Goal: Information Seeking & Learning: Learn about a topic

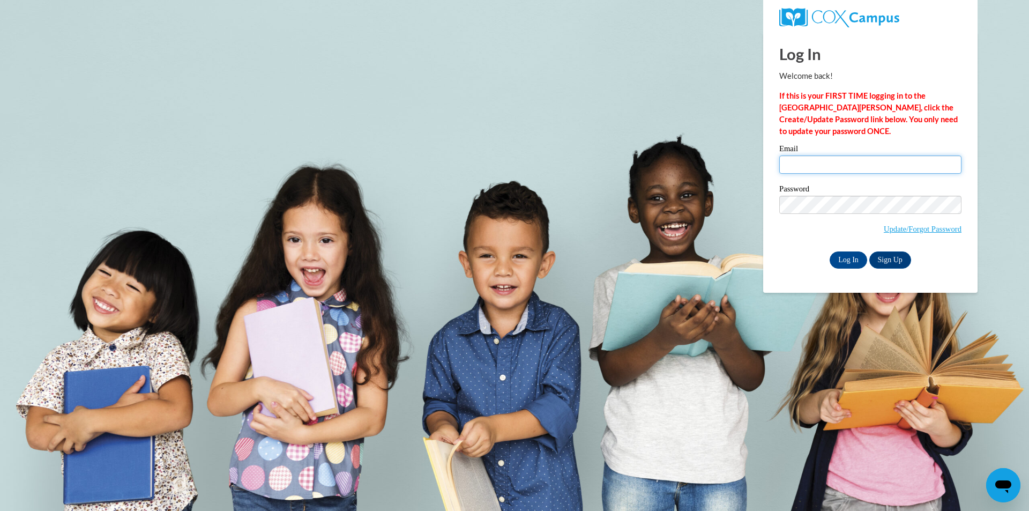
type input "brttnybrn1@gmail.com"
drag, startPoint x: 826, startPoint y: 256, endPoint x: 833, endPoint y: 256, distance: 7.0
click at [828, 255] on div "Log In Sign Up" at bounding box center [870, 259] width 182 height 17
click at [836, 256] on input "Log In" at bounding box center [849, 259] width 38 height 17
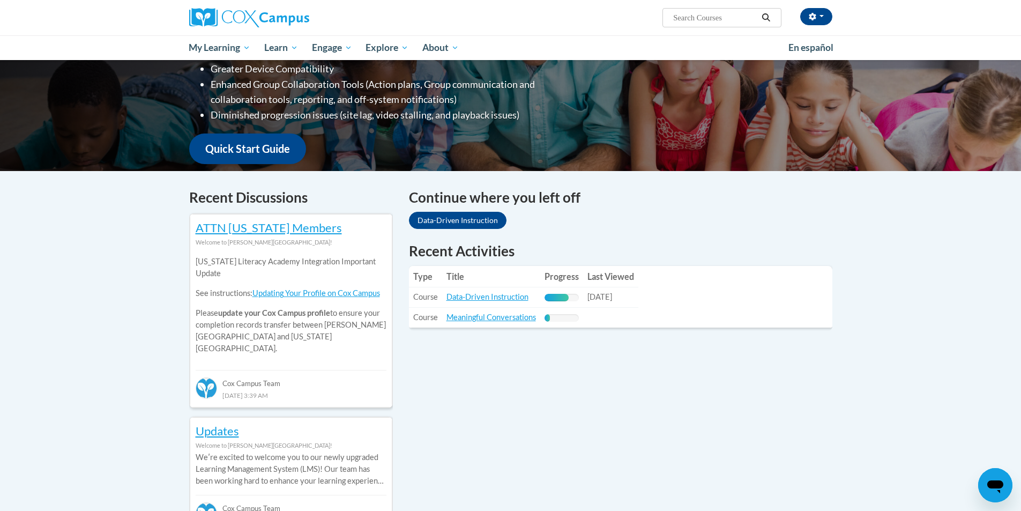
scroll to position [214, 0]
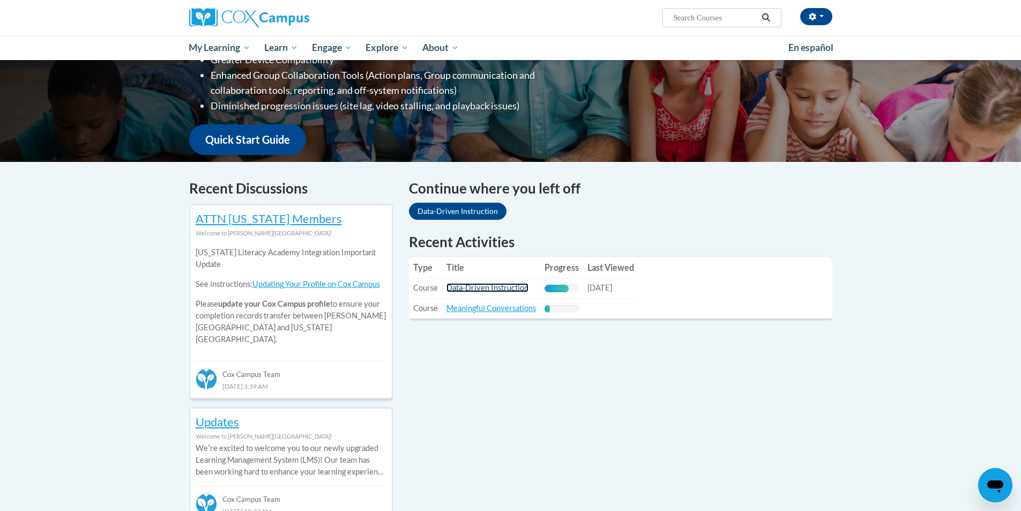
click at [482, 285] on link "Data-Driven Instruction" at bounding box center [487, 287] width 82 height 9
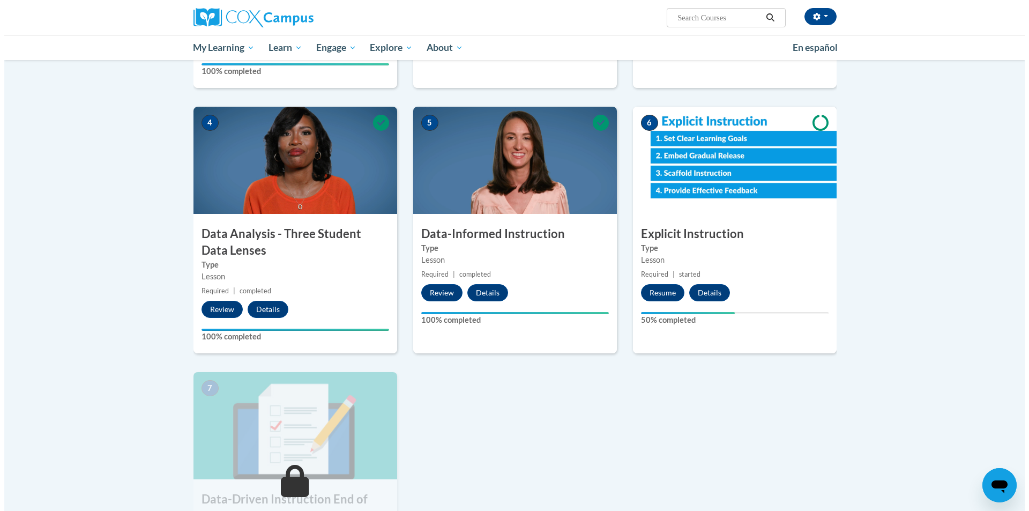
scroll to position [429, 0]
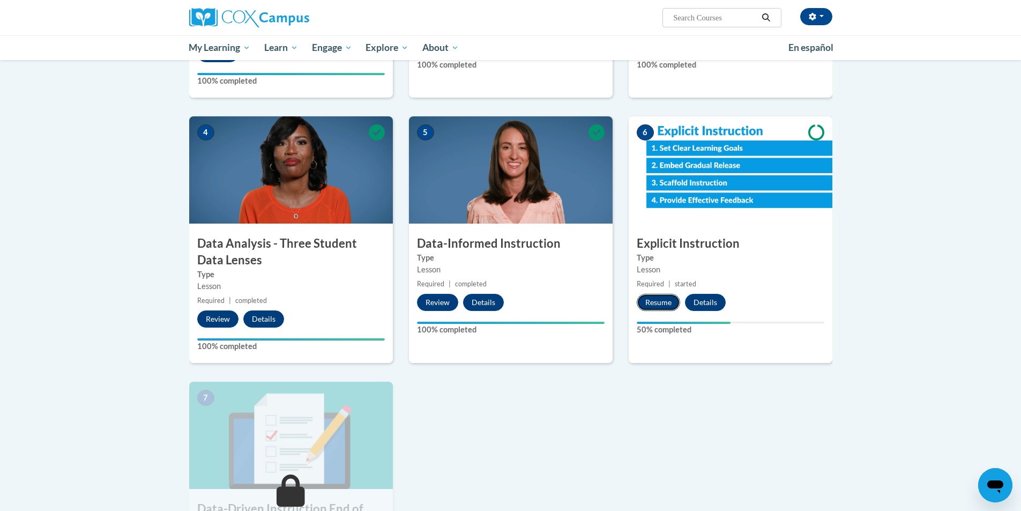
click at [645, 304] on button "Resume" at bounding box center [658, 302] width 43 height 17
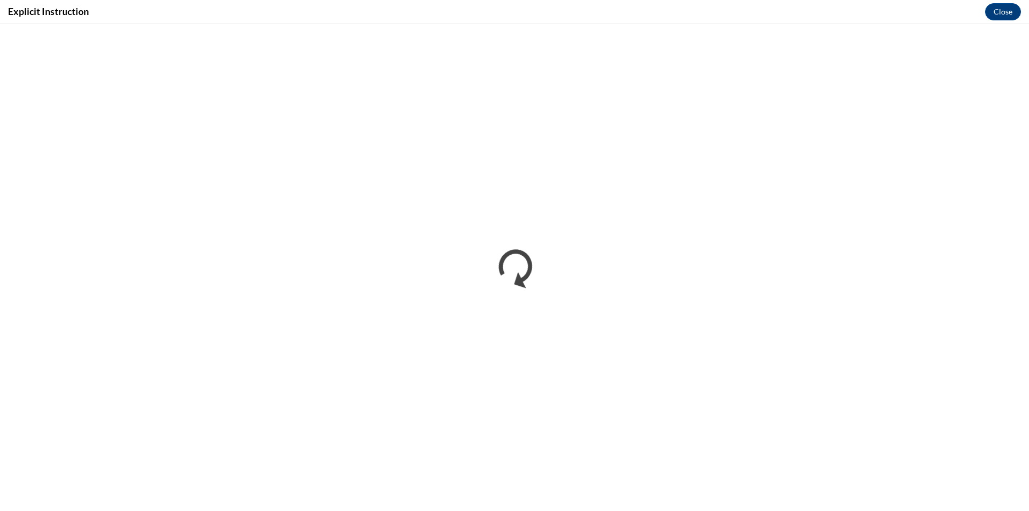
scroll to position [0, 0]
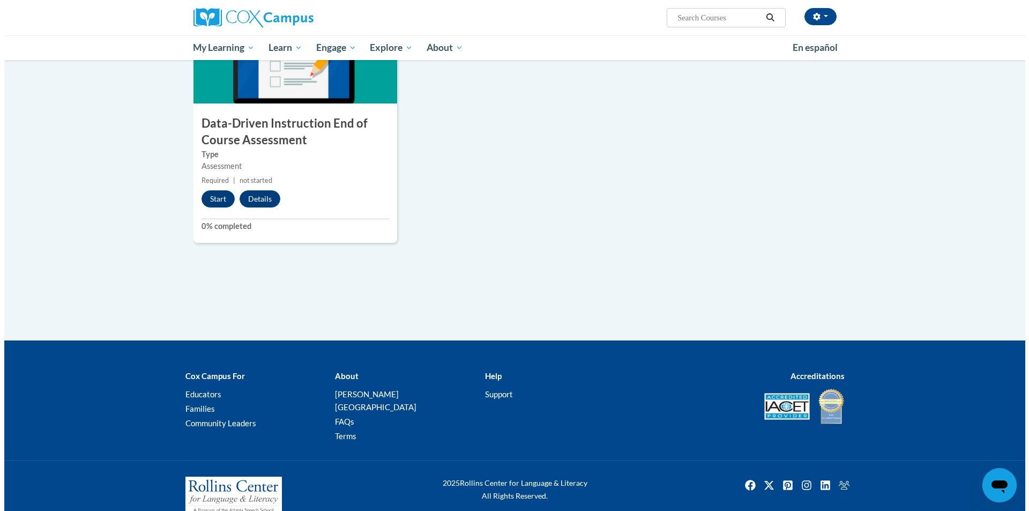
scroll to position [821, 0]
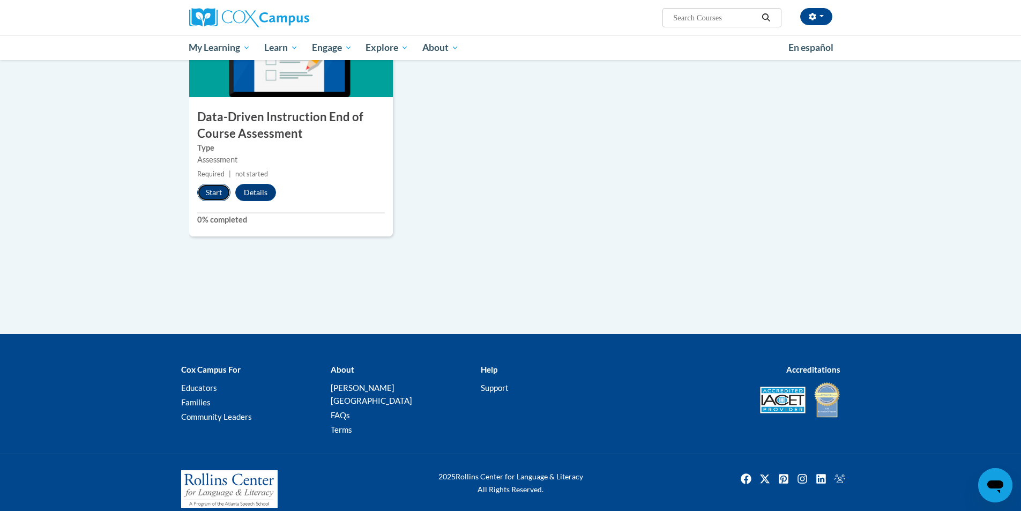
click at [215, 190] on button "Start" at bounding box center [213, 192] width 33 height 17
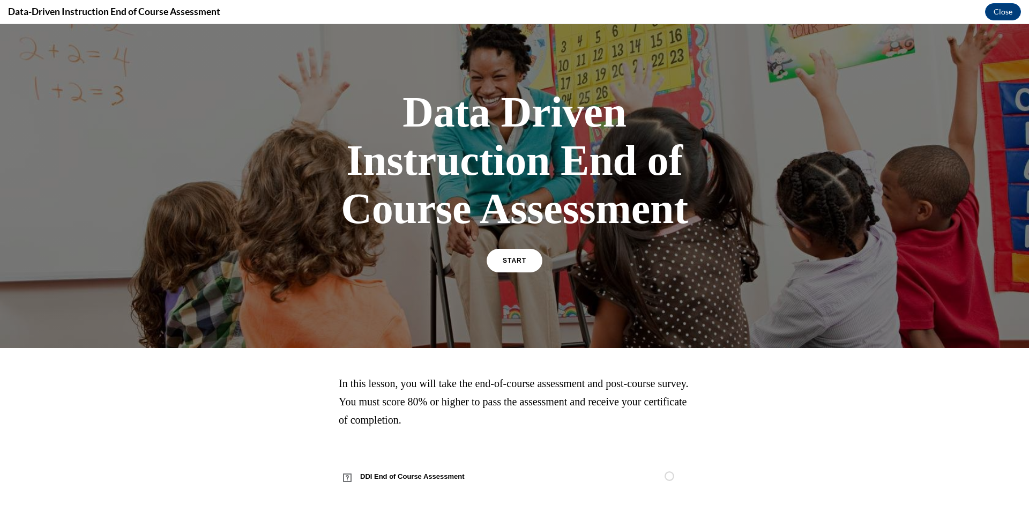
scroll to position [21, 0]
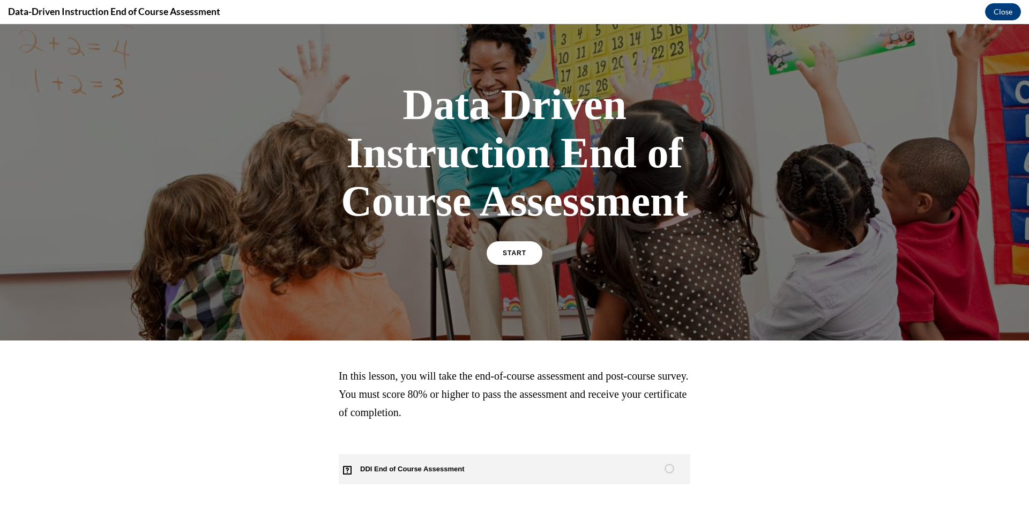
click at [670, 471] on icon "Unstarted" at bounding box center [670, 469] width 10 height 10
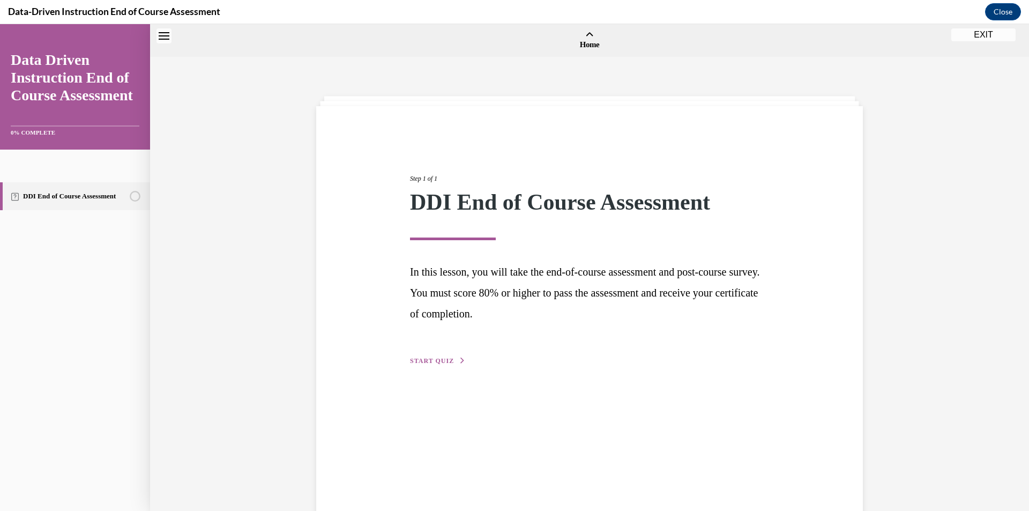
scroll to position [33, 0]
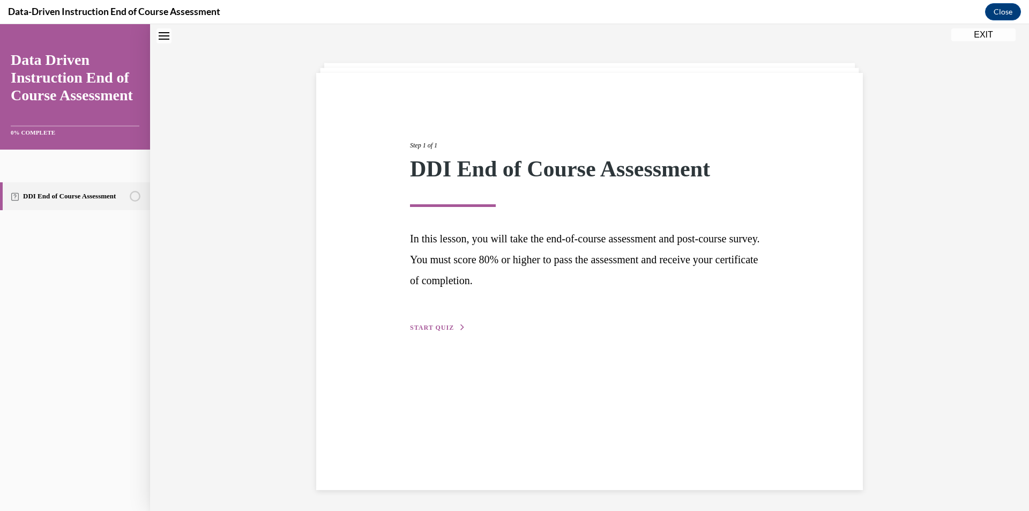
click at [459, 329] on icon "button" at bounding box center [462, 327] width 6 height 6
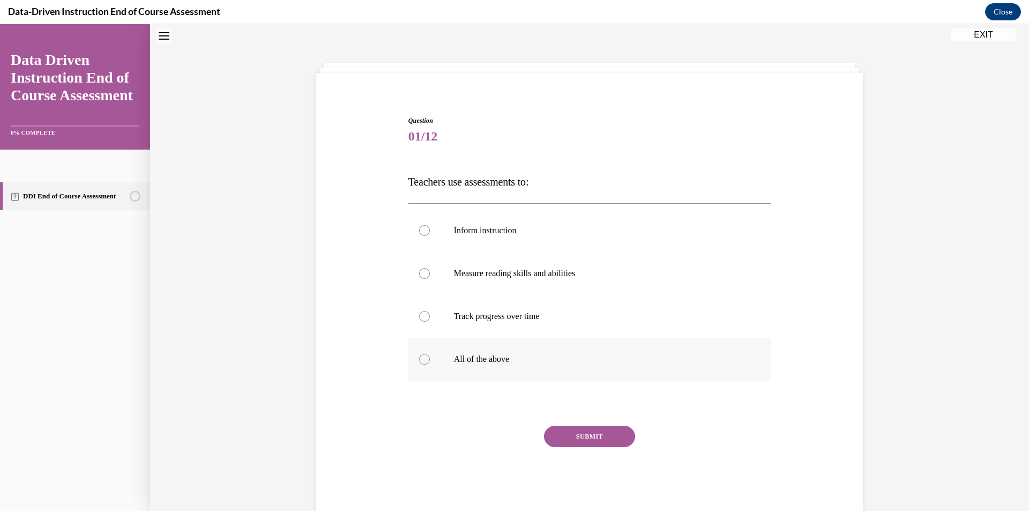
click at [426, 372] on label "All of the above" at bounding box center [589, 359] width 363 height 43
click at [426, 364] on input "All of the above" at bounding box center [424, 359] width 11 height 11
radio input "true"
click at [570, 427] on button "SUBMIT" at bounding box center [589, 436] width 91 height 21
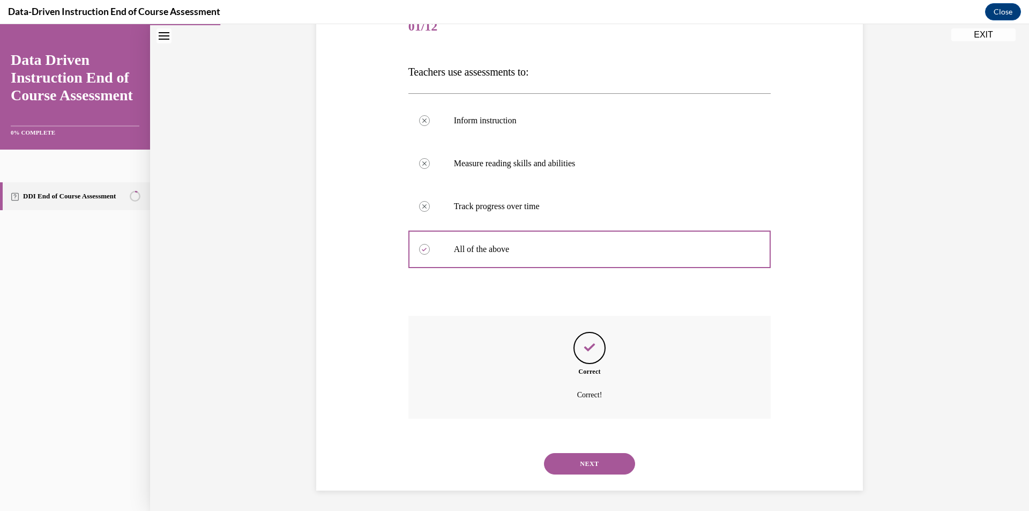
scroll to position [144, 0]
click at [605, 460] on button "NEXT" at bounding box center [589, 462] width 91 height 21
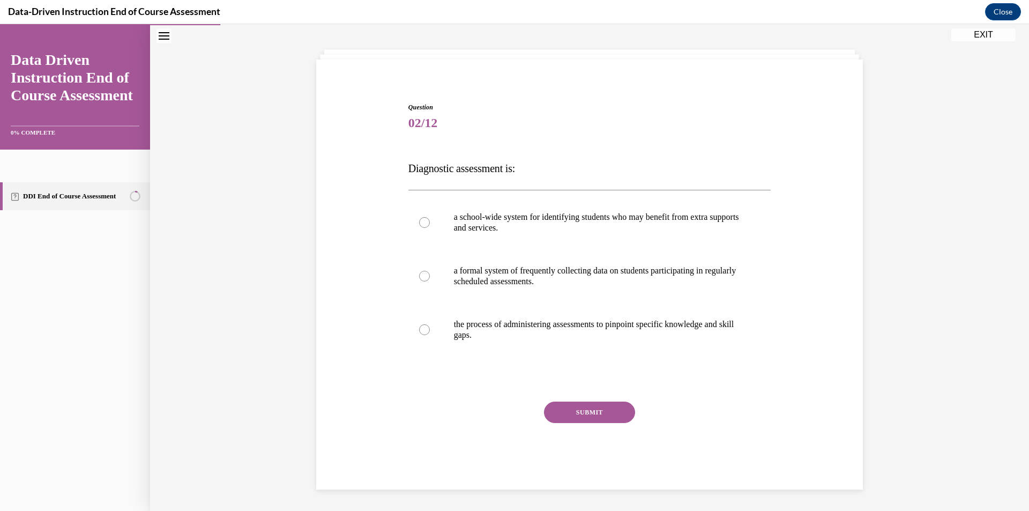
scroll to position [47, 0]
drag, startPoint x: 404, startPoint y: 169, endPoint x: 508, endPoint y: 168, distance: 104.0
click at [509, 168] on span "Diagnostic assessment is:" at bounding box center [461, 168] width 107 height 12
copy span "Diagnostic assessment"
click at [408, 222] on label "a school-wide system for identifying students who may benefit from extra suppor…" at bounding box center [589, 223] width 363 height 54
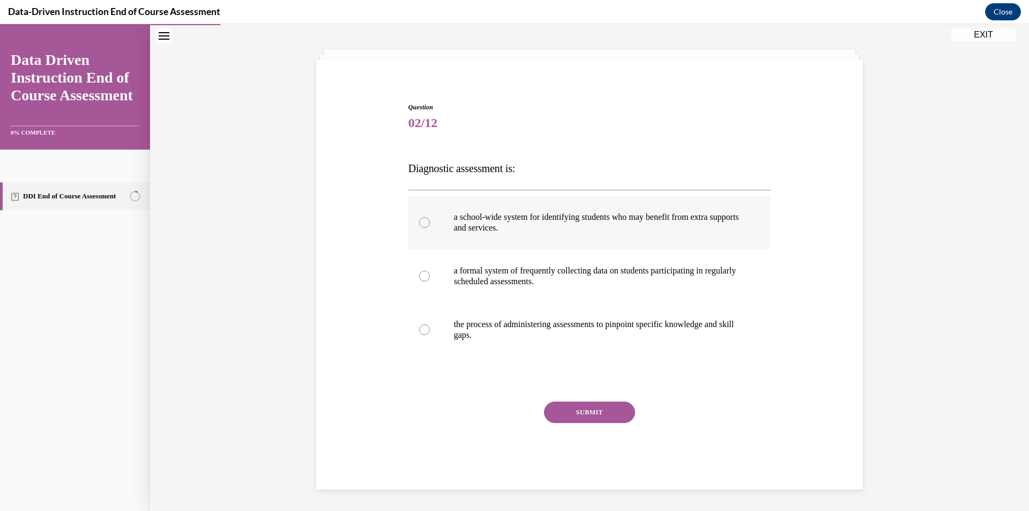
click at [419, 222] on input "a school-wide system for identifying students who may benefit from extra suppor…" at bounding box center [424, 222] width 11 height 11
radio input "true"
click at [569, 412] on button "SUBMIT" at bounding box center [589, 411] width 91 height 21
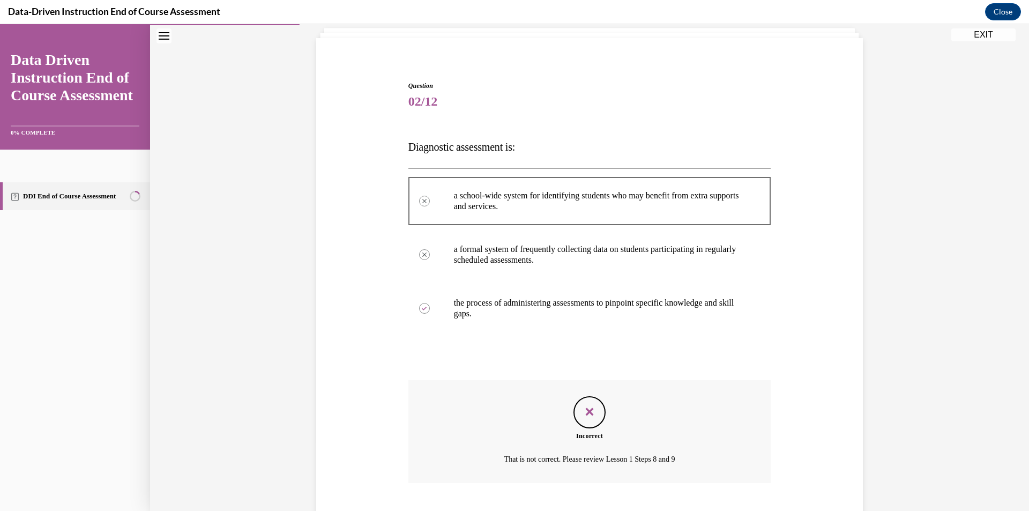
scroll to position [133, 0]
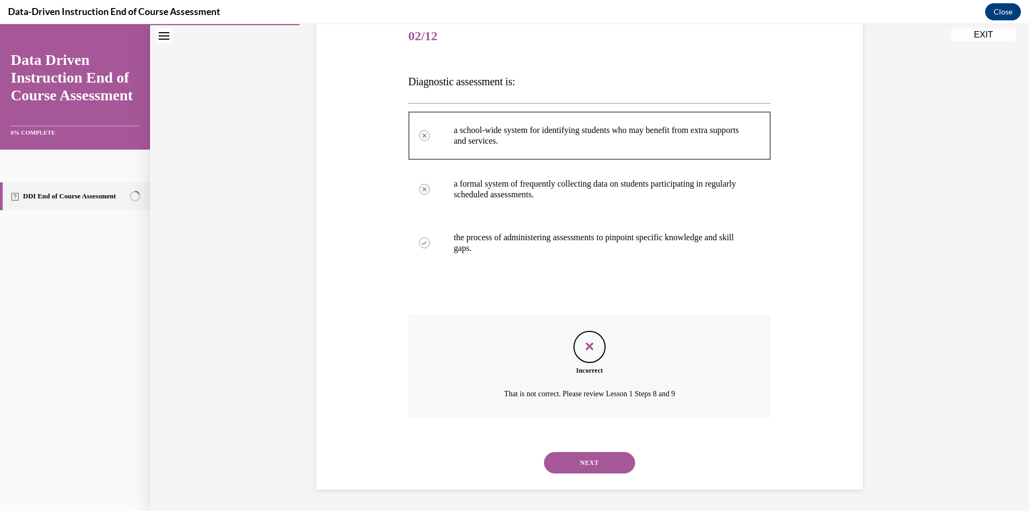
click at [603, 456] on button "NEXT" at bounding box center [589, 462] width 91 height 21
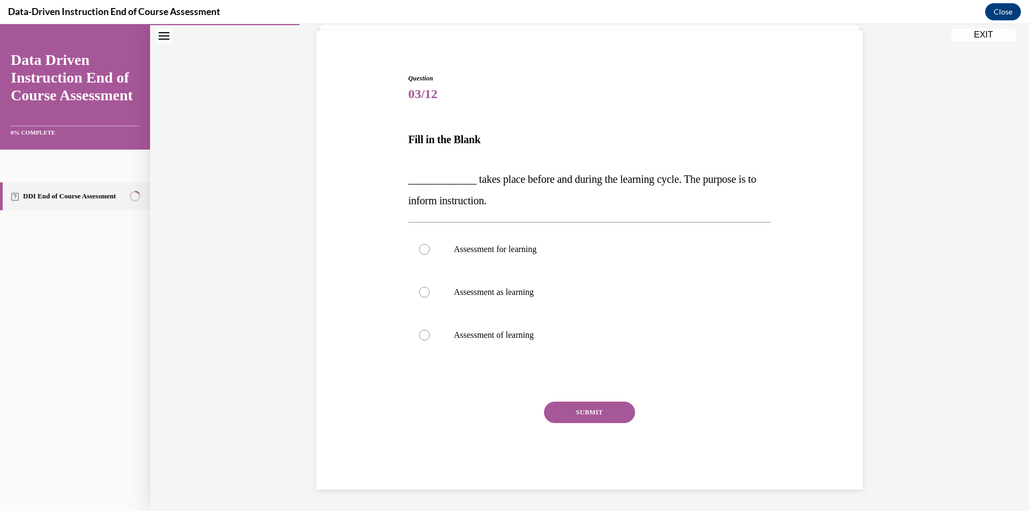
drag, startPoint x: 474, startPoint y: 180, endPoint x: 509, endPoint y: 199, distance: 39.8
click at [509, 199] on p "_____________ takes place before and during the learning cycle. The purpose is …" at bounding box center [589, 189] width 363 height 43
click at [483, 182] on span "_____________ takes place before and during the learning cycle. The purpose is …" at bounding box center [582, 189] width 348 height 33
click at [470, 177] on span "_____________ takes place before and during the learning cycle. The purpose is …" at bounding box center [582, 189] width 348 height 33
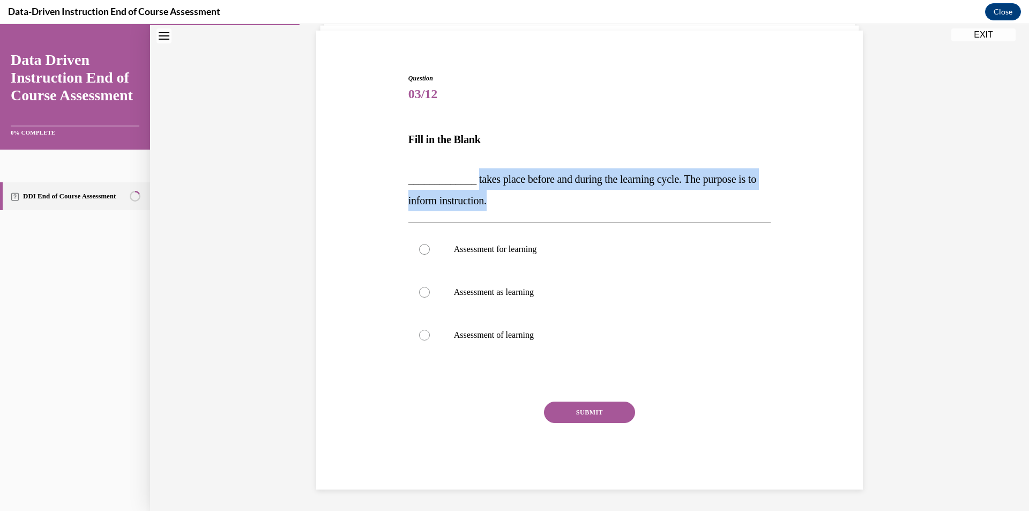
drag, startPoint x: 470, startPoint y: 177, endPoint x: 505, endPoint y: 198, distance: 40.6
click at [505, 198] on p "_____________ takes place before and during the learning cycle. The purpose is …" at bounding box center [589, 189] width 363 height 43
copy span "takes place before and during the learning cycle. The purpose is to inform inst…"
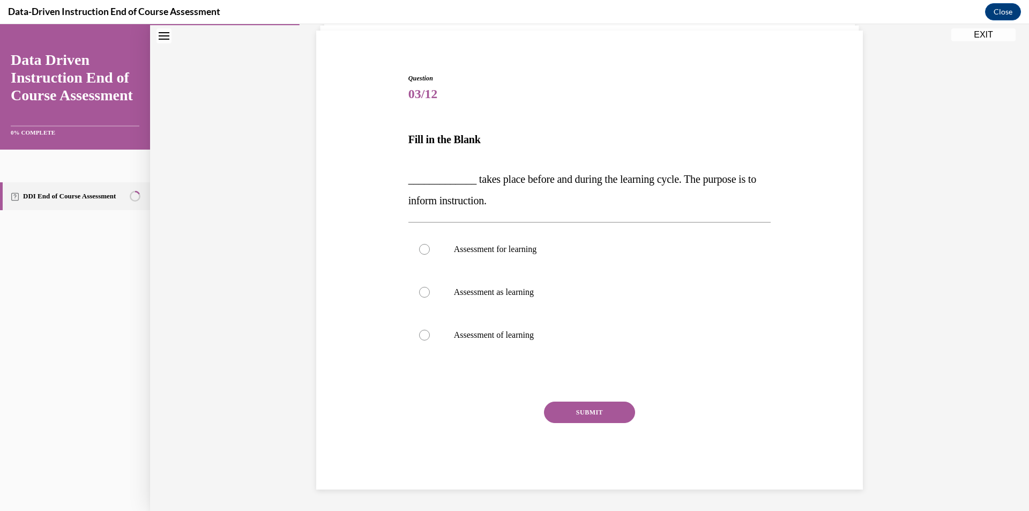
click at [385, 301] on div "Question 03/12 Fill in the Blank _____________ takes place before and during th…" at bounding box center [590, 265] width 552 height 448
click at [419, 251] on div at bounding box center [424, 249] width 11 height 11
click at [419, 251] on input "Assessment for learning" at bounding box center [424, 249] width 11 height 11
radio input "true"
click at [598, 414] on button "SUBMIT" at bounding box center [589, 411] width 91 height 21
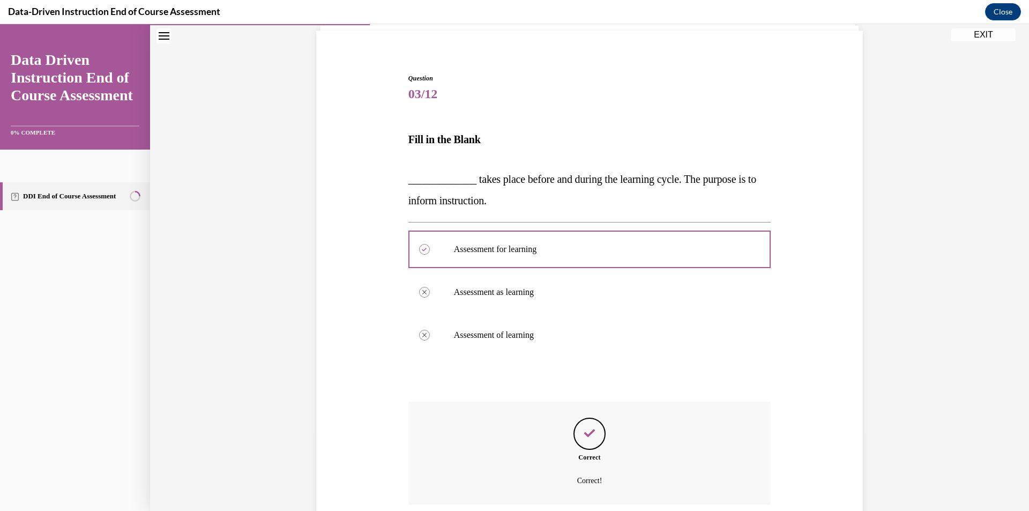
scroll to position [162, 0]
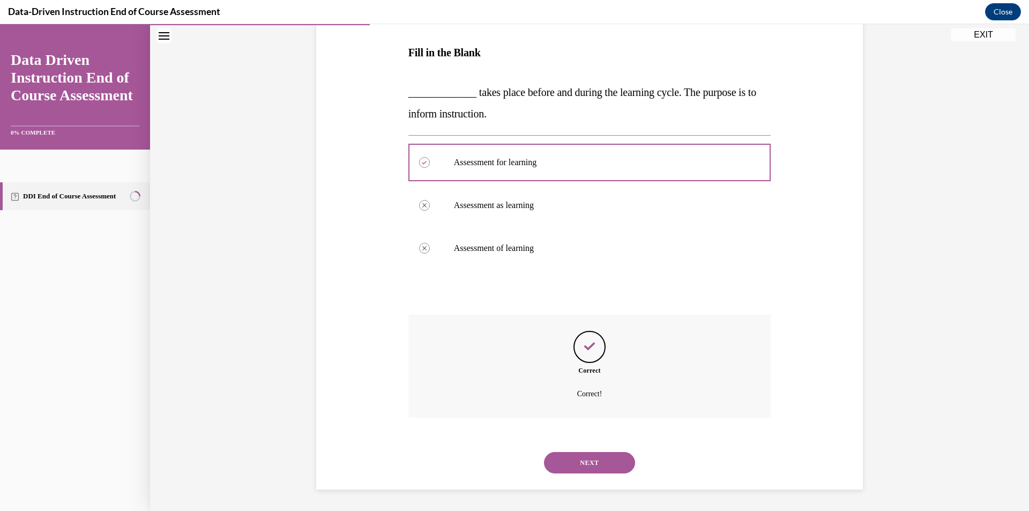
click at [606, 457] on button "NEXT" at bounding box center [589, 462] width 91 height 21
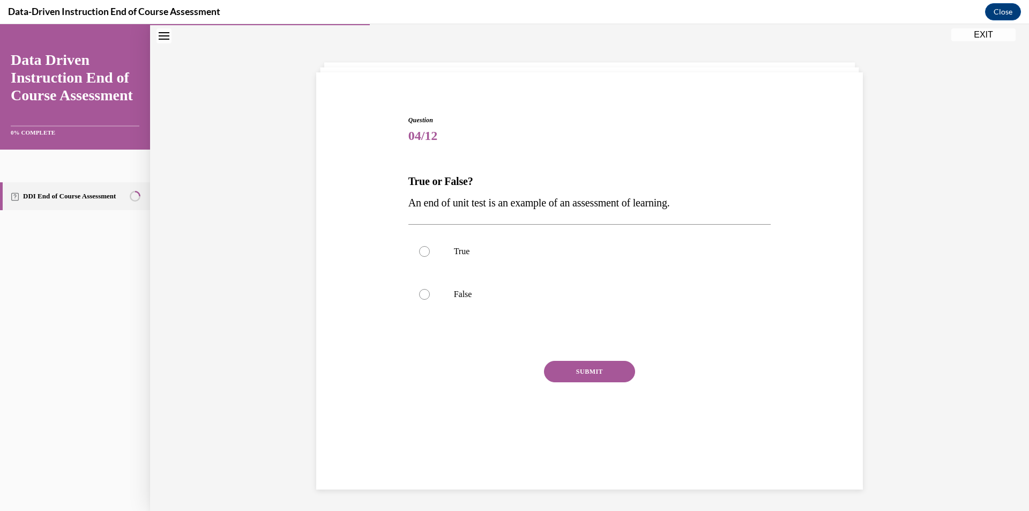
scroll to position [34, 0]
click at [429, 245] on label "True" at bounding box center [589, 251] width 363 height 43
click at [429, 246] on input "True" at bounding box center [424, 251] width 11 height 11
radio input "true"
click at [571, 369] on button "SUBMIT" at bounding box center [589, 371] width 91 height 21
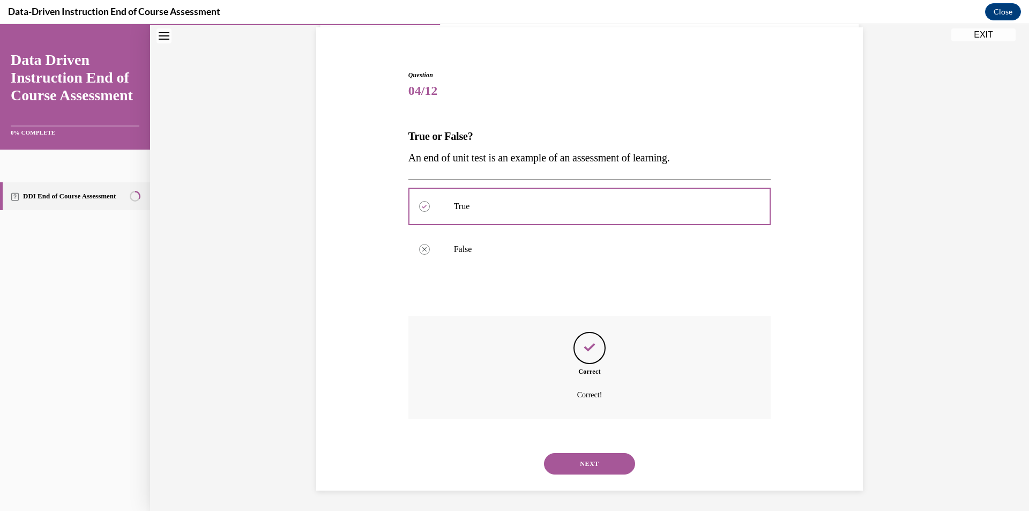
scroll to position [80, 0]
click at [593, 465] on button "NEXT" at bounding box center [589, 462] width 91 height 21
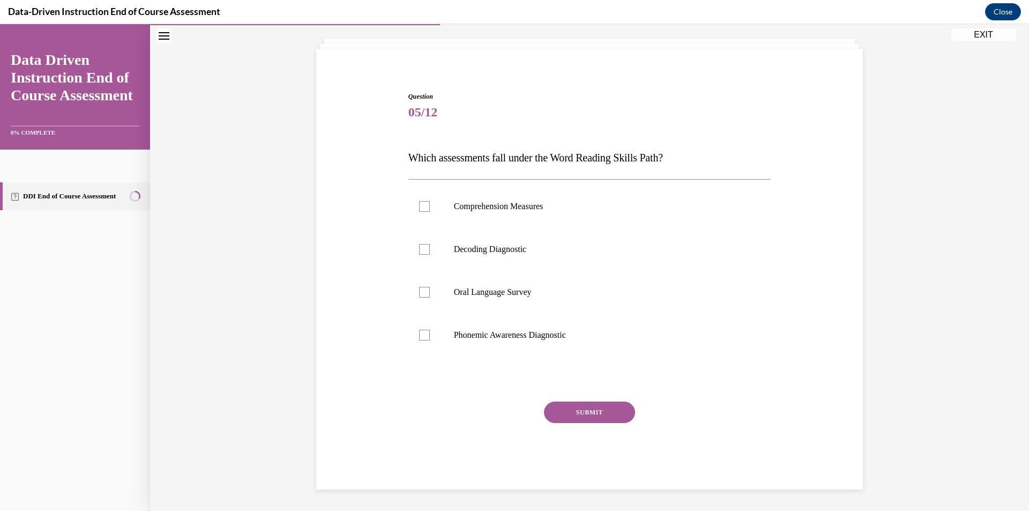
scroll to position [34, 0]
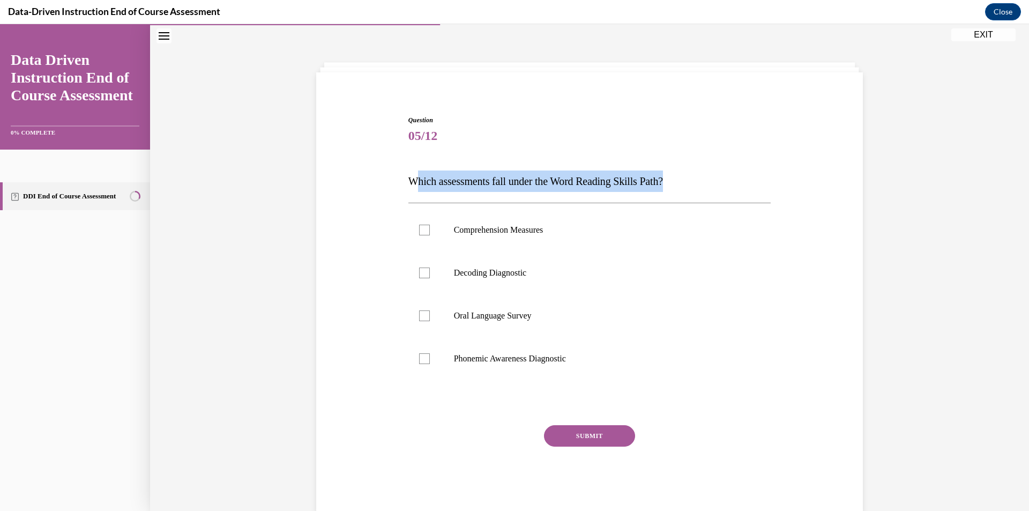
drag, startPoint x: 420, startPoint y: 182, endPoint x: 702, endPoint y: 188, distance: 282.5
click at [706, 188] on p "Which assessments fall under the Word Reading Skills Path?" at bounding box center [589, 180] width 363 height 21
click at [690, 186] on p "Which assessments fall under the Word Reading Skills Path?" at bounding box center [589, 180] width 363 height 21
click at [684, 184] on p "Which assessments fall under the Word Reading Skills Path?" at bounding box center [589, 180] width 363 height 21
click at [680, 180] on p "Which assessments fall under the Word Reading Skills Path?" at bounding box center [589, 180] width 363 height 21
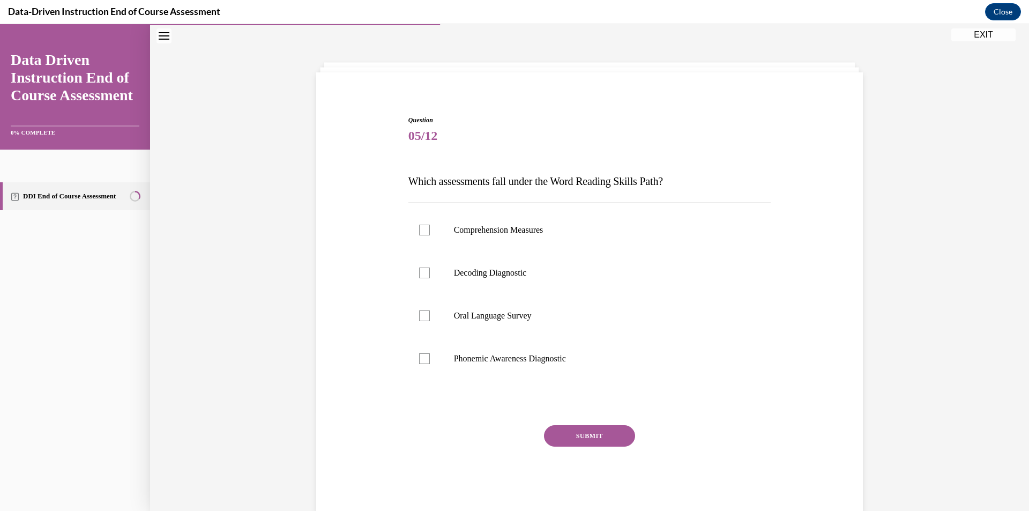
drag, startPoint x: 675, startPoint y: 180, endPoint x: 691, endPoint y: 178, distance: 16.6
click at [663, 180] on span "Which assessments fall under the Word Reading Skills Path?" at bounding box center [535, 181] width 255 height 12
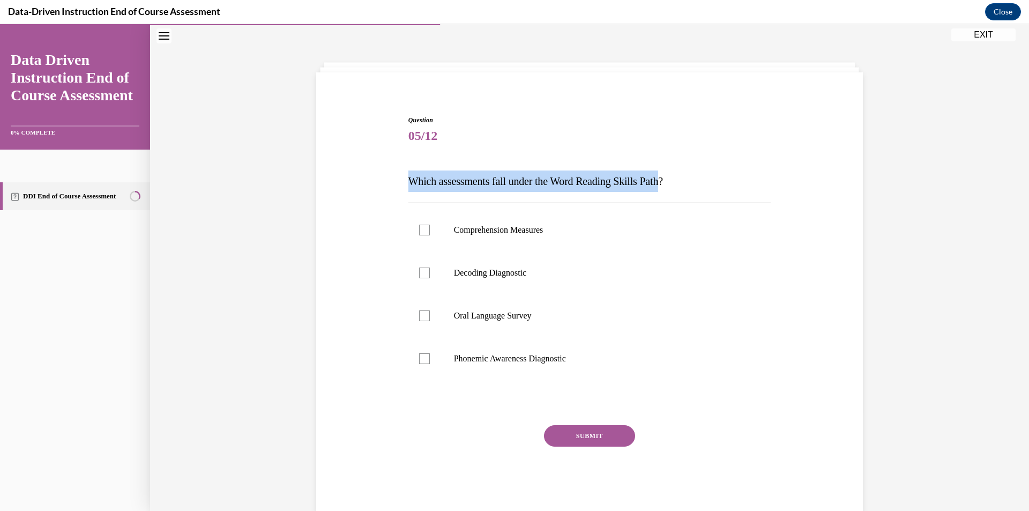
drag, startPoint x: 676, startPoint y: 177, endPoint x: 407, endPoint y: 182, distance: 269.6
click at [408, 182] on span "Which assessments fall under the Word Reading Skills Path?" at bounding box center [535, 181] width 255 height 12
copy span "Which assessments fall under the Word Reading Skills Path"
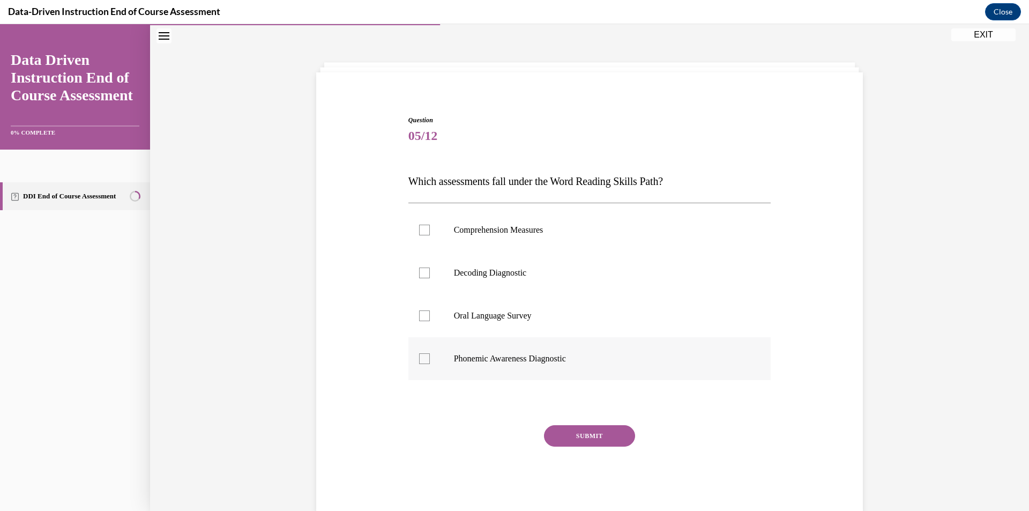
click at [587, 359] on p "Phonemic Awareness Diagnostic" at bounding box center [599, 358] width 290 height 11
click at [430, 359] on input "Phonemic Awareness Diagnostic" at bounding box center [424, 358] width 11 height 11
checkbox input "true"
click at [422, 265] on label "Decoding Diagnostic" at bounding box center [589, 272] width 363 height 43
click at [422, 267] on input "Decoding Diagnostic" at bounding box center [424, 272] width 11 height 11
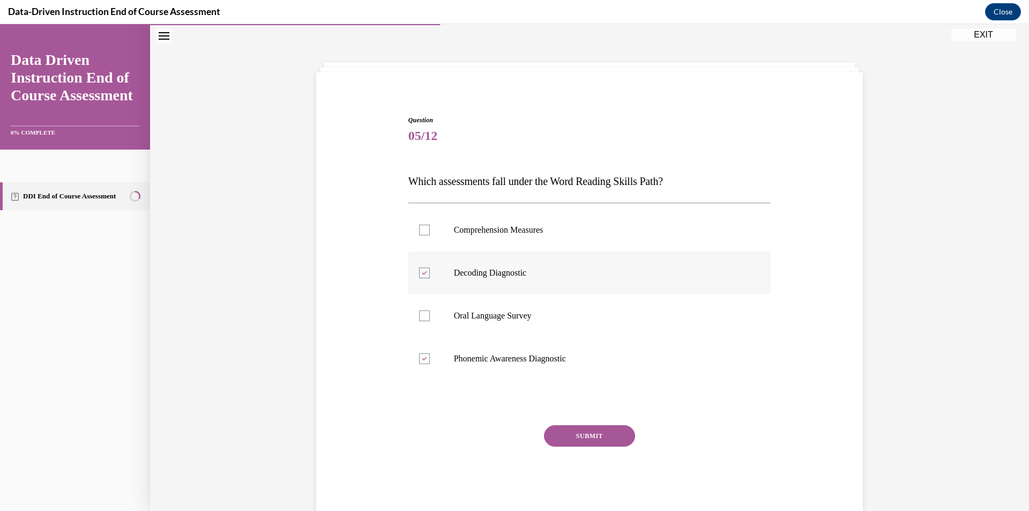
click at [422, 272] on icon at bounding box center [424, 273] width 5 height 4
click at [422, 272] on input "Decoding Diagnostic" at bounding box center [424, 272] width 11 height 11
click at [425, 275] on div at bounding box center [424, 272] width 11 height 11
click at [425, 275] on input "Decoding Diagnostic" at bounding box center [424, 272] width 11 height 11
checkbox input "true"
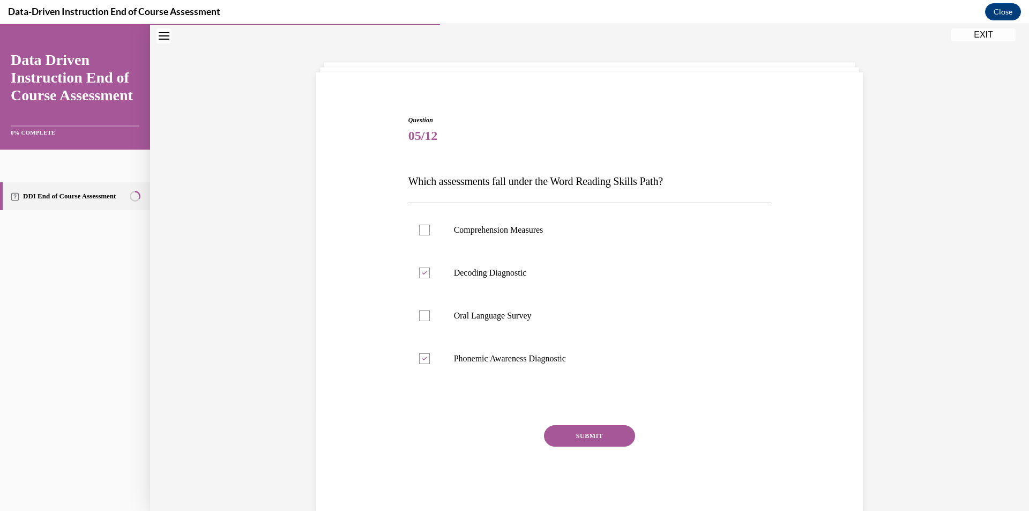
click at [564, 440] on button "SUBMIT" at bounding box center [589, 435] width 91 height 21
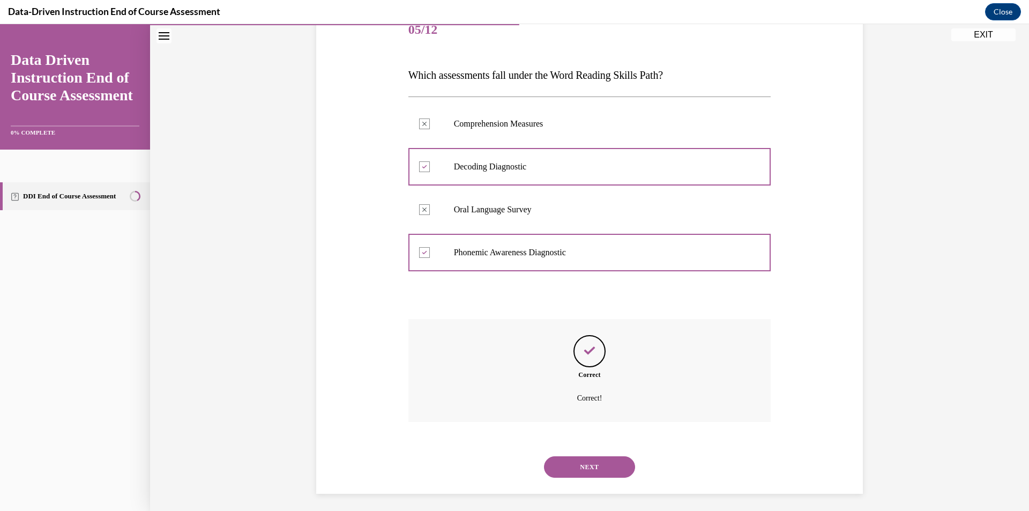
scroll to position [144, 0]
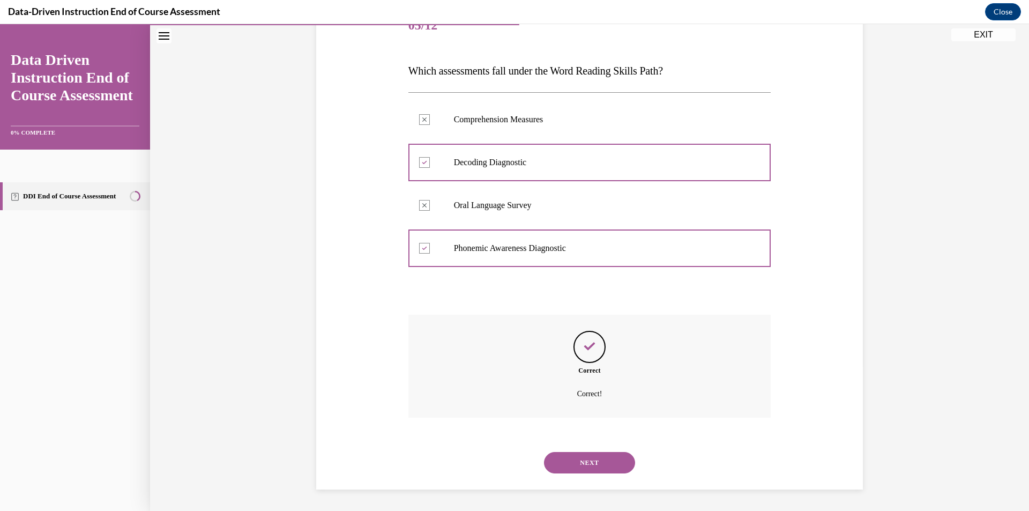
click at [575, 459] on button "NEXT" at bounding box center [589, 462] width 91 height 21
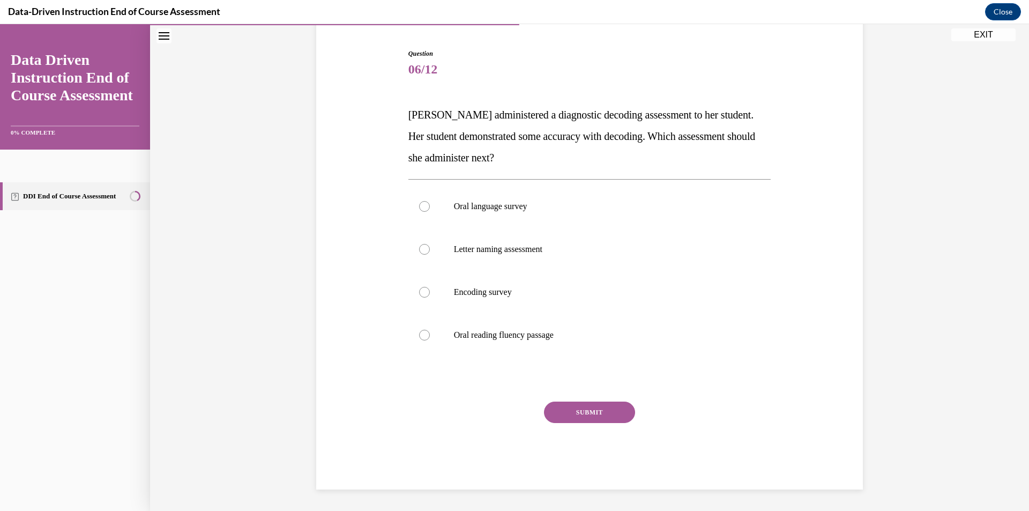
scroll to position [100, 0]
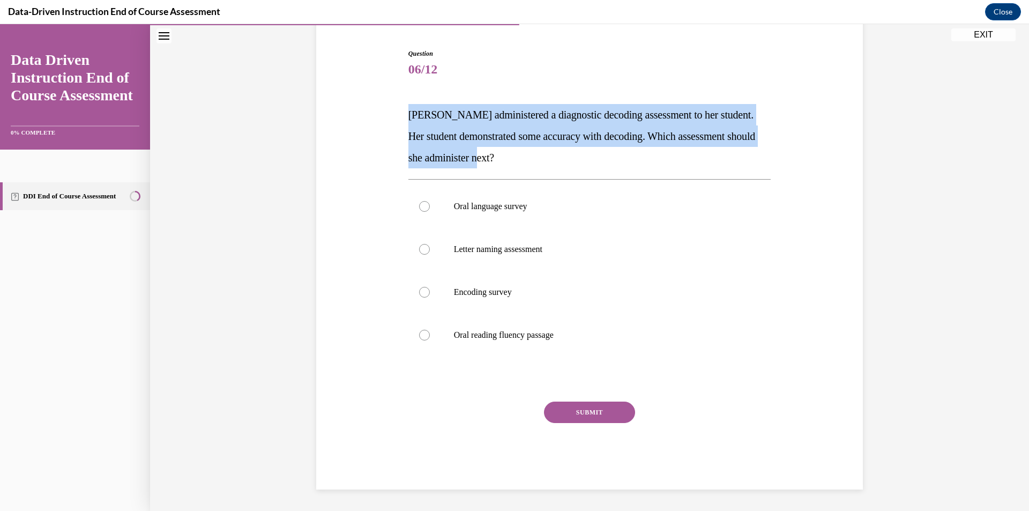
drag, startPoint x: 547, startPoint y: 159, endPoint x: 404, endPoint y: 107, distance: 152.9
click at [406, 107] on div "Question 06/12 Mrs. Lee administered a diagnostic decoding assessment to her st…" at bounding box center [590, 261] width 368 height 457
copy span "Mrs. Lee administered a diagnostic decoding assessment to her student. Her stud…"
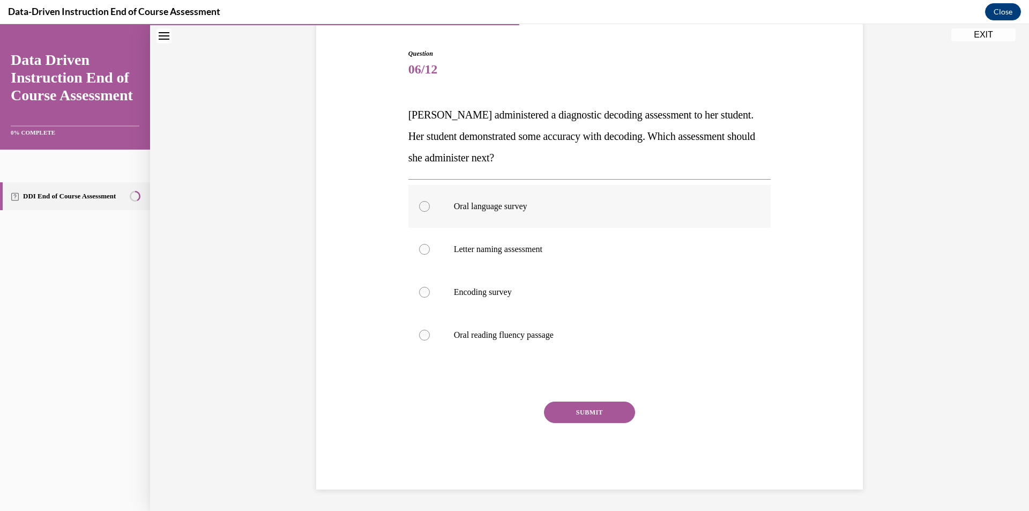
click at [419, 208] on div at bounding box center [424, 206] width 11 height 11
click at [419, 208] on input "Oral language survey" at bounding box center [424, 206] width 11 height 11
radio input "true"
click at [419, 333] on div at bounding box center [424, 335] width 11 height 11
click at [419, 333] on input "Oral reading fluency passage" at bounding box center [424, 335] width 11 height 11
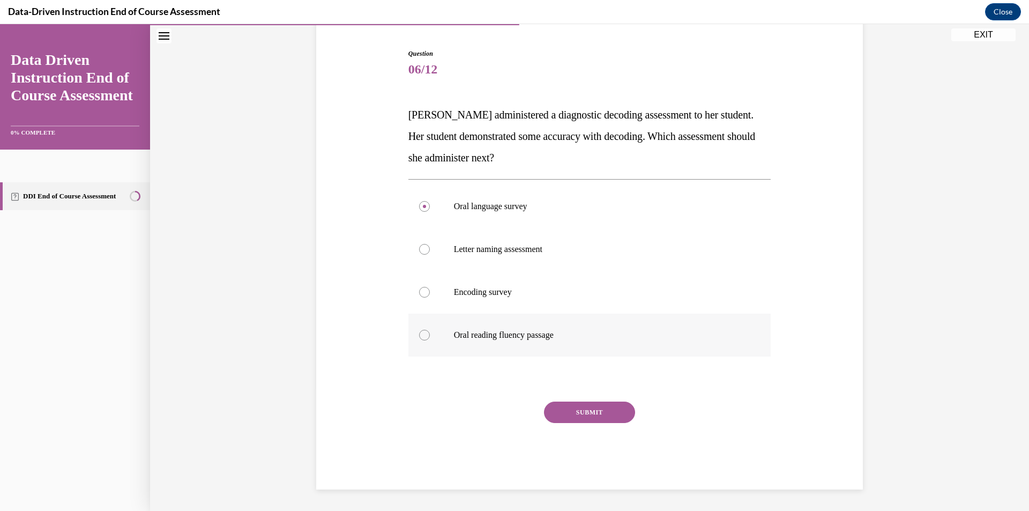
radio input "true"
click at [625, 420] on button "SUBMIT" at bounding box center [589, 411] width 91 height 21
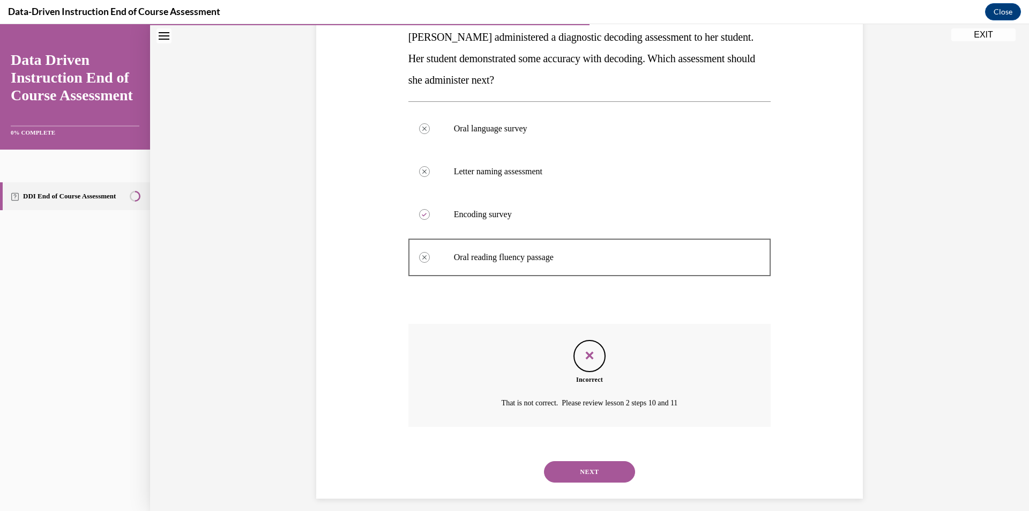
scroll to position [187, 0]
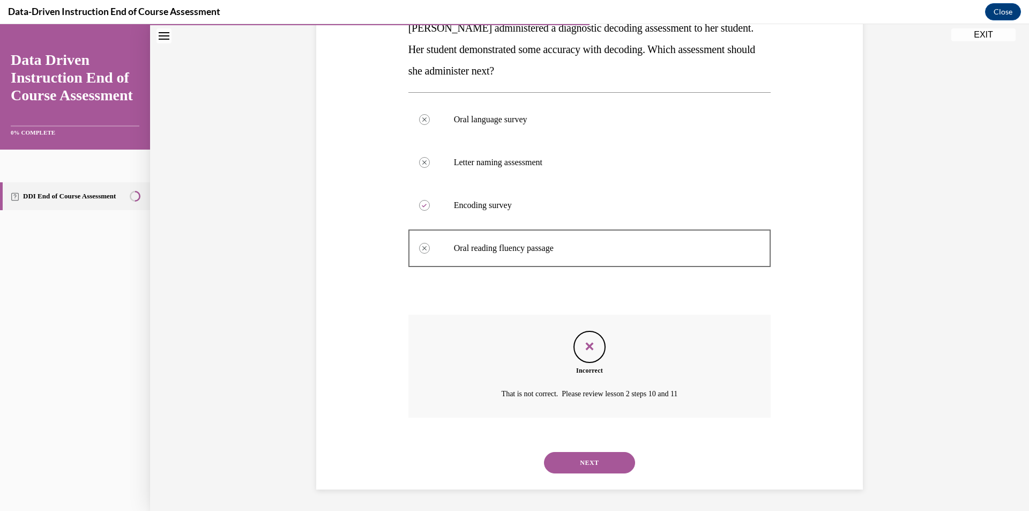
click at [615, 464] on button "NEXT" at bounding box center [589, 462] width 91 height 21
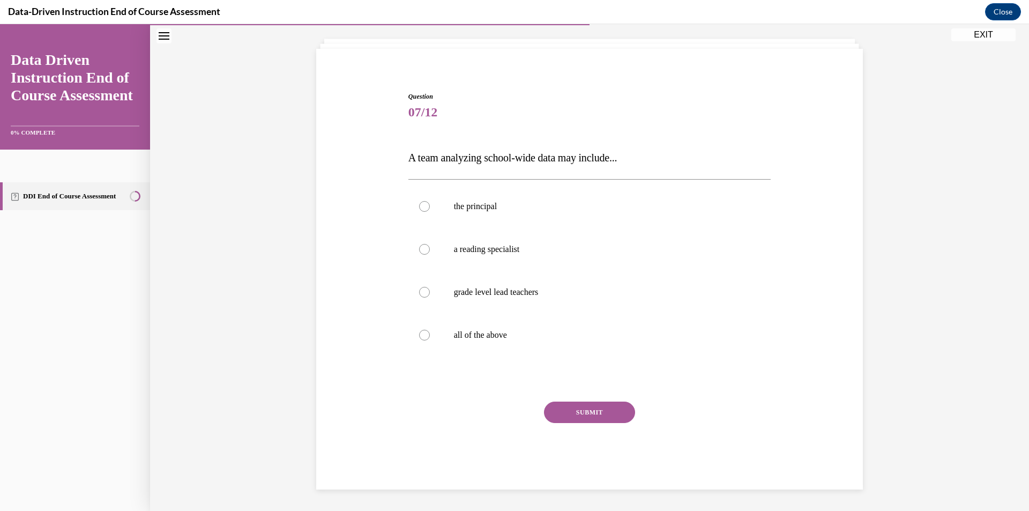
drag, startPoint x: 643, startPoint y: 156, endPoint x: 402, endPoint y: 166, distance: 240.3
click at [406, 166] on div "Question 07/12 A team analyzing school-wide data may include... the principal a…" at bounding box center [590, 283] width 368 height 414
copy span "A team analyzing school-wide data may include..."
click at [437, 331] on label "all of the above" at bounding box center [589, 335] width 363 height 43
click at [430, 331] on input "all of the above" at bounding box center [424, 335] width 11 height 11
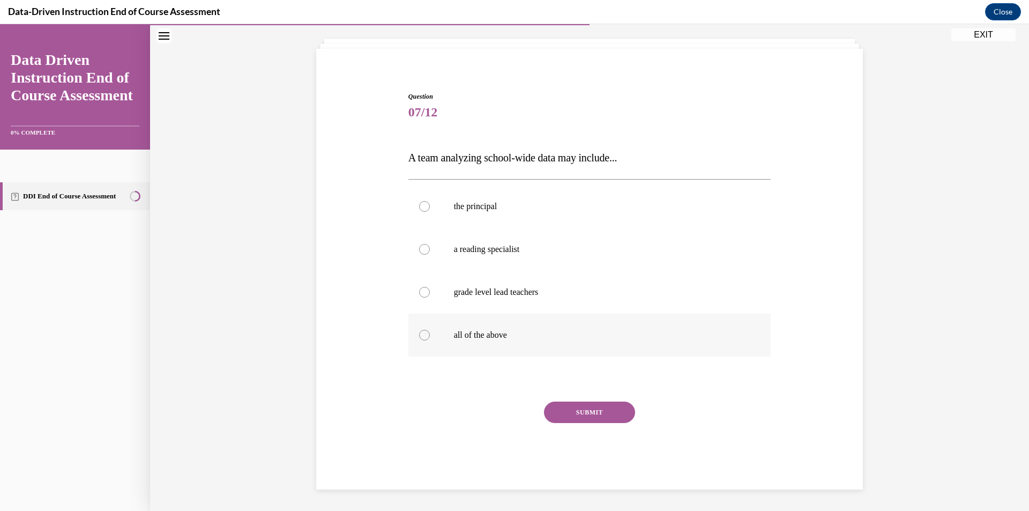
radio input "true"
click at [628, 420] on div "SUBMIT" at bounding box center [589, 428] width 363 height 54
click at [623, 416] on button "SUBMIT" at bounding box center [589, 411] width 91 height 21
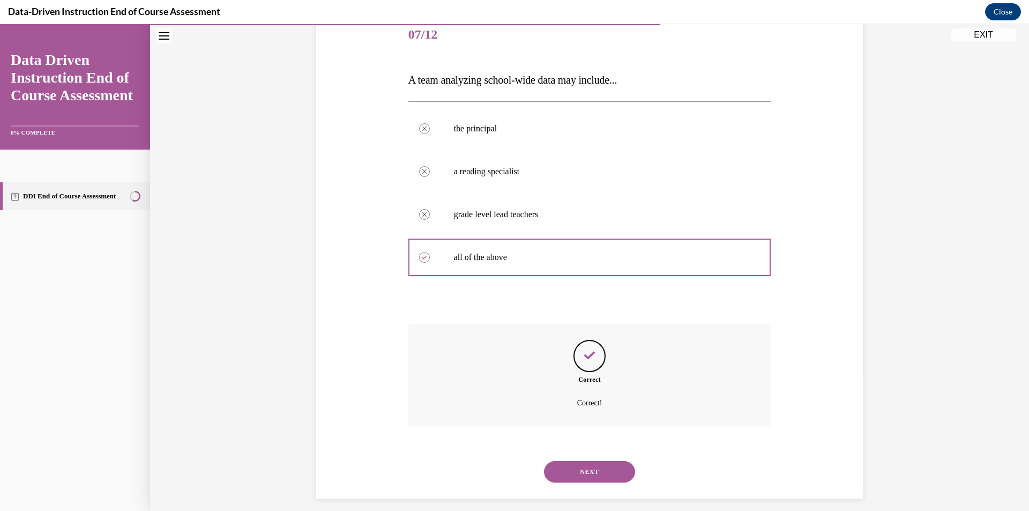
scroll to position [144, 0]
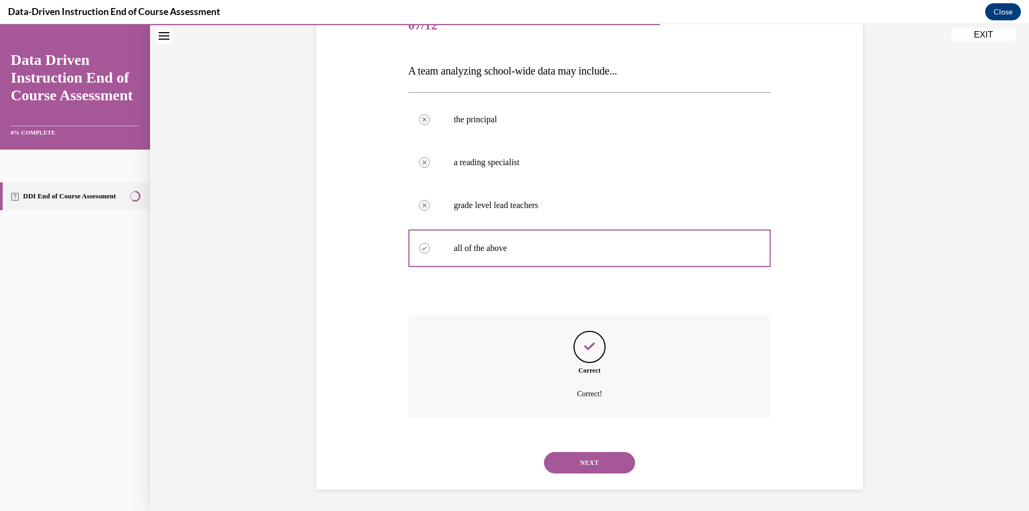
click at [600, 466] on button "NEXT" at bounding box center [589, 462] width 91 height 21
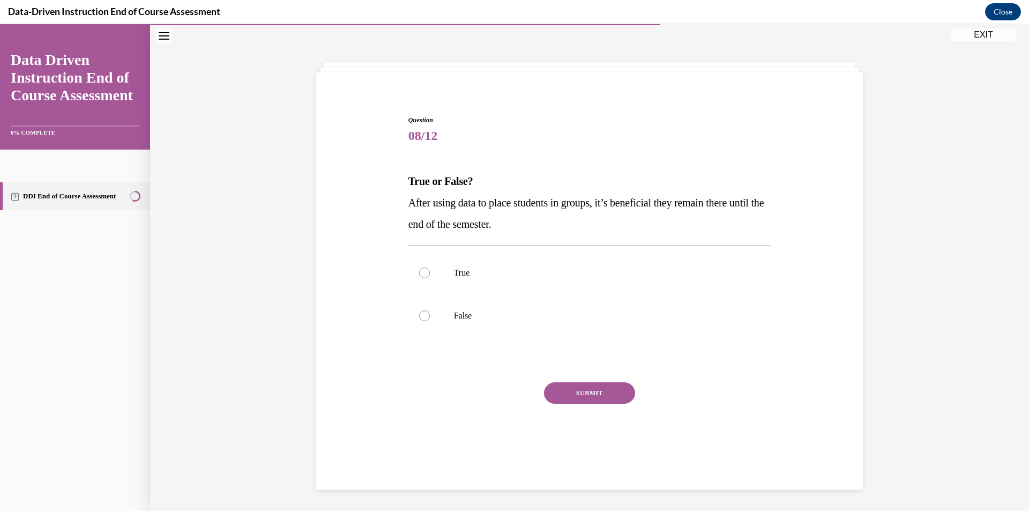
drag, startPoint x: 465, startPoint y: 318, endPoint x: 495, endPoint y: 366, distance: 56.6
click at [464, 315] on p "False" at bounding box center [599, 315] width 290 height 11
click at [430, 315] on input "False" at bounding box center [424, 315] width 11 height 11
radio input "true"
click at [561, 383] on button "SUBMIT" at bounding box center [589, 392] width 91 height 21
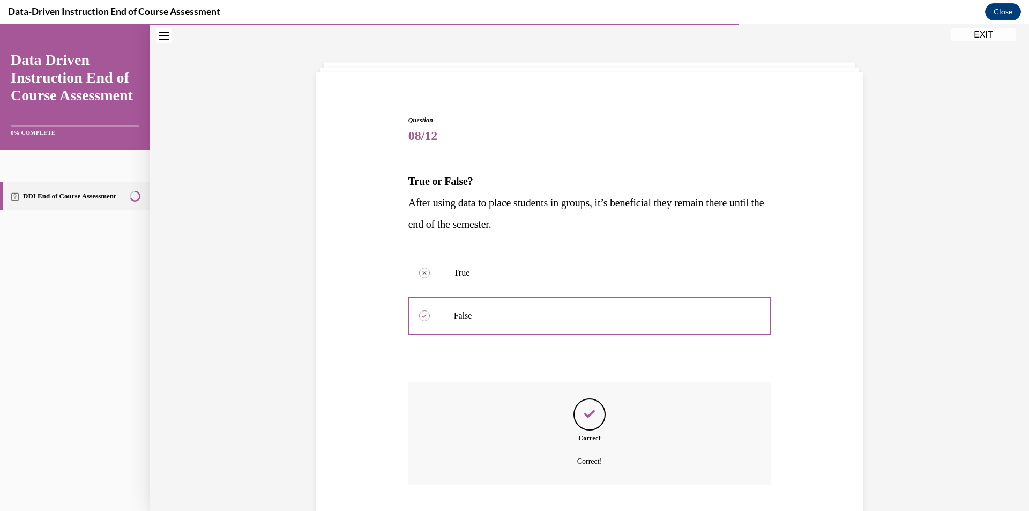
scroll to position [101, 0]
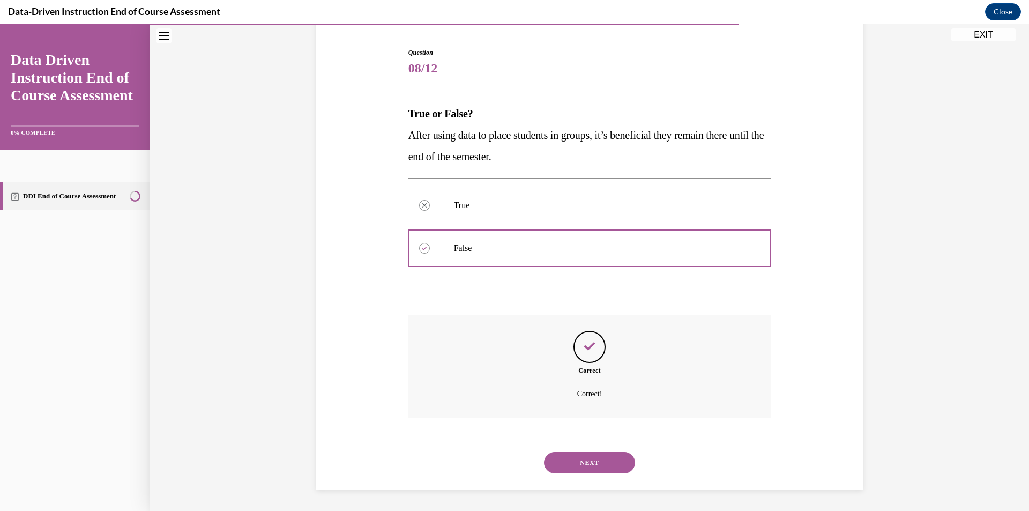
click at [591, 459] on button "NEXT" at bounding box center [589, 462] width 91 height 21
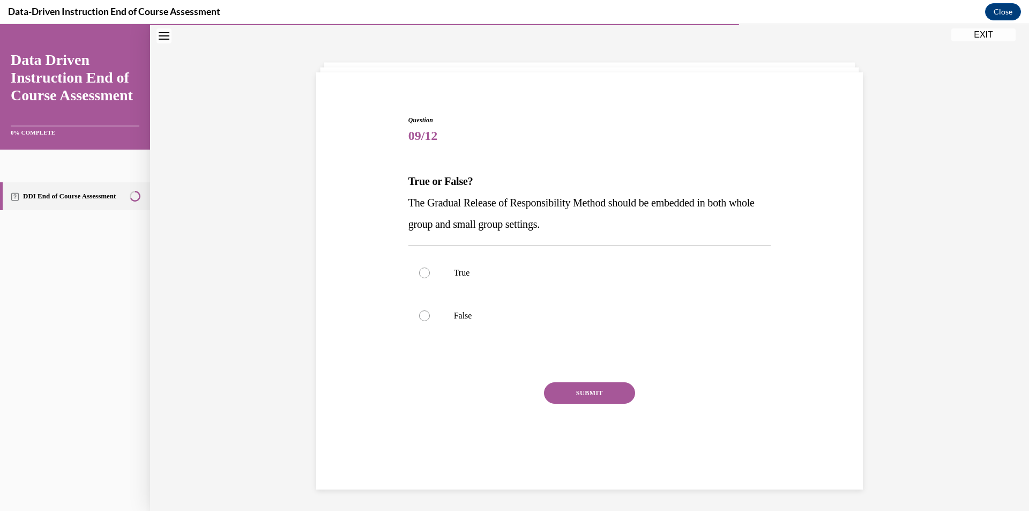
scroll to position [34, 0]
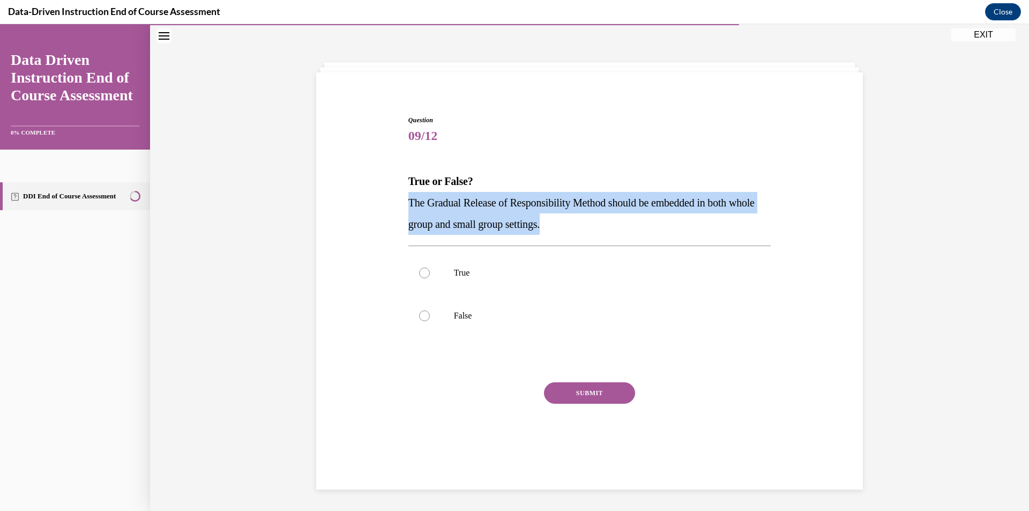
drag, startPoint x: 580, startPoint y: 226, endPoint x: 387, endPoint y: 210, distance: 193.1
click at [387, 210] on div "Question 09/12 True or False? The Gradual Release of Responsibility Method shou…" at bounding box center [590, 276] width 552 height 387
copy span "The Gradual Release of Responsibility Method should be embedded in both whole g…"
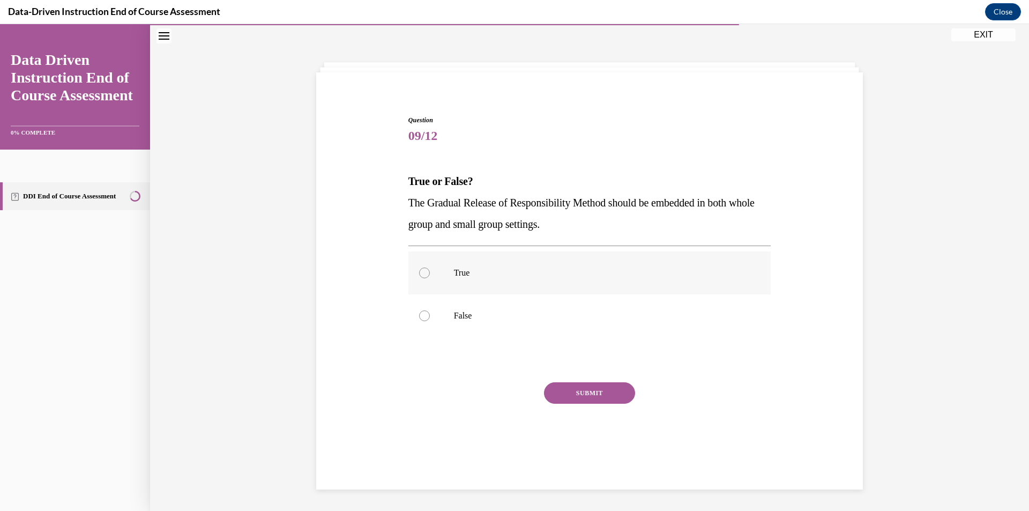
click at [421, 281] on label "True" at bounding box center [589, 272] width 363 height 43
click at [421, 278] on input "True" at bounding box center [424, 272] width 11 height 11
radio input "true"
click at [580, 395] on button "SUBMIT" at bounding box center [589, 392] width 91 height 21
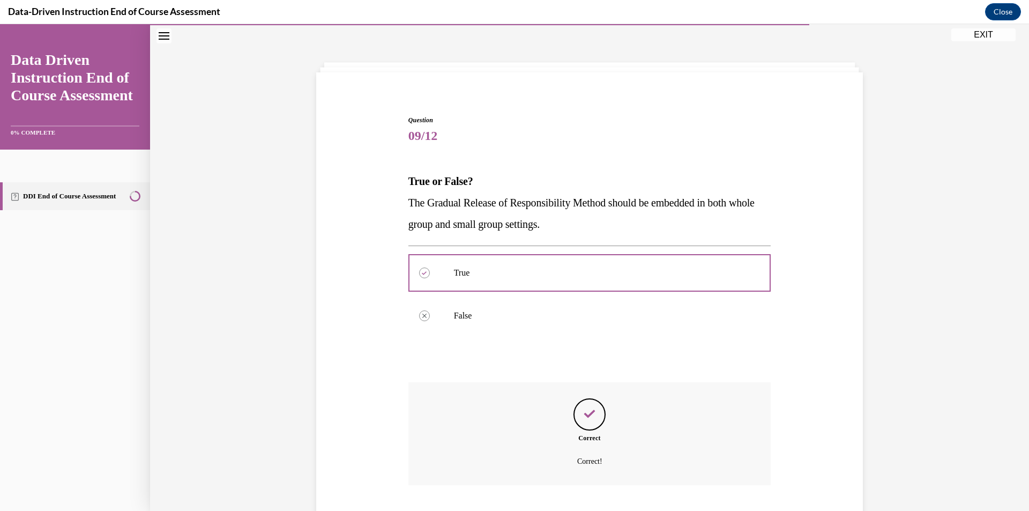
scroll to position [101, 0]
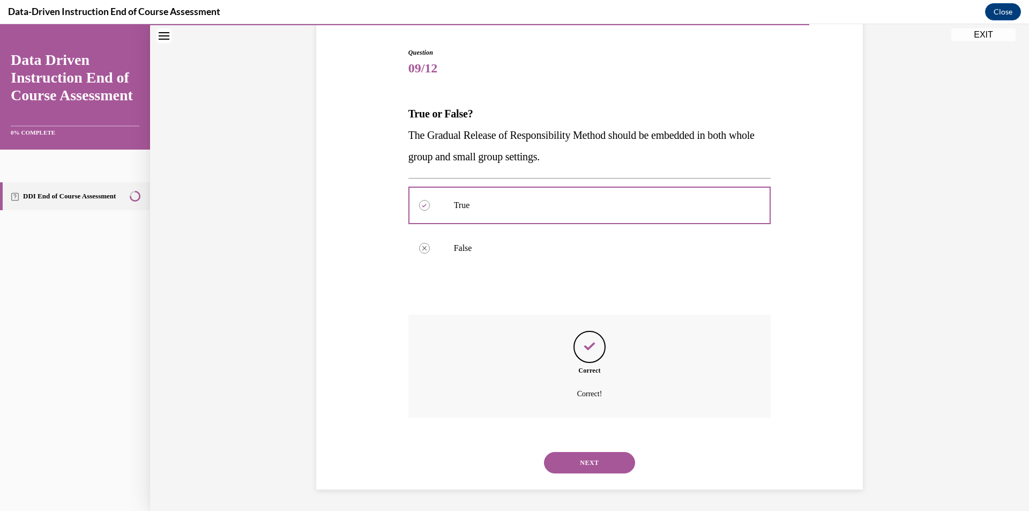
click at [622, 464] on button "NEXT" at bounding box center [589, 462] width 91 height 21
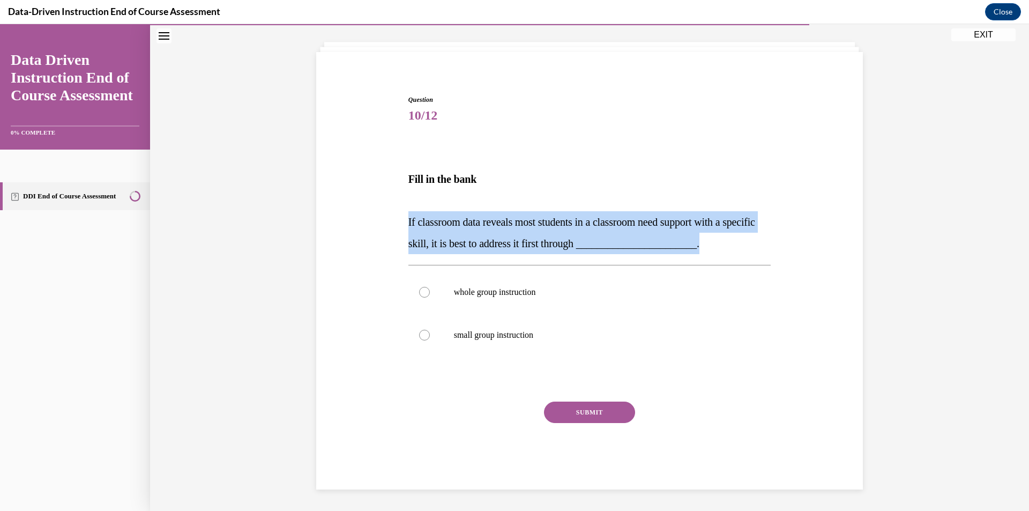
drag, startPoint x: 399, startPoint y: 217, endPoint x: 762, endPoint y: 243, distance: 363.2
click at [762, 243] on div "Question 10/12 Fill in the bank If classroom data reveals most students in a cl…" at bounding box center [590, 276] width 552 height 427
copy span "If classroom data reveals most students in a classroom need support with a spec…"
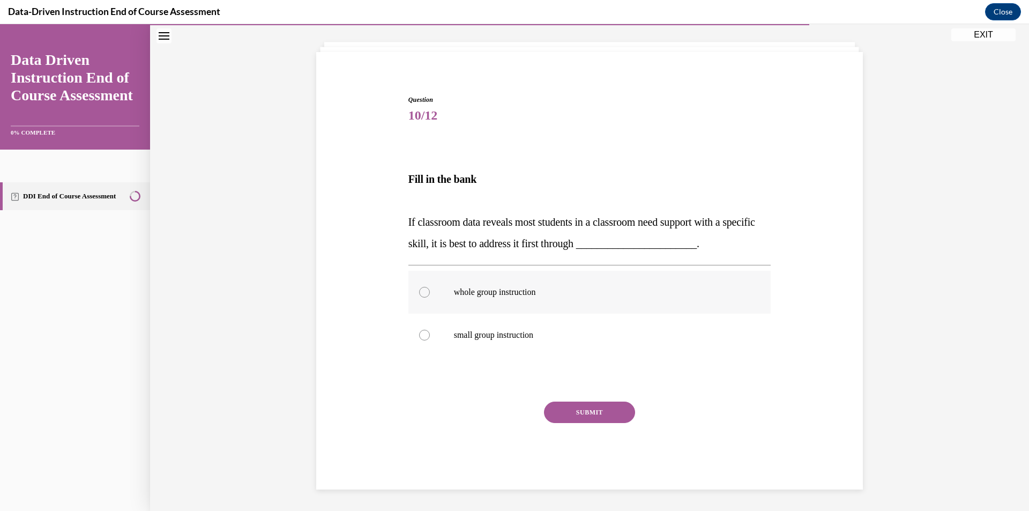
click at [411, 288] on label "whole group instruction" at bounding box center [589, 292] width 363 height 43
click at [419, 288] on input "whole group instruction" at bounding box center [424, 292] width 11 height 11
radio input "true"
click at [588, 411] on button "SUBMIT" at bounding box center [589, 411] width 91 height 21
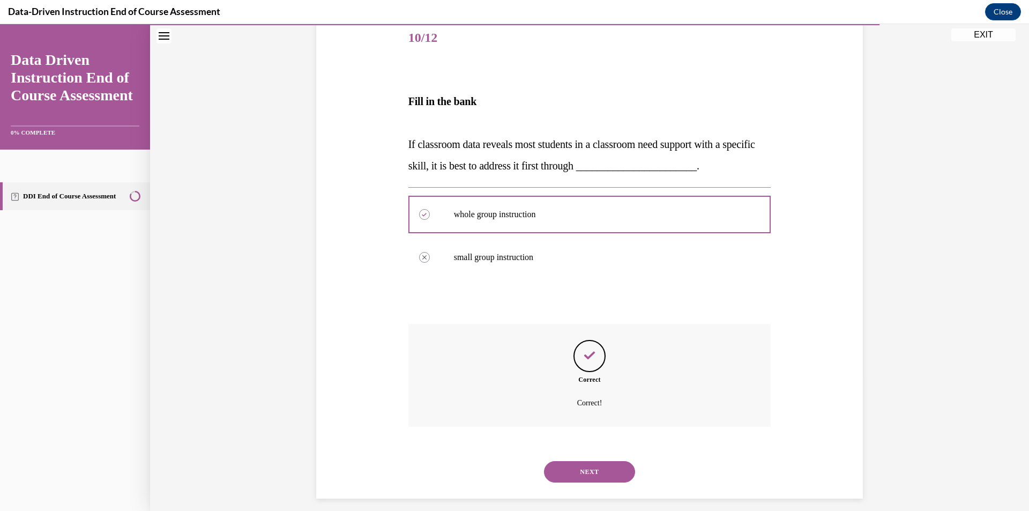
scroll to position [141, 0]
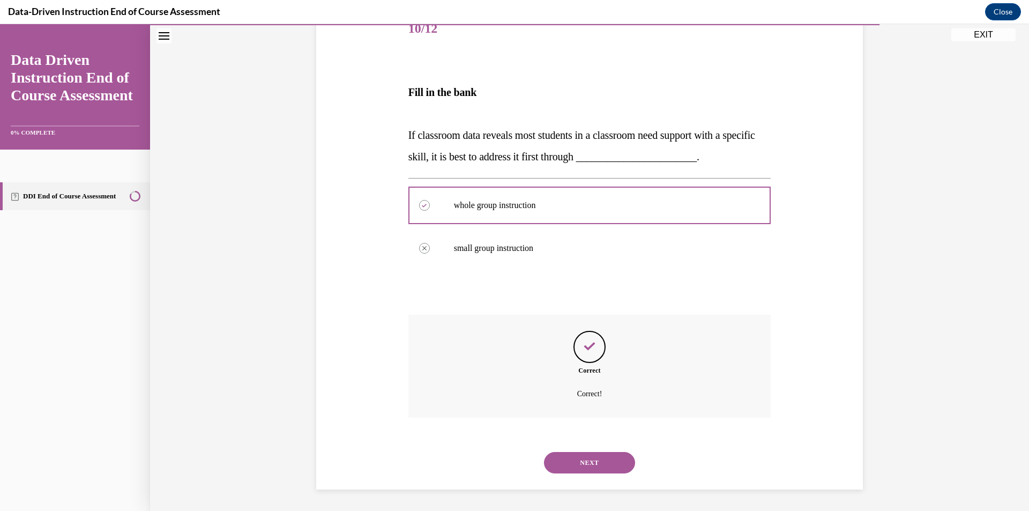
click at [590, 460] on button "NEXT" at bounding box center [589, 462] width 91 height 21
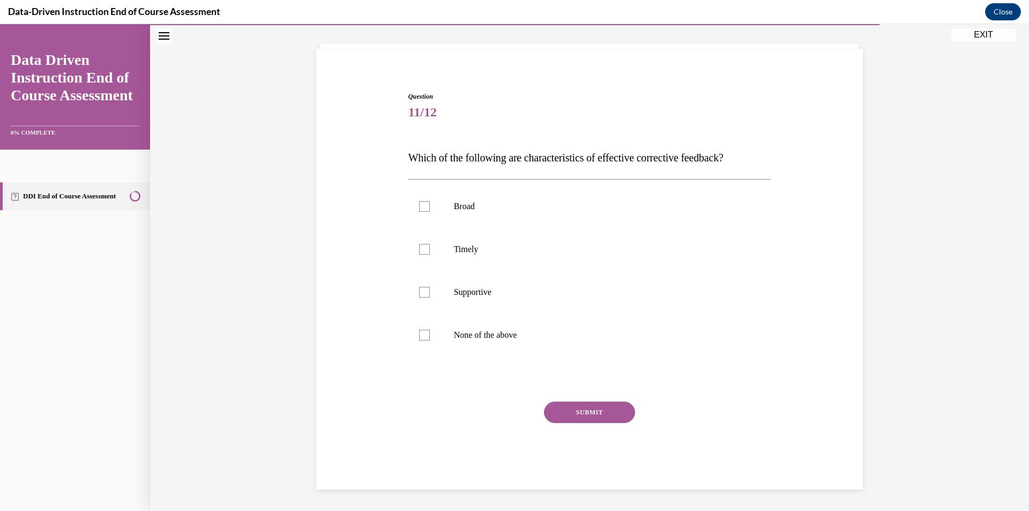
drag, startPoint x: 758, startPoint y: 154, endPoint x: 406, endPoint y: 163, distance: 352.8
click at [408, 163] on p "Which of the following are characteristics of effective corrective feedback?" at bounding box center [589, 157] width 363 height 21
copy span "Which of the following are characteristics of effective corrective feedback?"
click at [424, 248] on div at bounding box center [424, 249] width 11 height 11
click at [424, 248] on input "Timely" at bounding box center [424, 249] width 11 height 11
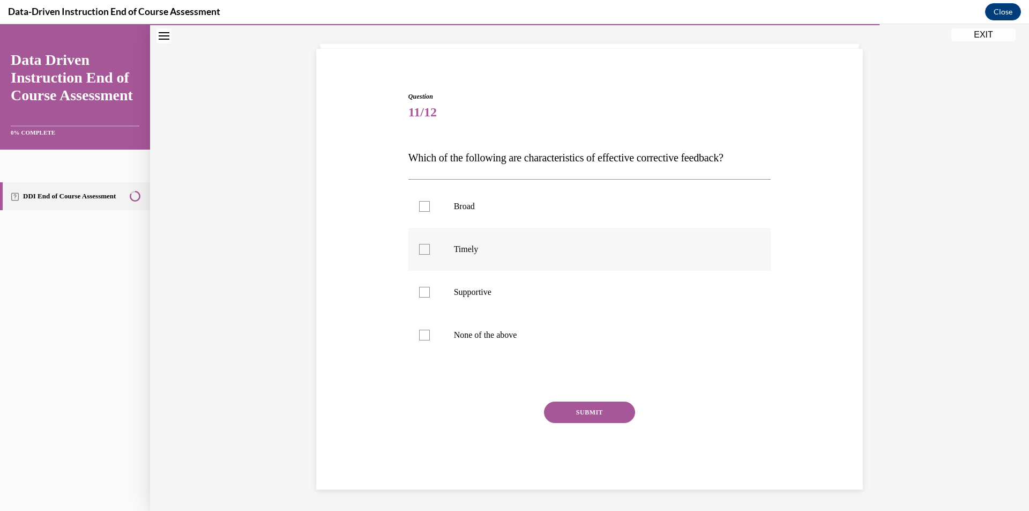
checkbox input "true"
click at [580, 414] on button "SUBMIT" at bounding box center [589, 411] width 91 height 21
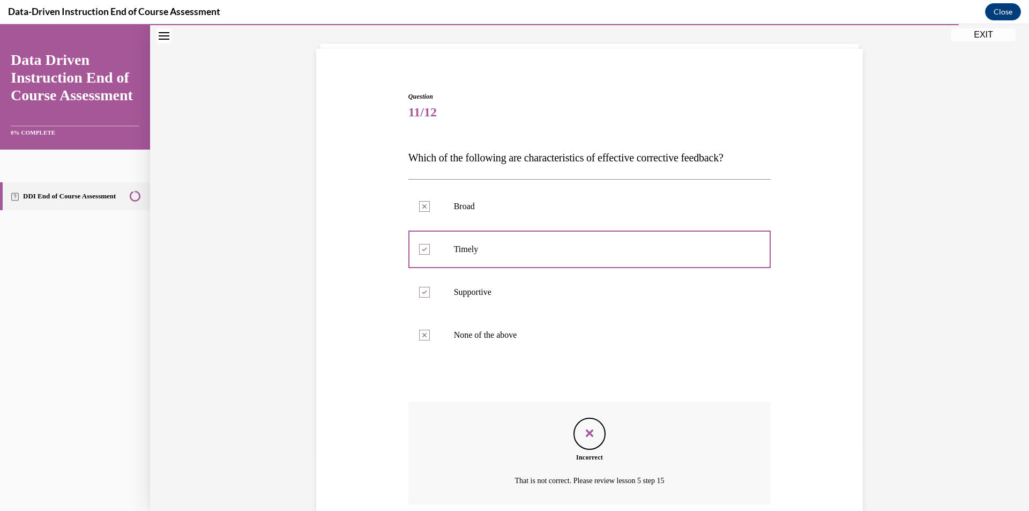
scroll to position [144, 0]
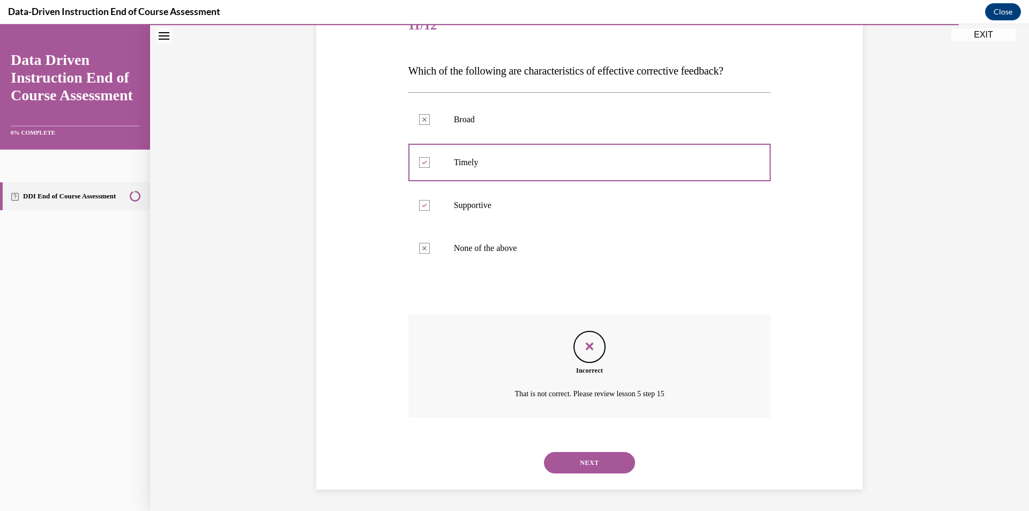
click at [589, 457] on button "NEXT" at bounding box center [589, 462] width 91 height 21
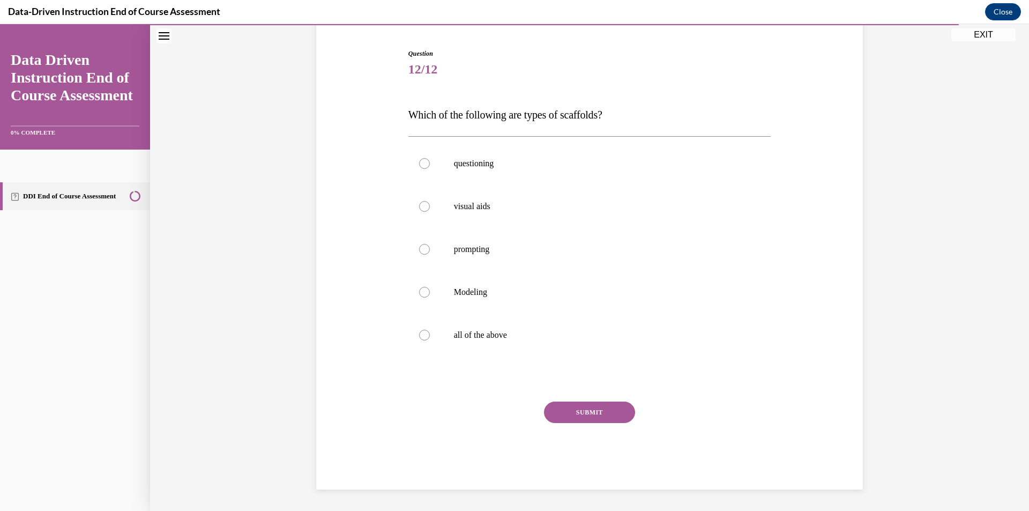
scroll to position [100, 0]
click at [421, 328] on label "all of the above" at bounding box center [589, 335] width 363 height 43
click at [421, 330] on input "all of the above" at bounding box center [424, 335] width 11 height 11
radio input "true"
click at [591, 410] on button "SUBMIT" at bounding box center [589, 411] width 91 height 21
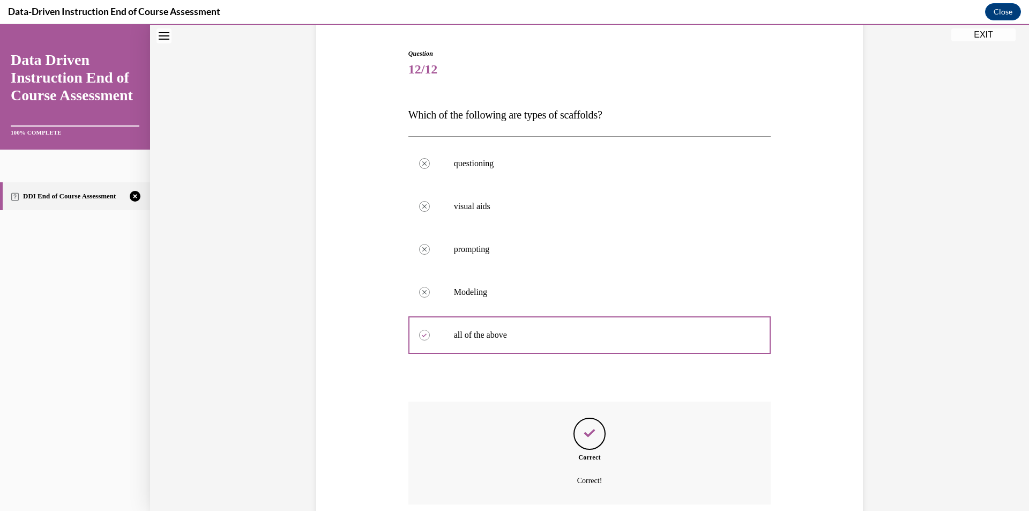
scroll to position [187, 0]
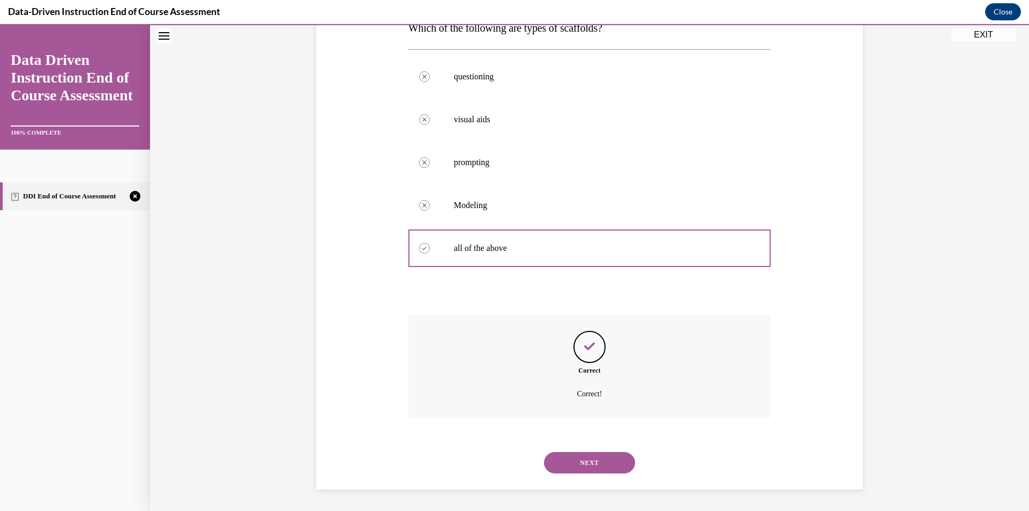
click at [607, 469] on button "NEXT" at bounding box center [589, 462] width 91 height 21
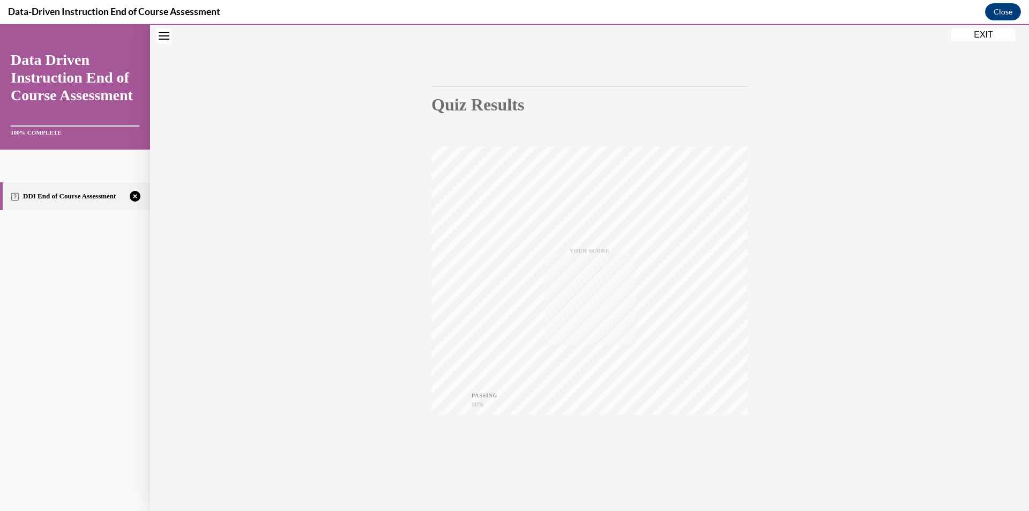
scroll to position [63, 0]
click at [589, 428] on span "TAKE AGAIN" at bounding box center [590, 430] width 38 height 6
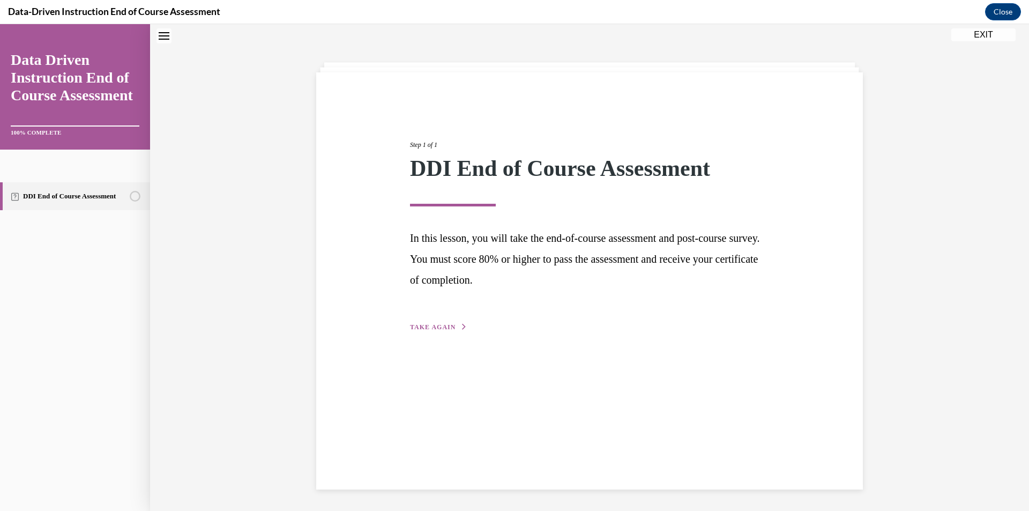
click at [450, 320] on div "Step 1 of 1 DDI End of Course Assessment In this lesson, you will take the end-…" at bounding box center [589, 224] width 375 height 218
click at [449, 327] on span "TAKE AGAIN" at bounding box center [433, 327] width 46 height 8
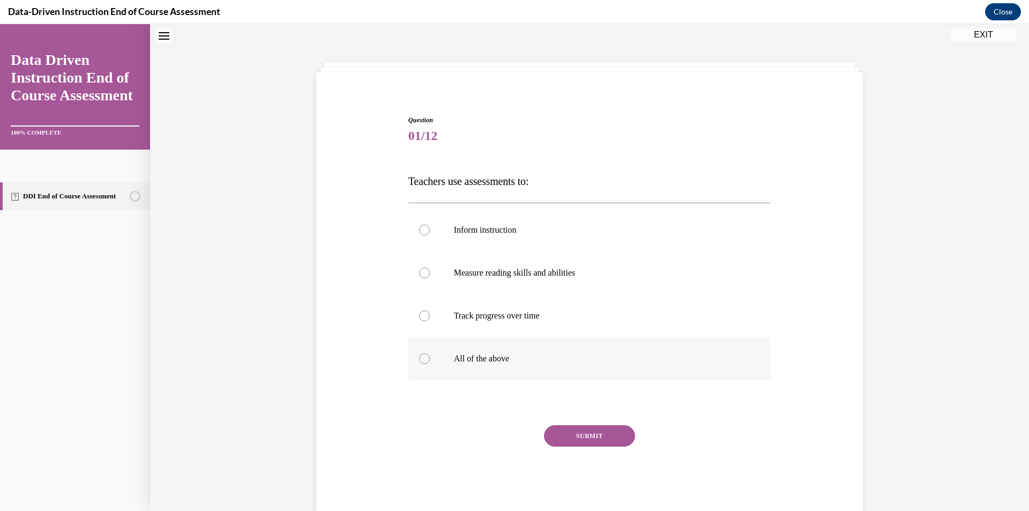
click at [435, 347] on label "All of the above" at bounding box center [589, 358] width 363 height 43
click at [430, 353] on input "All of the above" at bounding box center [424, 358] width 11 height 11
radio input "true"
click at [560, 430] on button "SUBMIT" at bounding box center [589, 435] width 91 height 21
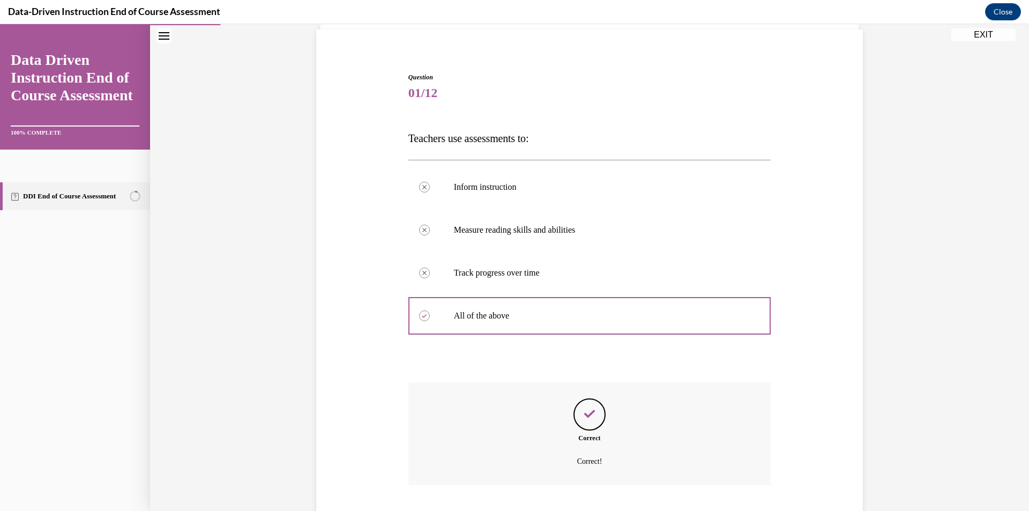
scroll to position [144, 0]
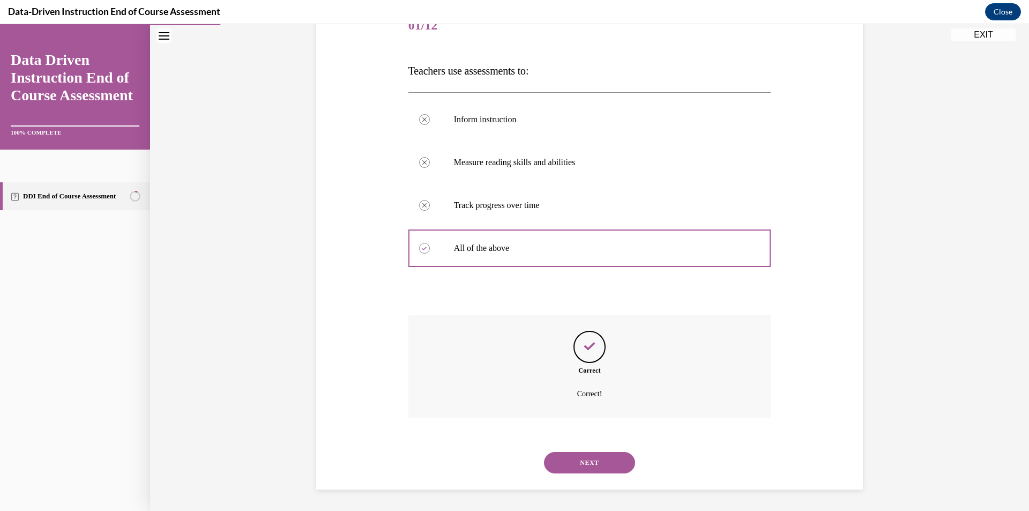
click at [592, 452] on button "NEXT" at bounding box center [589, 462] width 91 height 21
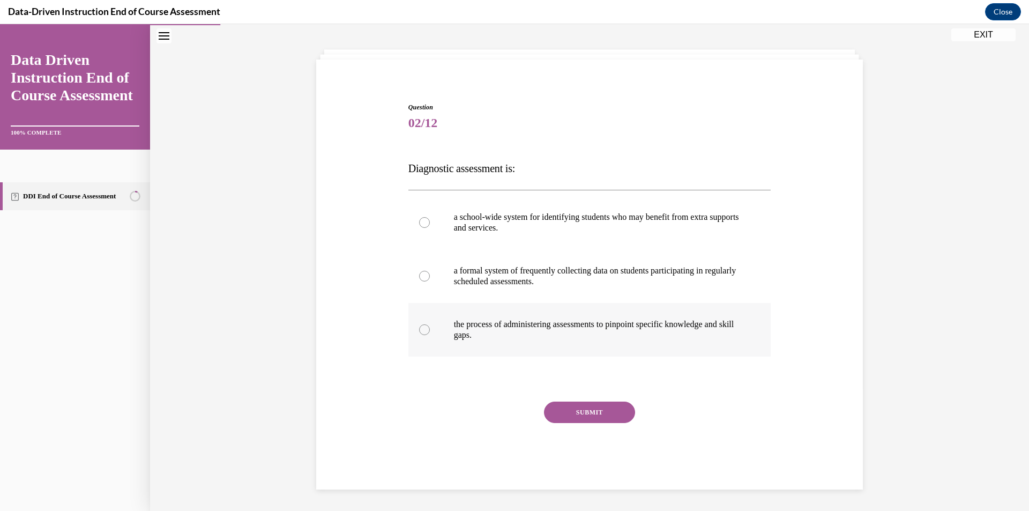
click at [421, 329] on div at bounding box center [424, 329] width 11 height 11
click at [421, 329] on input "the process of administering assessments to pinpoint specific knowledge and ski…" at bounding box center [424, 329] width 11 height 11
radio input "true"
click at [563, 411] on button "SUBMIT" at bounding box center [589, 411] width 91 height 21
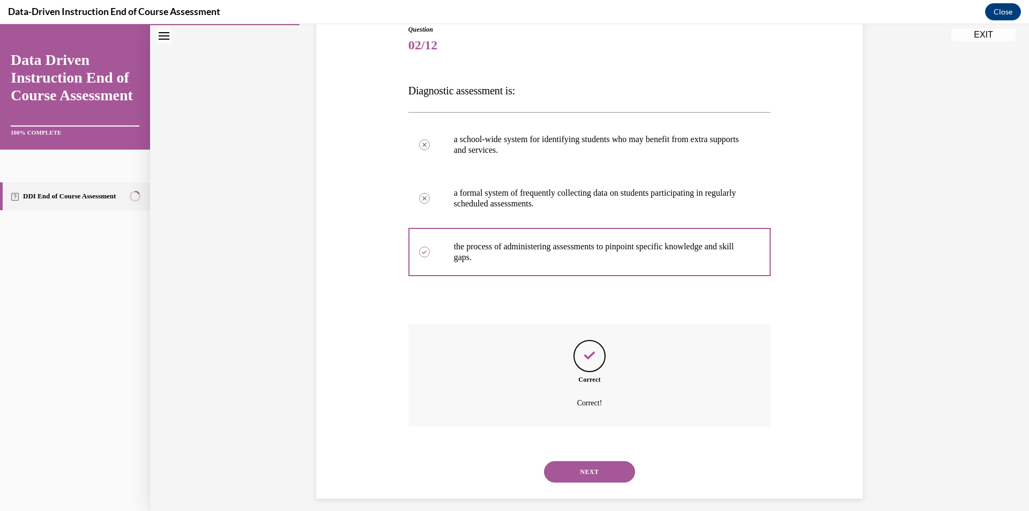
scroll to position [133, 0]
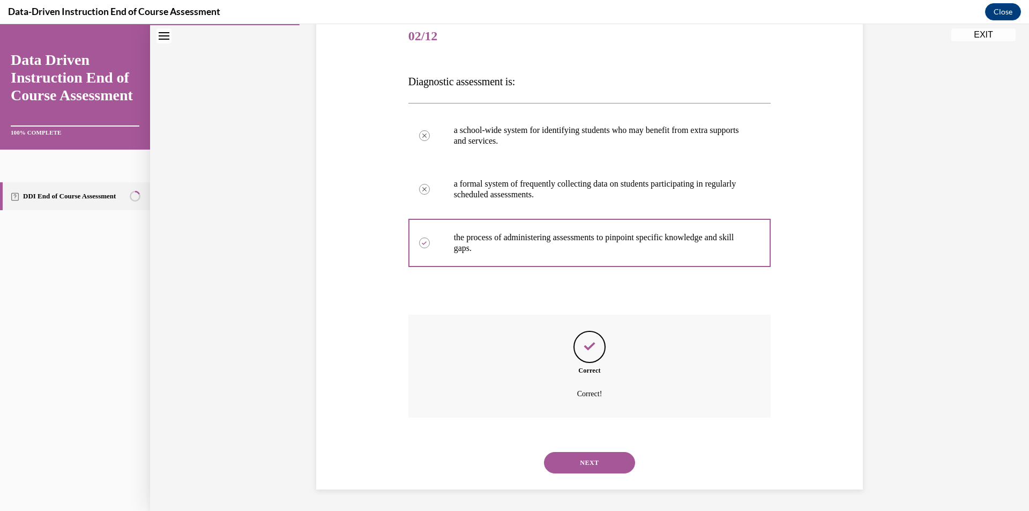
click at [594, 461] on button "NEXT" at bounding box center [589, 462] width 91 height 21
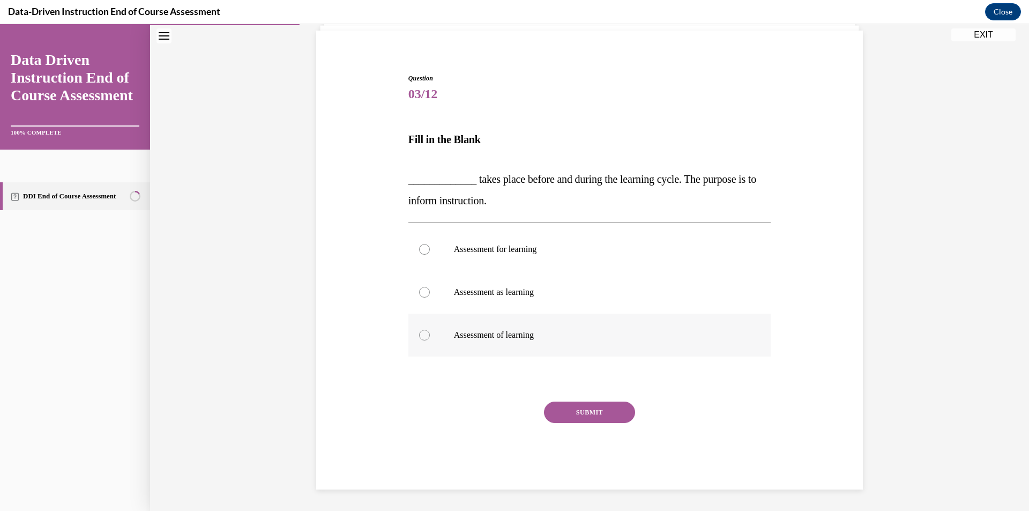
click at [454, 337] on p "Assessment of learning" at bounding box center [599, 335] width 290 height 11
click at [430, 337] on input "Assessment of learning" at bounding box center [424, 335] width 11 height 11
radio input "true"
click at [564, 411] on button "SUBMIT" at bounding box center [589, 411] width 91 height 21
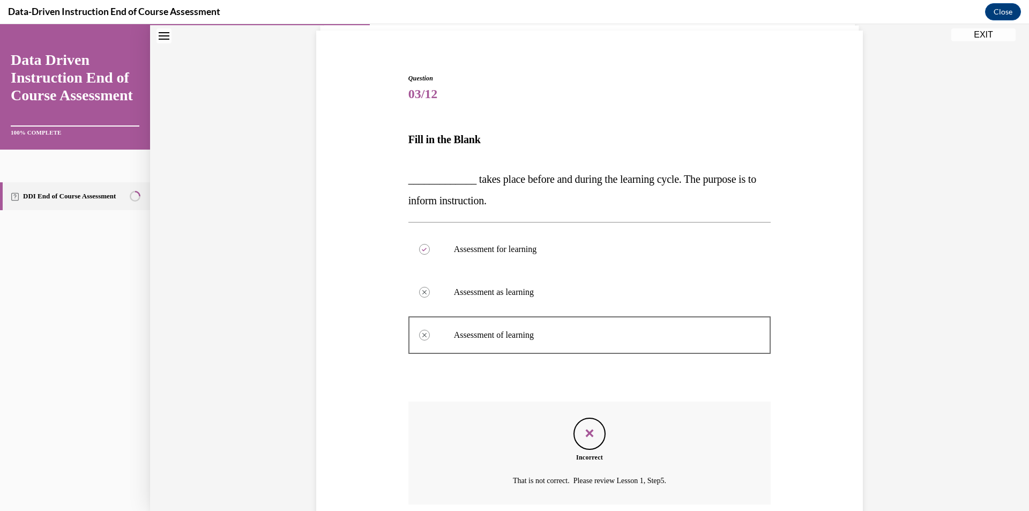
scroll to position [162, 0]
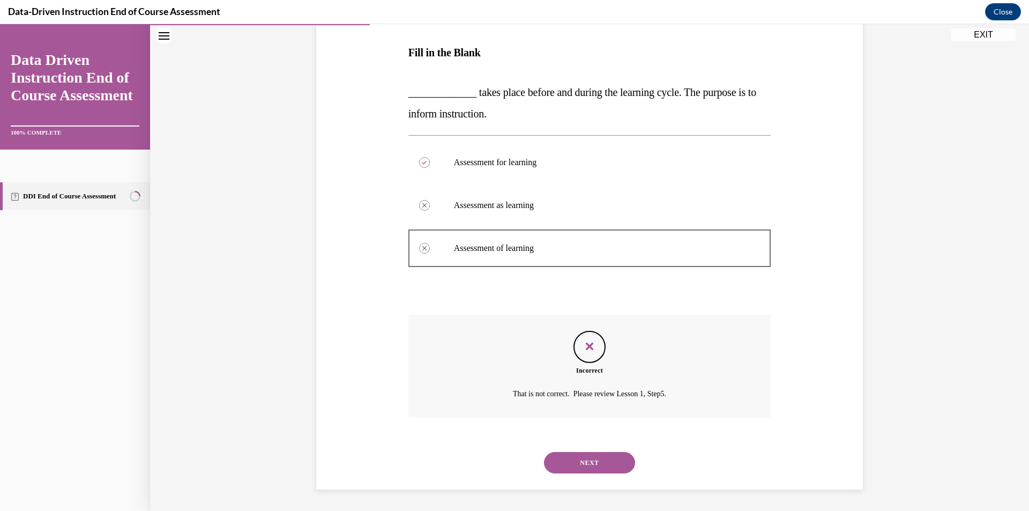
click at [616, 470] on button "NEXT" at bounding box center [589, 462] width 91 height 21
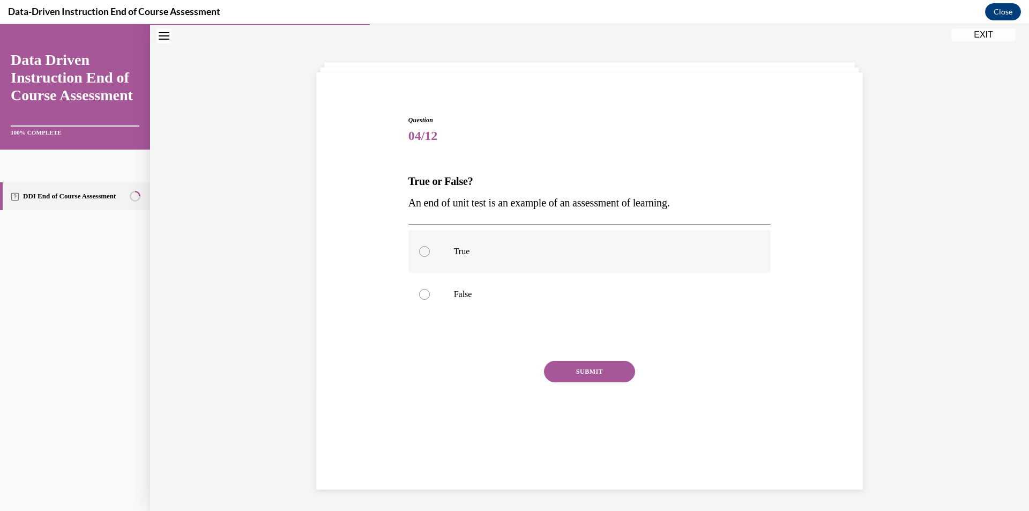
click at [422, 254] on div at bounding box center [424, 251] width 11 height 11
click at [422, 254] on input "True" at bounding box center [424, 251] width 11 height 11
radio input "true"
click at [560, 366] on button "SUBMIT" at bounding box center [589, 371] width 91 height 21
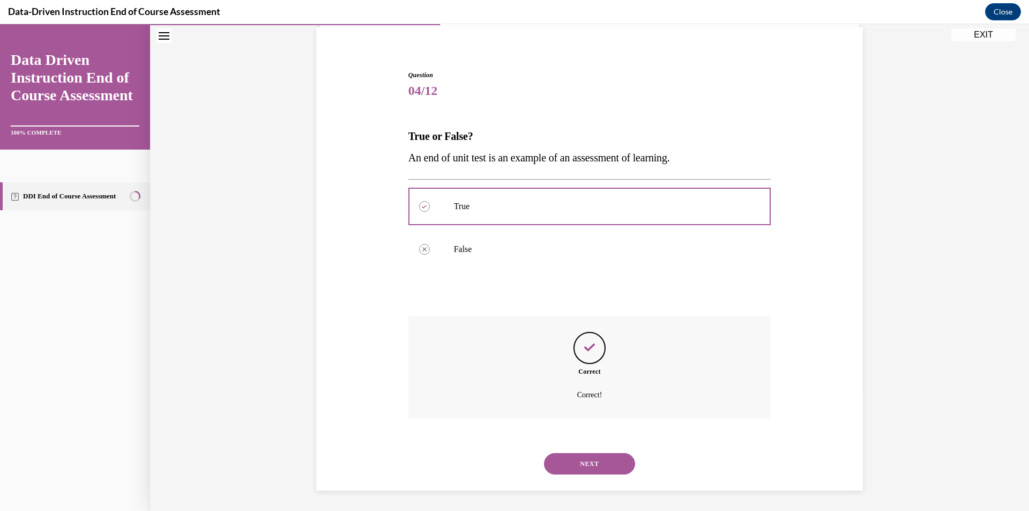
scroll to position [80, 0]
click at [594, 463] on button "NEXT" at bounding box center [589, 462] width 91 height 21
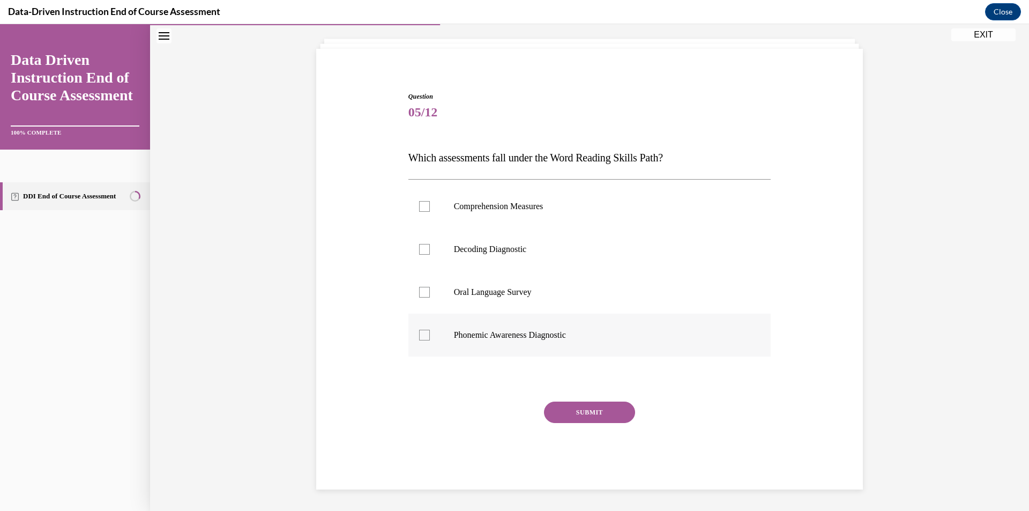
scroll to position [34, 0]
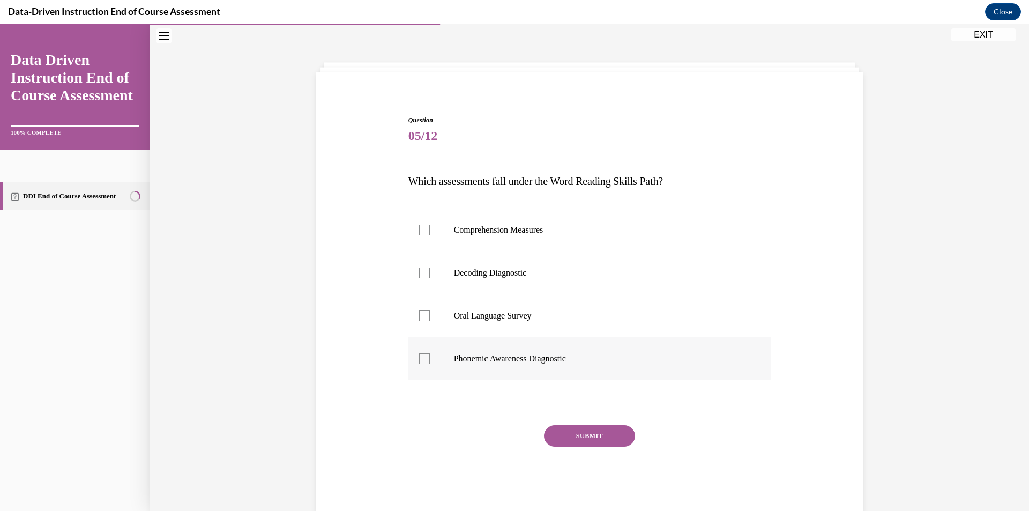
click at [423, 361] on div at bounding box center [424, 358] width 11 height 11
click at [423, 361] on input "Phonemic Awareness Diagnostic" at bounding box center [424, 358] width 11 height 11
checkbox input "true"
click at [419, 273] on div at bounding box center [424, 272] width 11 height 11
click at [419, 273] on input "Decoding Diagnostic" at bounding box center [424, 272] width 11 height 11
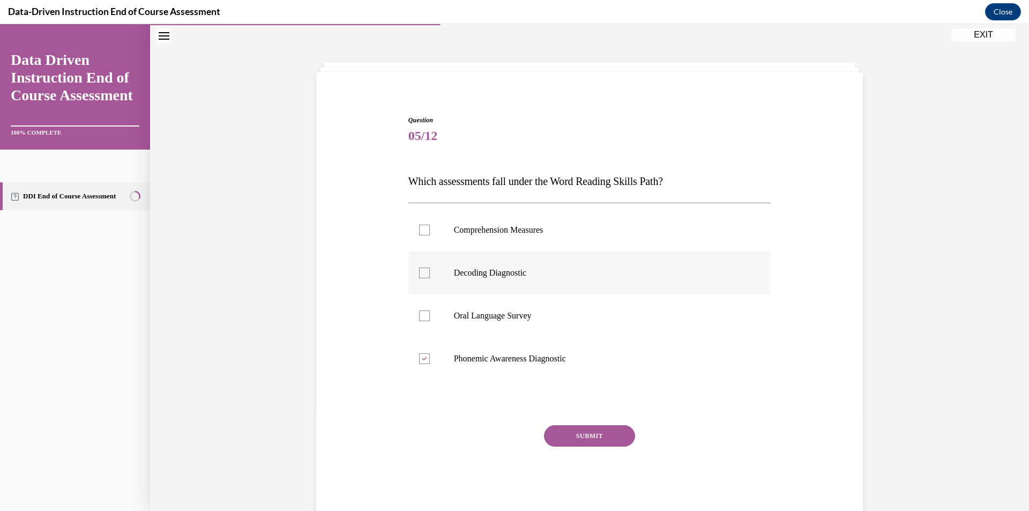
checkbox input "true"
click at [562, 442] on button "SUBMIT" at bounding box center [589, 435] width 91 height 21
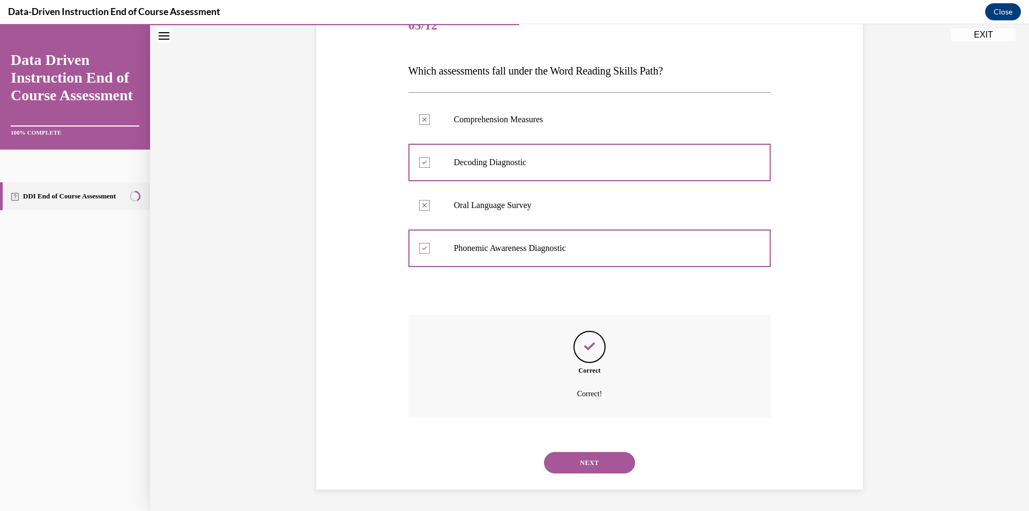
click at [595, 458] on button "NEXT" at bounding box center [589, 462] width 91 height 21
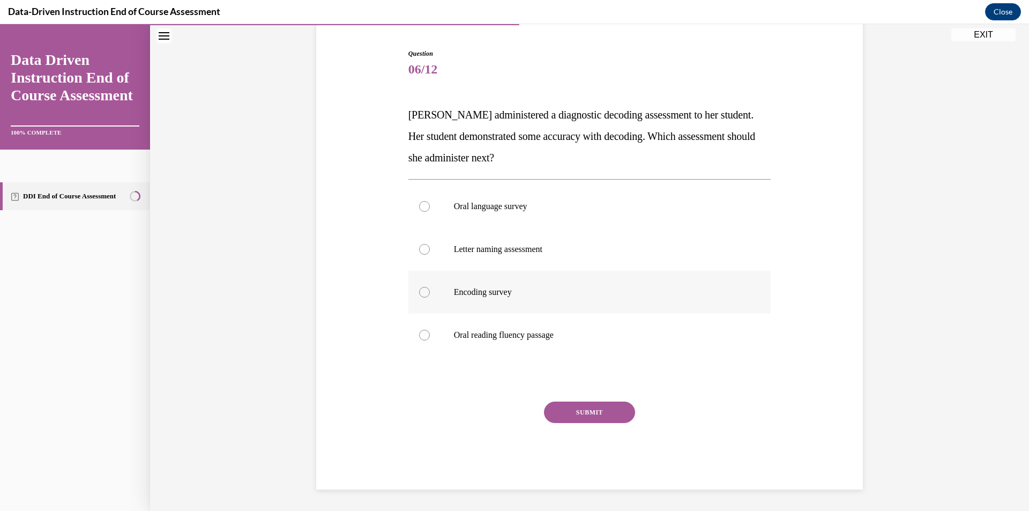
click at [419, 290] on div at bounding box center [424, 292] width 11 height 11
click at [419, 290] on input "Encoding survey" at bounding box center [424, 292] width 11 height 11
radio input "true"
click at [585, 412] on button "SUBMIT" at bounding box center [589, 411] width 91 height 21
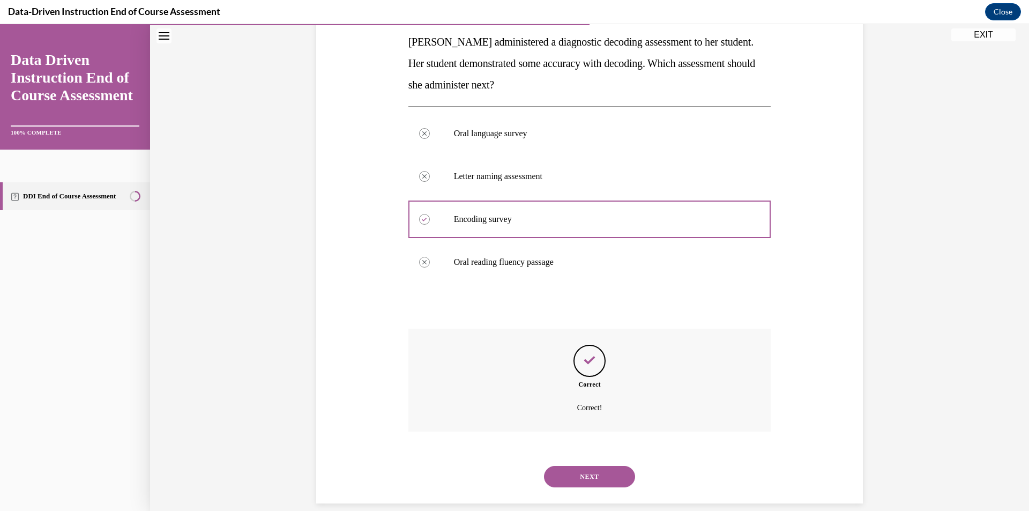
scroll to position [187, 0]
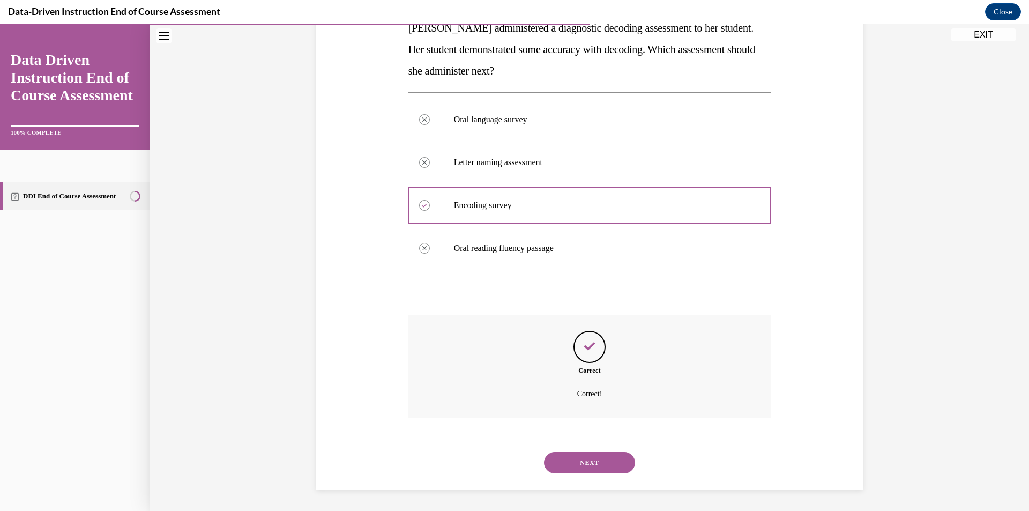
click at [590, 459] on button "NEXT" at bounding box center [589, 462] width 91 height 21
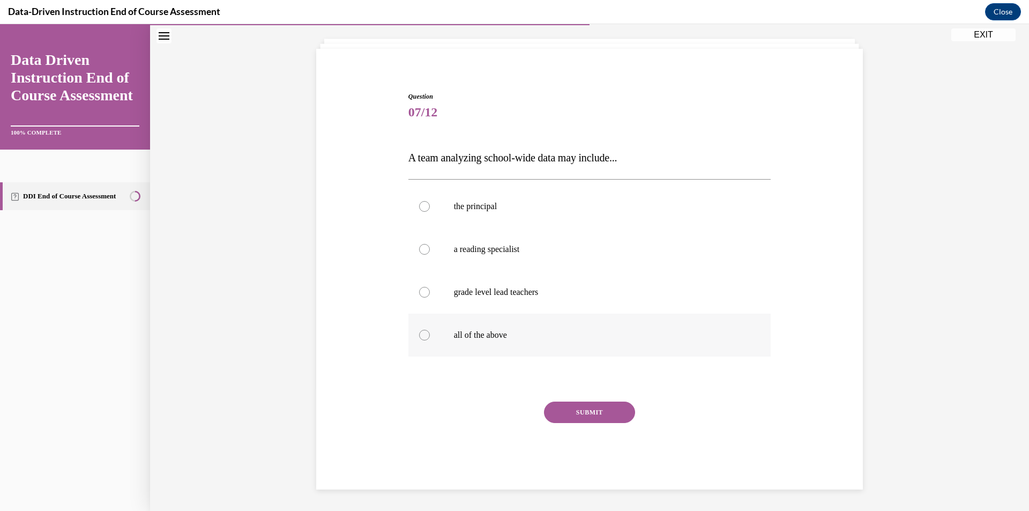
click at [419, 332] on div at bounding box center [424, 335] width 11 height 11
click at [419, 332] on input "all of the above" at bounding box center [424, 335] width 11 height 11
radio input "true"
click at [606, 408] on button "SUBMIT" at bounding box center [589, 411] width 91 height 21
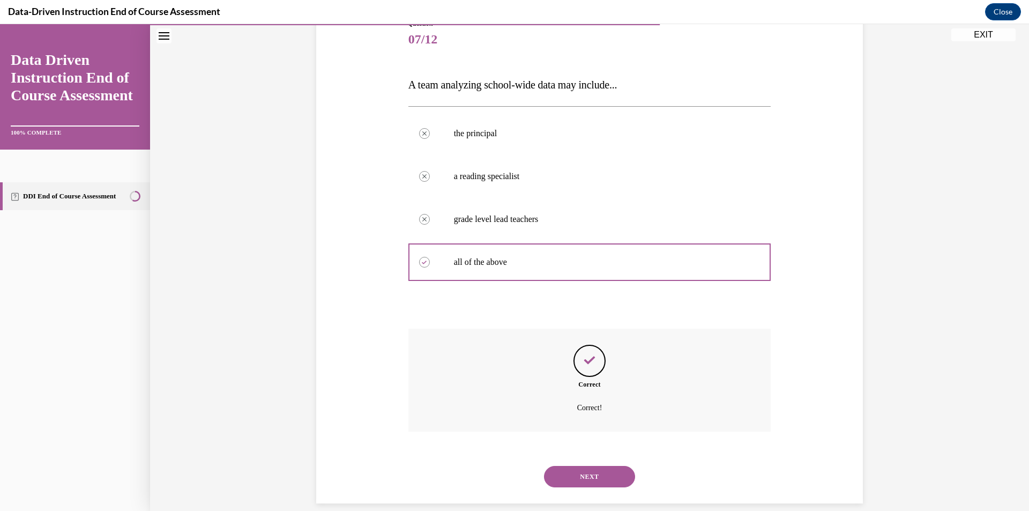
scroll to position [144, 0]
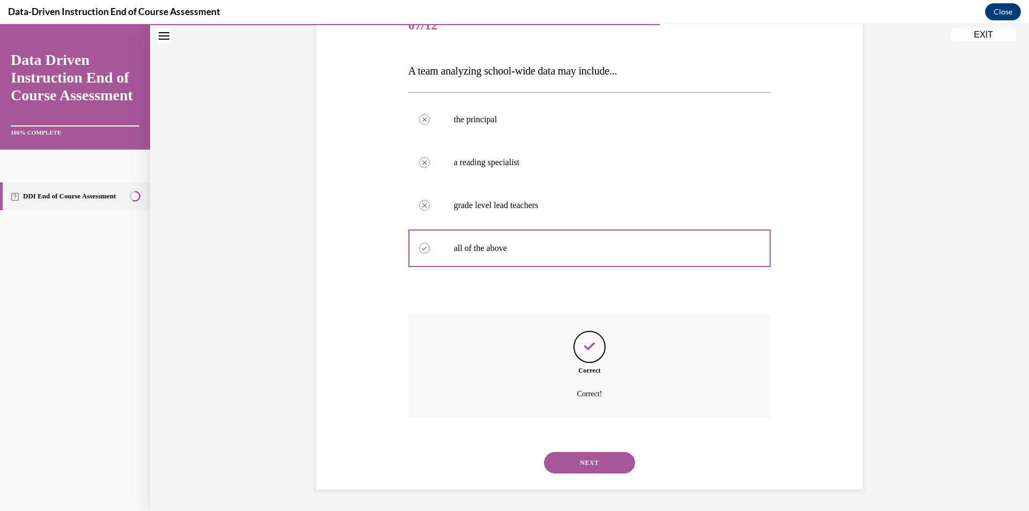
click at [571, 444] on div "NEXT" at bounding box center [589, 462] width 363 height 43
click at [570, 450] on div "NEXT" at bounding box center [589, 462] width 363 height 43
click at [568, 461] on button "NEXT" at bounding box center [589, 462] width 91 height 21
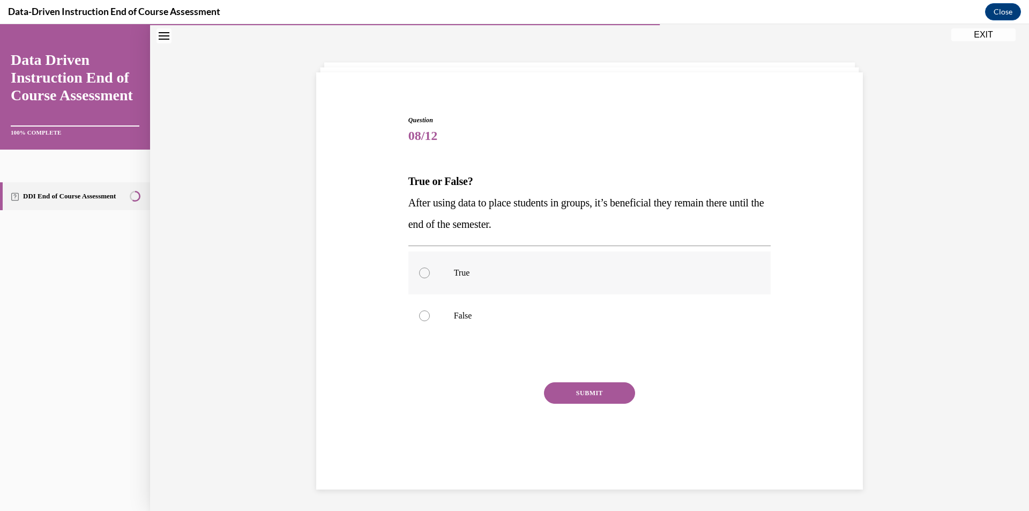
click at [419, 272] on div at bounding box center [424, 272] width 11 height 11
click at [419, 272] on input "True" at bounding box center [424, 272] width 11 height 11
radio input "true"
click at [561, 390] on button "SUBMIT" at bounding box center [589, 392] width 91 height 21
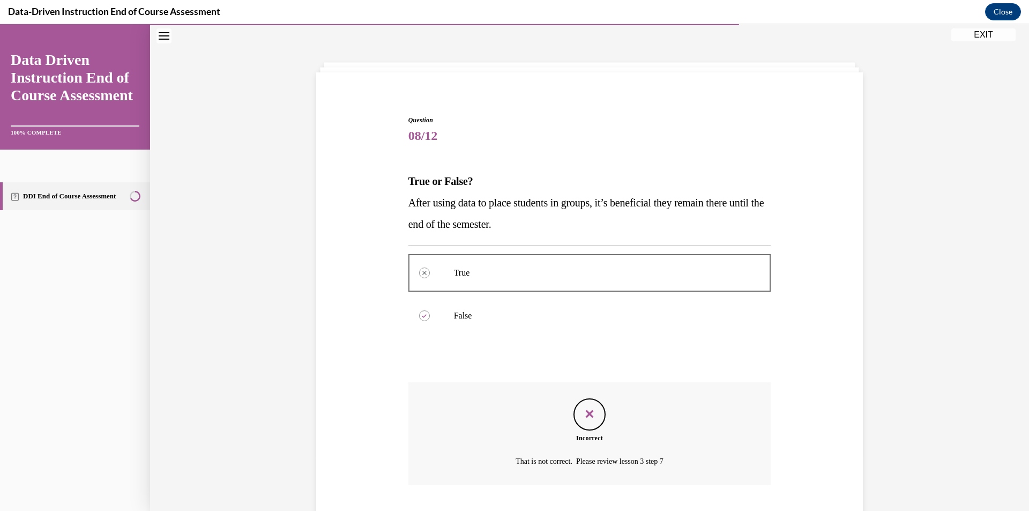
scroll to position [101, 0]
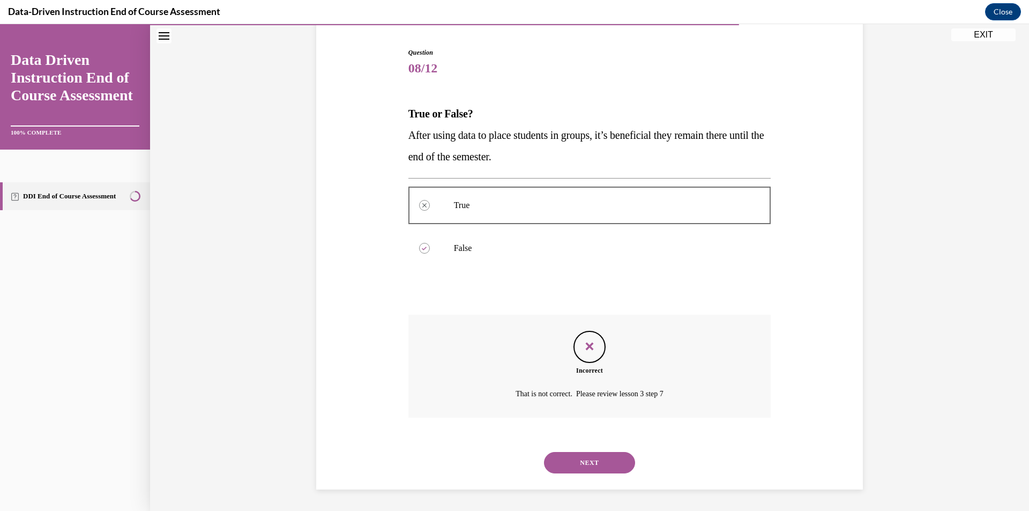
click at [595, 460] on button "NEXT" at bounding box center [589, 462] width 91 height 21
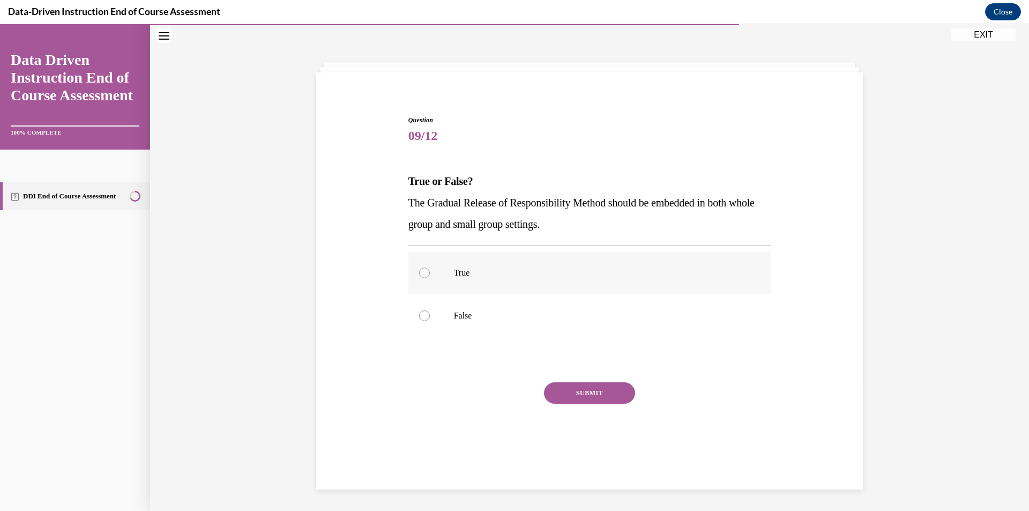
click at [419, 273] on div at bounding box center [424, 272] width 11 height 11
click at [419, 273] on input "True" at bounding box center [424, 272] width 11 height 11
radio input "true"
click at [561, 389] on button "SUBMIT" at bounding box center [589, 392] width 91 height 21
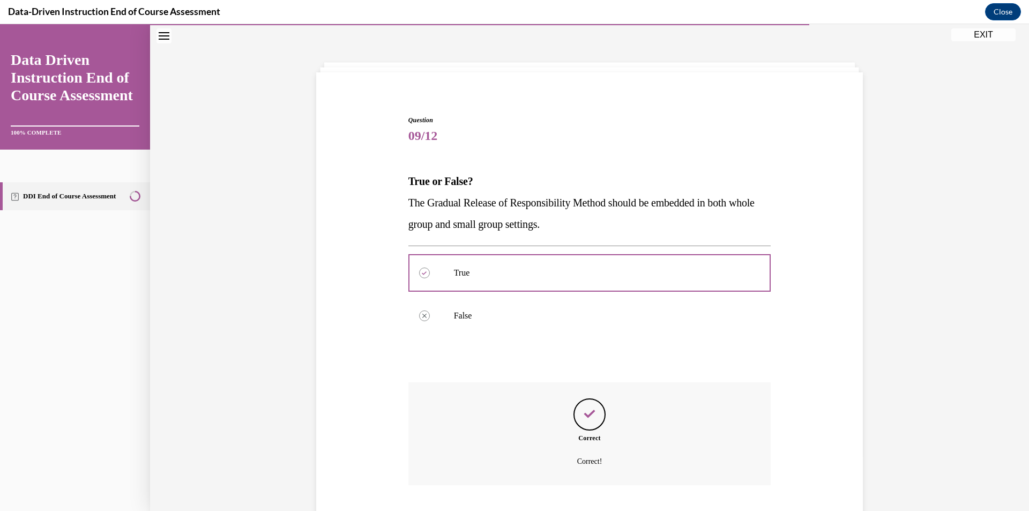
scroll to position [101, 0]
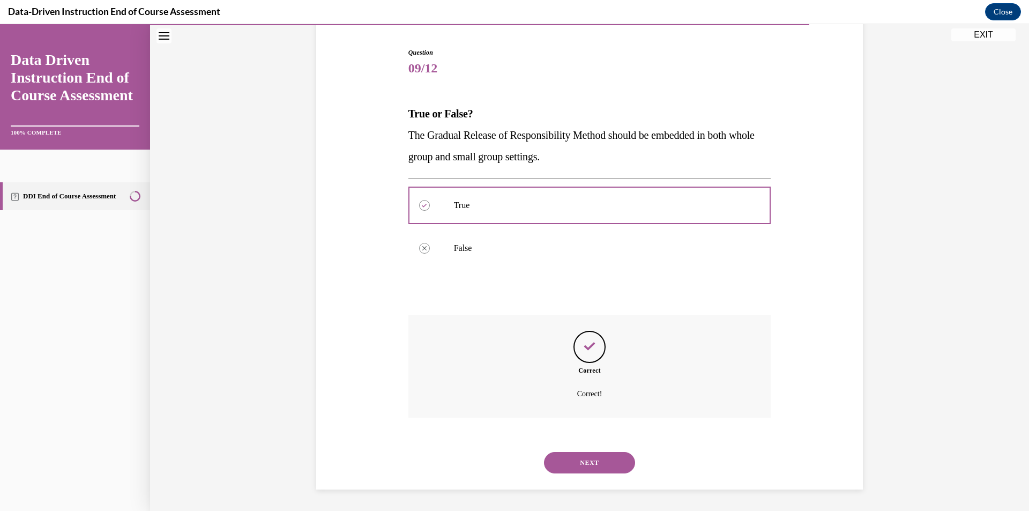
click at [599, 456] on button "NEXT" at bounding box center [589, 462] width 91 height 21
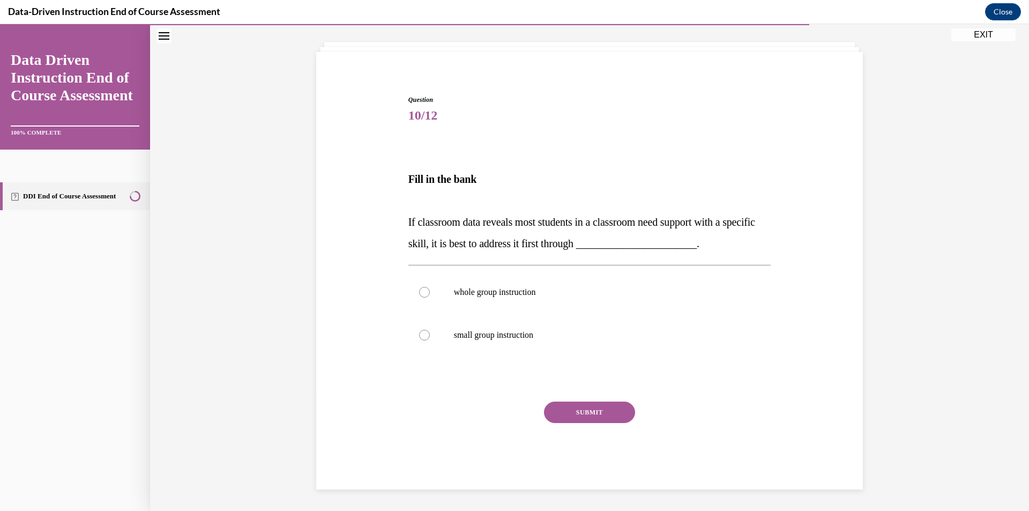
scroll to position [54, 0]
click at [426, 296] on label "whole group instruction" at bounding box center [589, 292] width 363 height 43
click at [426, 296] on input "whole group instruction" at bounding box center [424, 292] width 11 height 11
radio input "true"
click at [546, 402] on button "SUBMIT" at bounding box center [589, 411] width 91 height 21
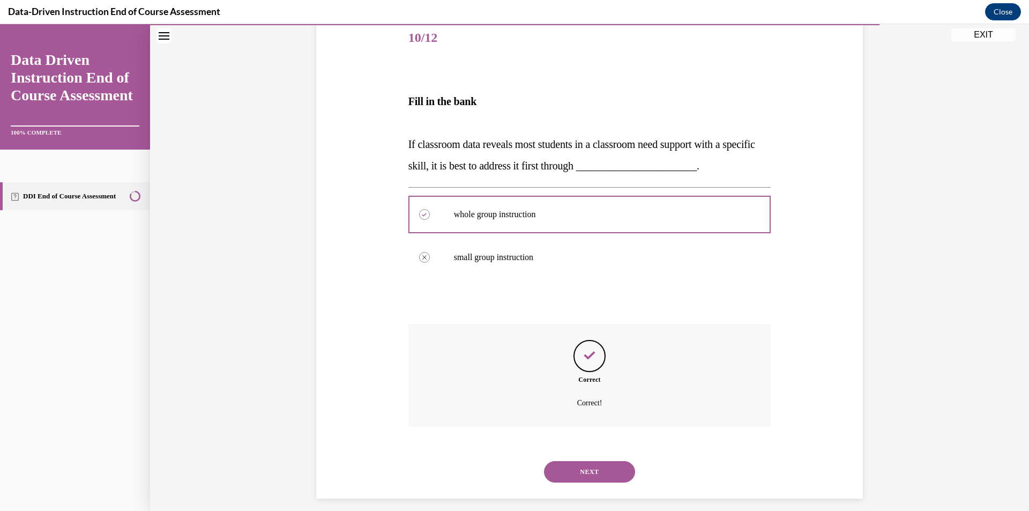
scroll to position [141, 0]
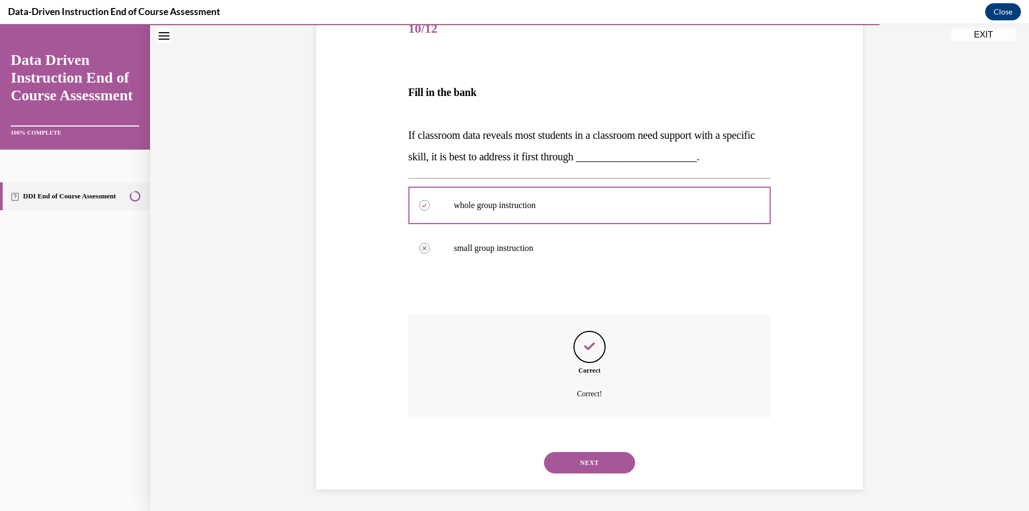
click at [565, 460] on button "NEXT" at bounding box center [589, 462] width 91 height 21
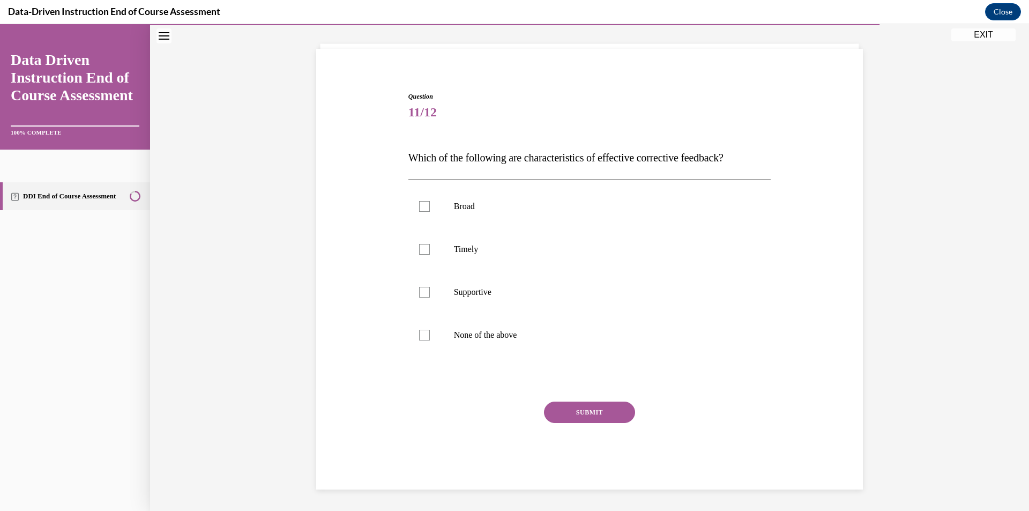
scroll to position [57, 0]
click at [421, 251] on div at bounding box center [424, 249] width 11 height 11
click at [421, 251] on input "Timely" at bounding box center [424, 249] width 11 height 11
checkbox input "true"
click at [570, 409] on button "SUBMIT" at bounding box center [589, 411] width 91 height 21
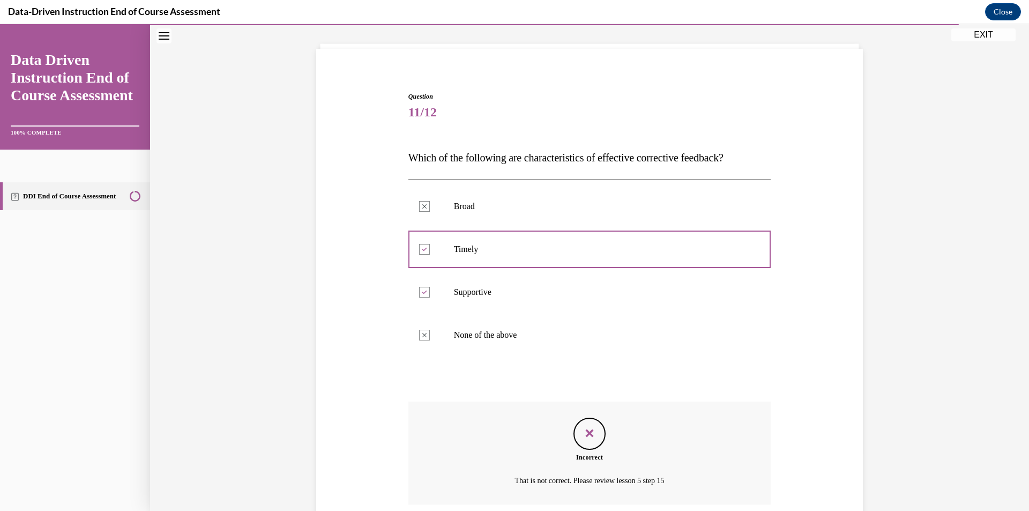
scroll to position [144, 0]
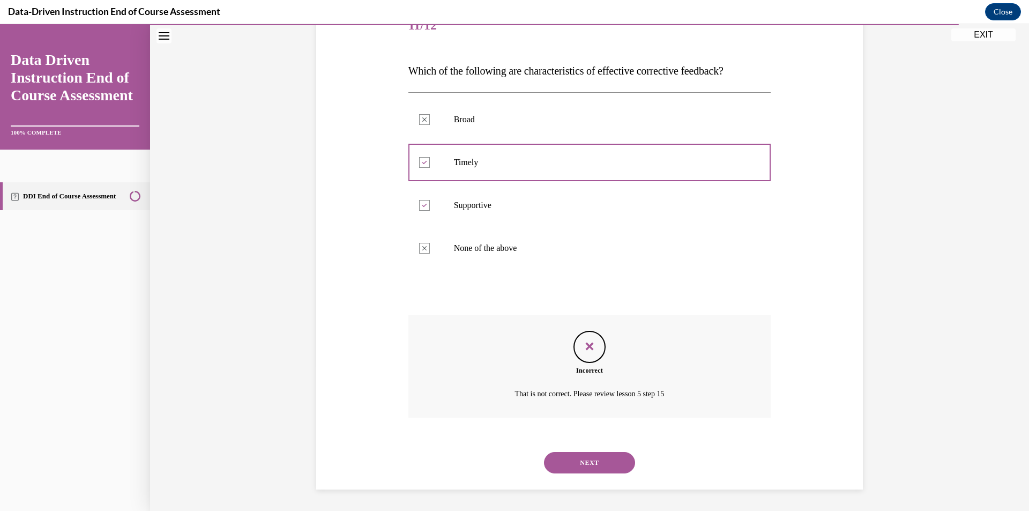
click at [572, 456] on button "NEXT" at bounding box center [589, 462] width 91 height 21
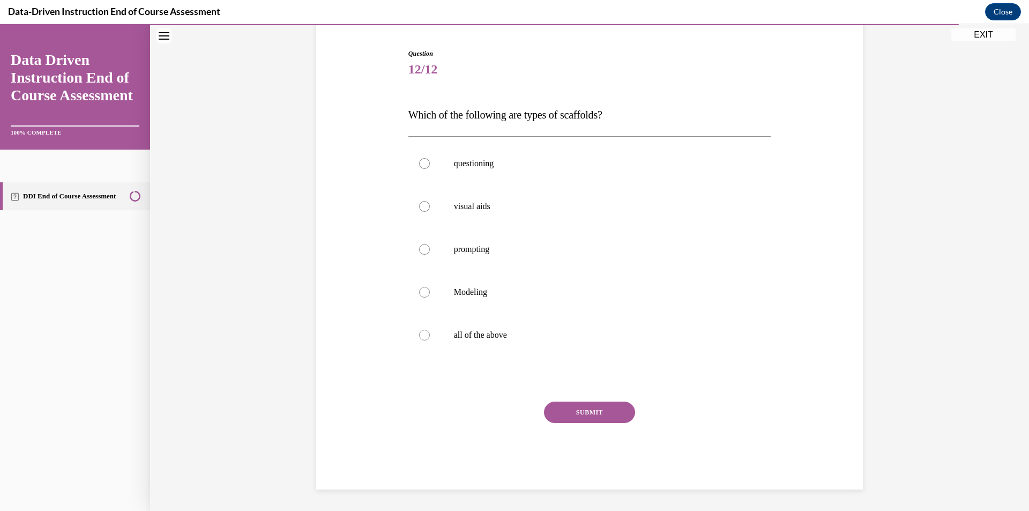
scroll to position [100, 0]
click at [419, 333] on div at bounding box center [424, 335] width 11 height 11
click at [419, 333] on input "all of the above" at bounding box center [424, 335] width 11 height 11
radio input "true"
click at [567, 397] on div "Question 12/12 Which of the following are types of scaffolds? questioning visua…" at bounding box center [589, 269] width 363 height 441
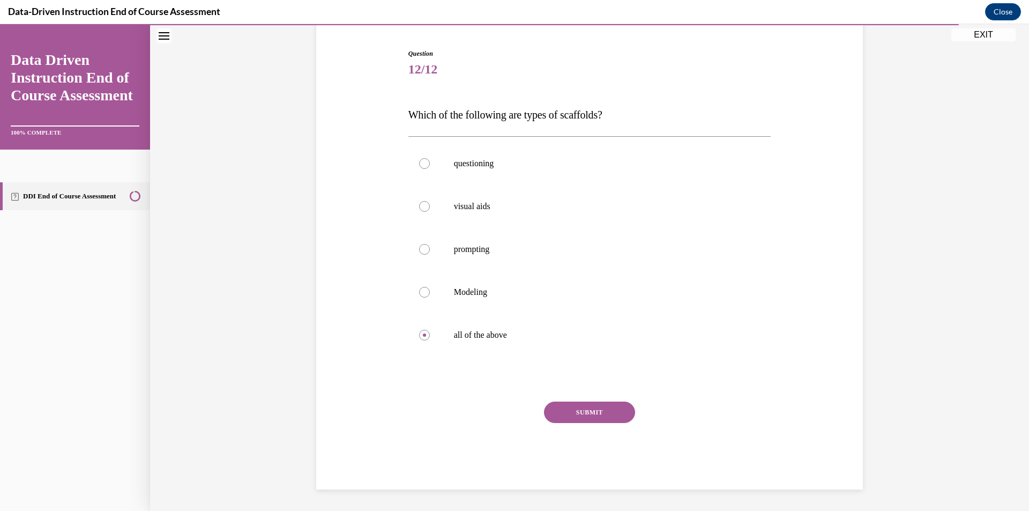
click at [566, 406] on button "SUBMIT" at bounding box center [589, 411] width 91 height 21
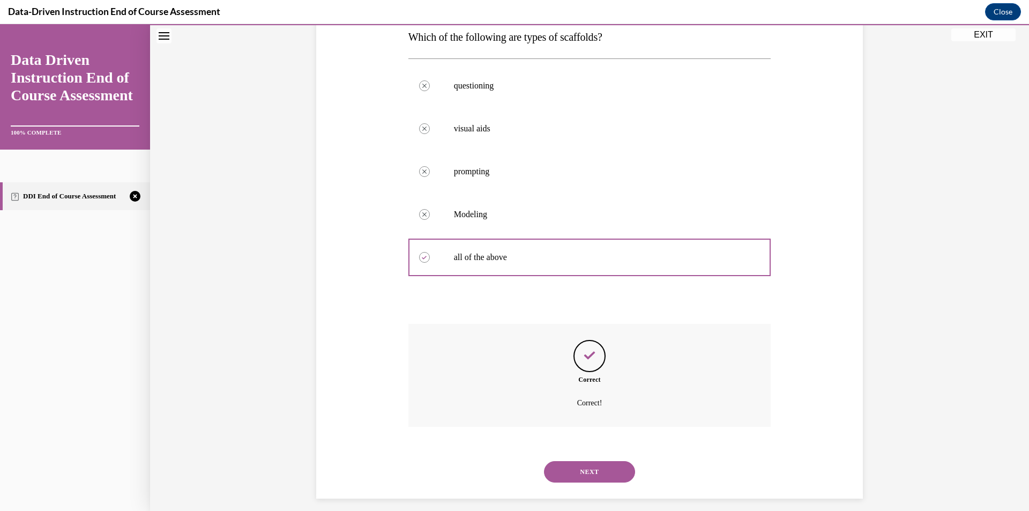
scroll to position [187, 0]
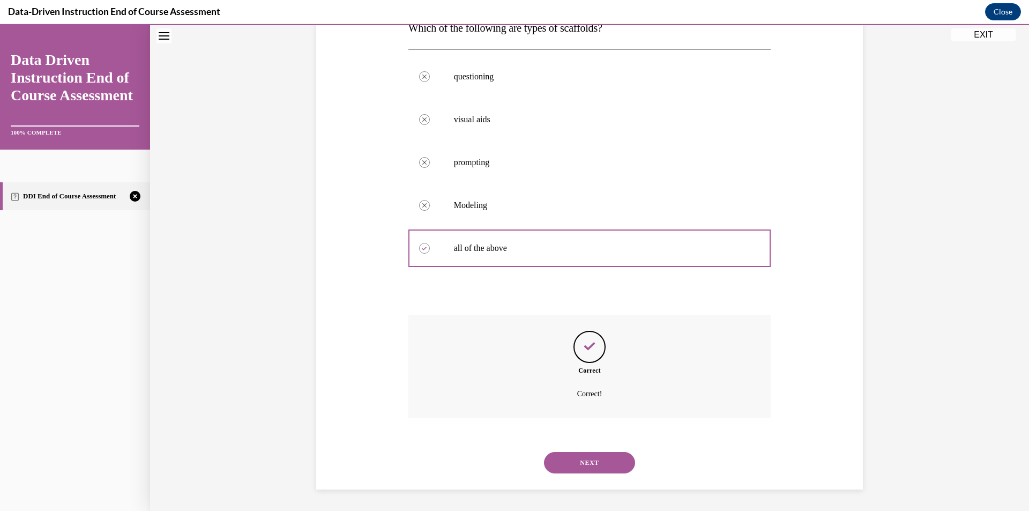
click at [599, 462] on button "NEXT" at bounding box center [589, 462] width 91 height 21
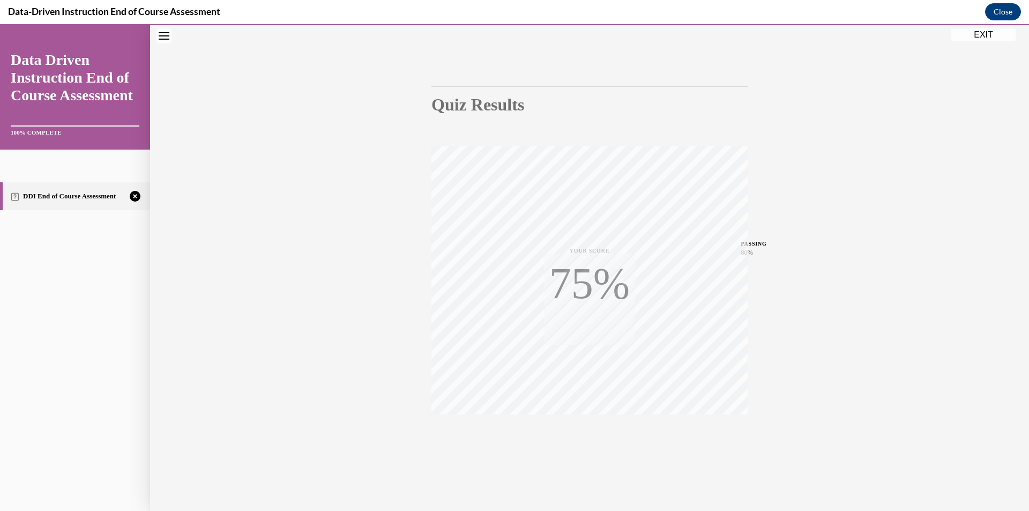
scroll to position [63, 0]
click at [588, 432] on span "TAKE AGAIN" at bounding box center [590, 430] width 38 height 6
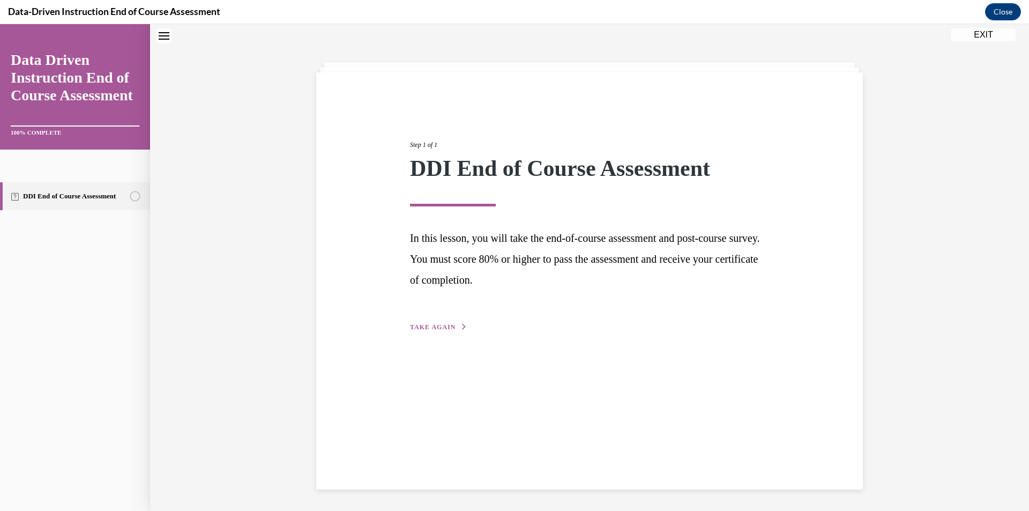
click at [443, 327] on span "TAKE AGAIN" at bounding box center [433, 327] width 46 height 8
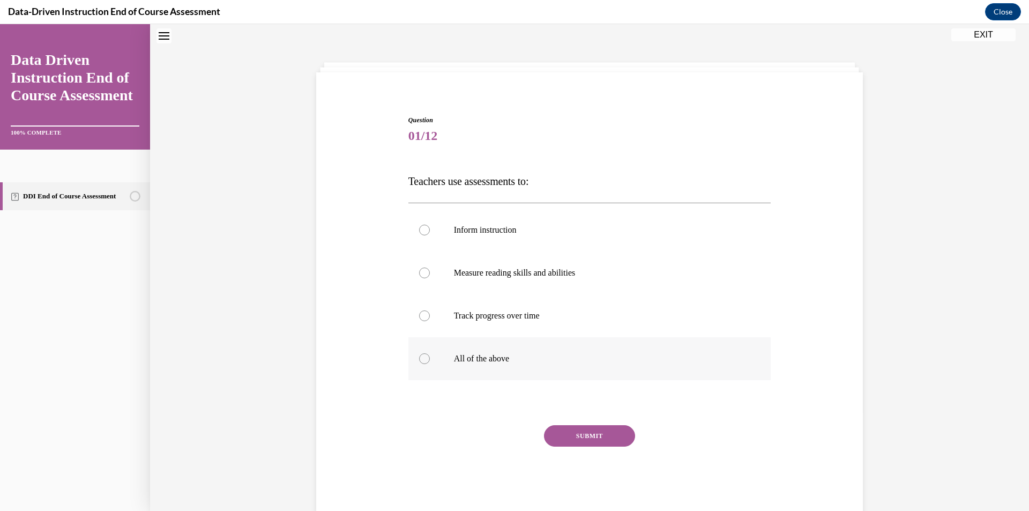
click at [417, 364] on label "All of the above" at bounding box center [589, 358] width 363 height 43
click at [419, 364] on input "All of the above" at bounding box center [424, 358] width 11 height 11
radio input "true"
click at [613, 443] on button "SUBMIT" at bounding box center [589, 435] width 91 height 21
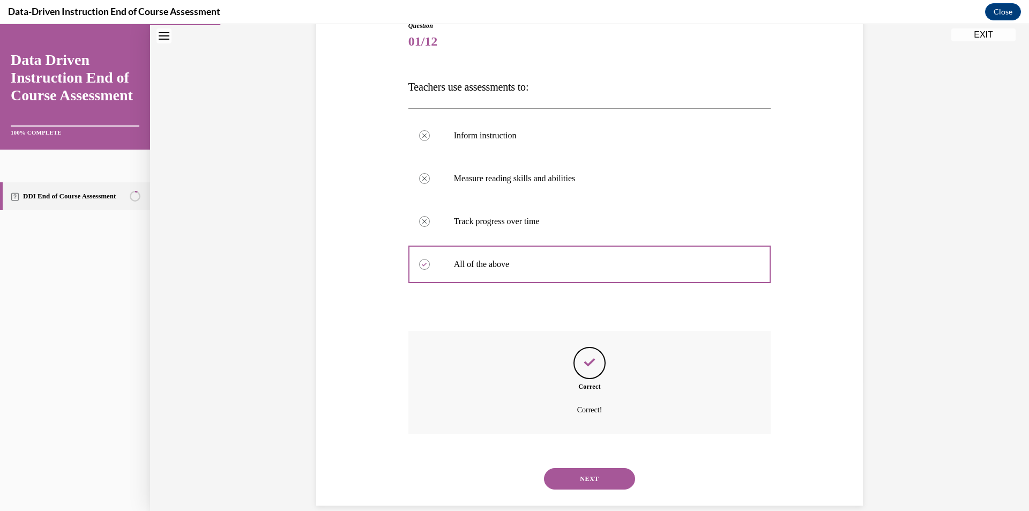
scroll to position [144, 0]
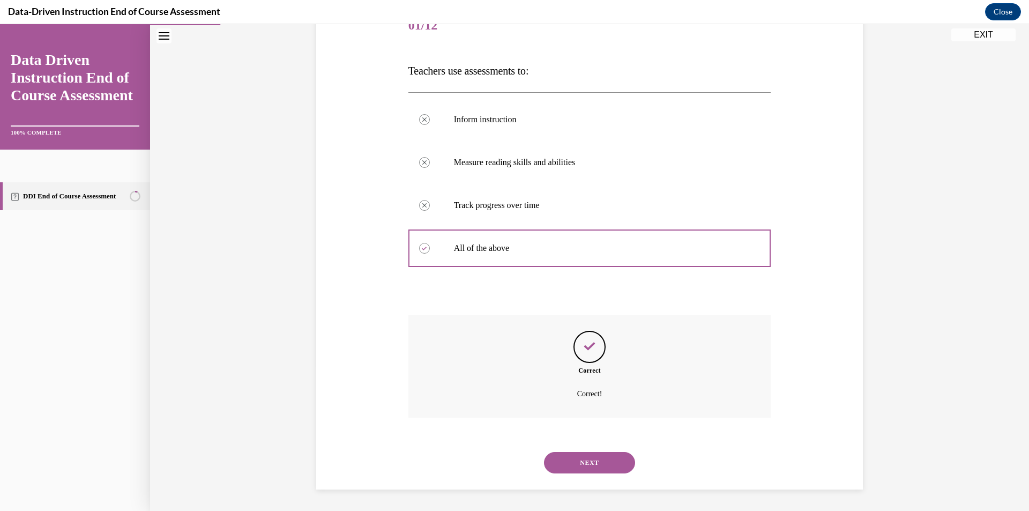
click at [607, 473] on button "NEXT" at bounding box center [589, 462] width 91 height 21
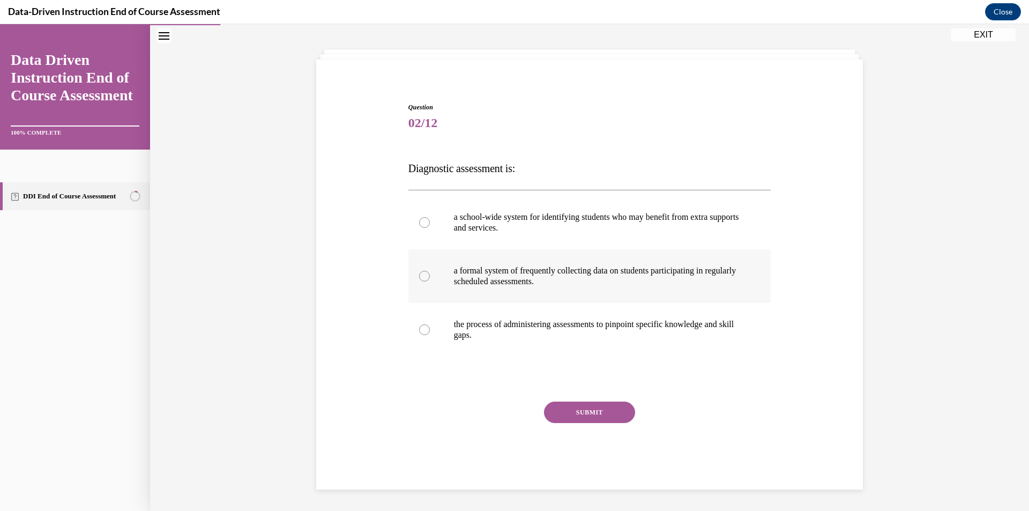
click at [413, 275] on label "a formal system of frequently collecting data on students participating in regu…" at bounding box center [589, 276] width 363 height 54
click at [419, 275] on input "a formal system of frequently collecting data on students participating in regu…" at bounding box center [424, 276] width 11 height 11
radio input "true"
click at [576, 400] on div "Question 02/12 Diagnostic assessment is: a school-wide system for identifying s…" at bounding box center [589, 295] width 363 height 387
click at [578, 404] on button "SUBMIT" at bounding box center [589, 411] width 91 height 21
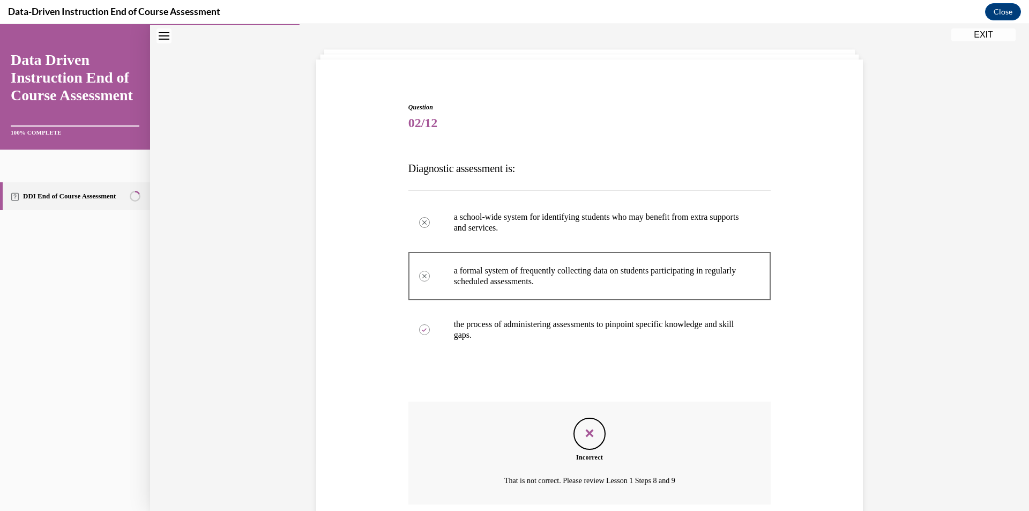
scroll to position [133, 0]
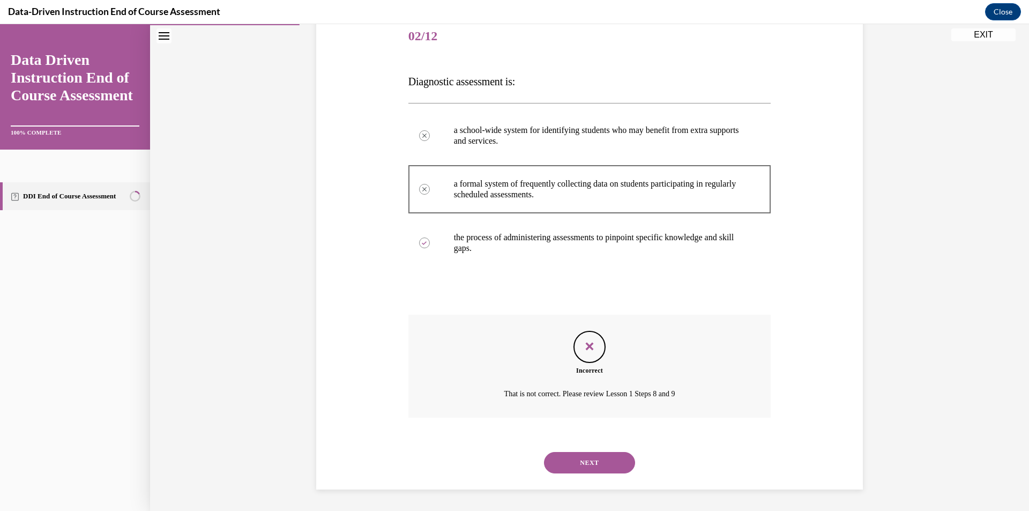
click at [596, 463] on button "NEXT" at bounding box center [589, 462] width 91 height 21
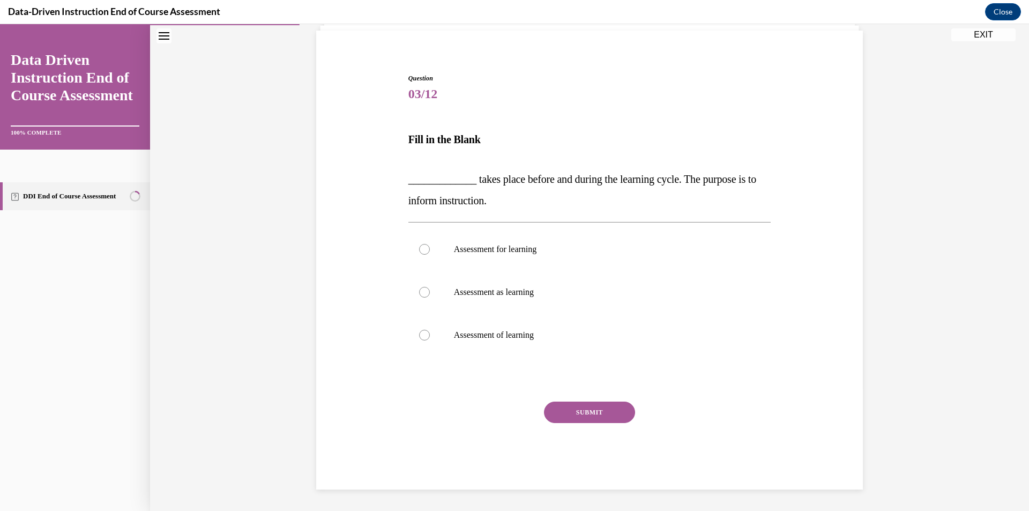
scroll to position [76, 0]
click at [426, 341] on label "Assessment of learning" at bounding box center [589, 335] width 363 height 43
click at [426, 340] on input "Assessment of learning" at bounding box center [424, 335] width 11 height 11
radio input "true"
click at [555, 410] on button "SUBMIT" at bounding box center [589, 411] width 91 height 21
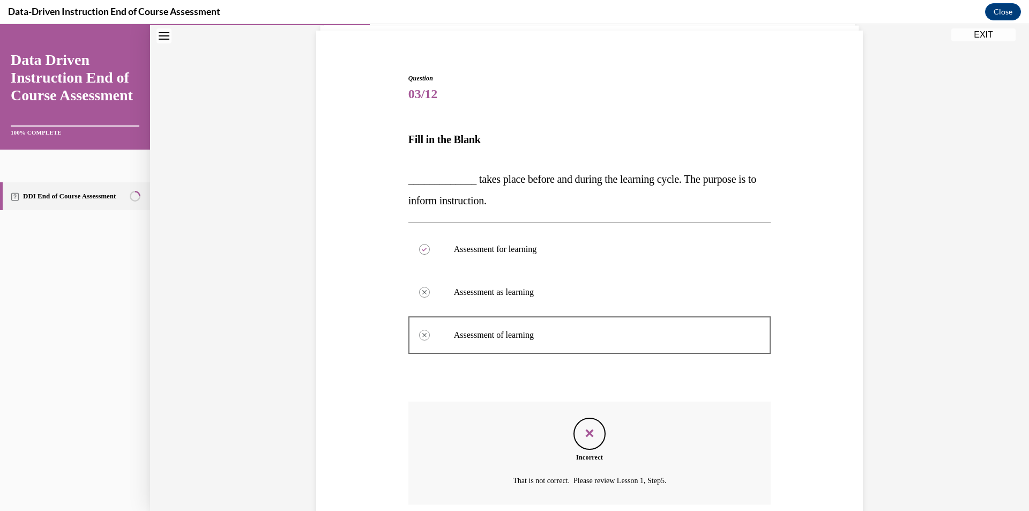
scroll to position [162, 0]
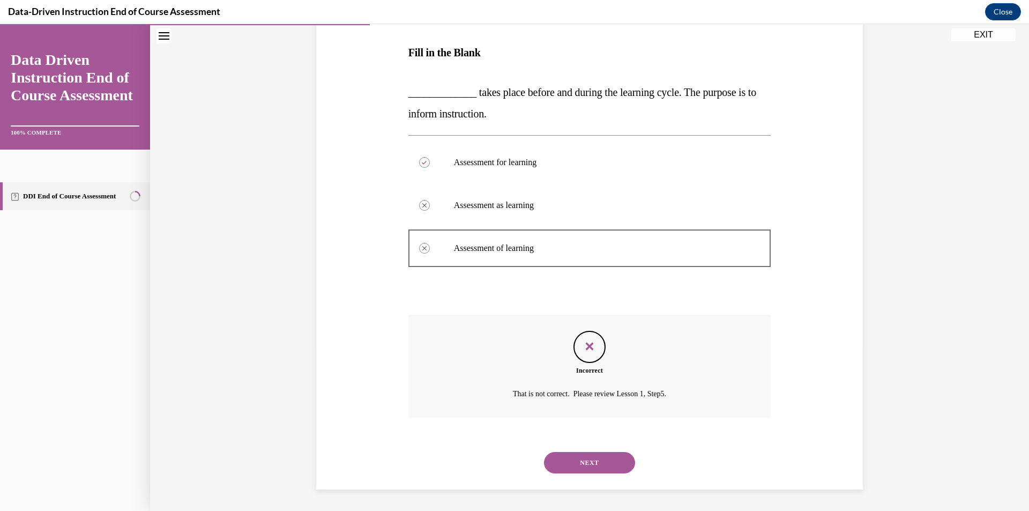
click at [609, 460] on button "NEXT" at bounding box center [589, 462] width 91 height 21
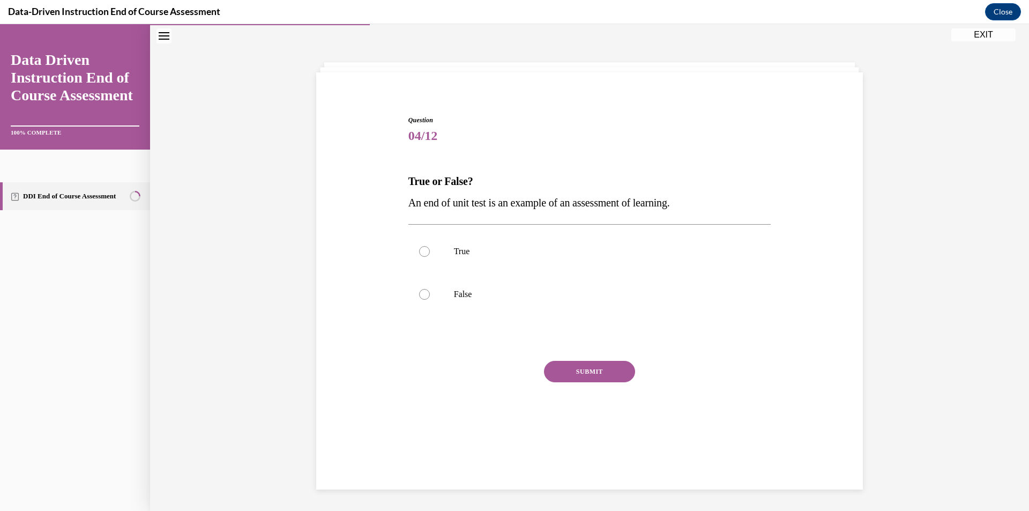
scroll to position [34, 0]
click at [433, 298] on label "False" at bounding box center [589, 294] width 363 height 43
click at [430, 298] on input "False" at bounding box center [424, 294] width 11 height 11
radio input "true"
click at [611, 369] on button "SUBMIT" at bounding box center [589, 371] width 91 height 21
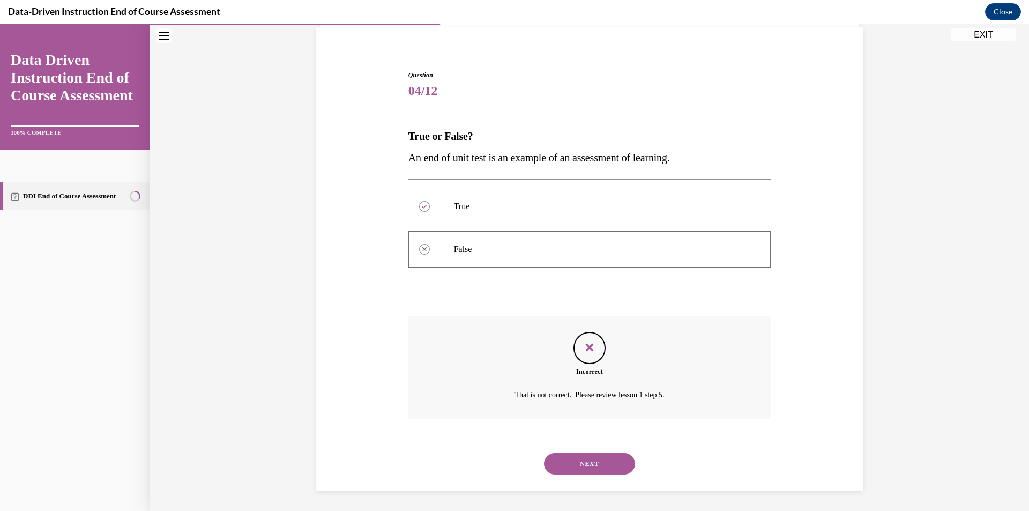
scroll to position [80, 0]
click at [585, 455] on button "NEXT" at bounding box center [589, 462] width 91 height 21
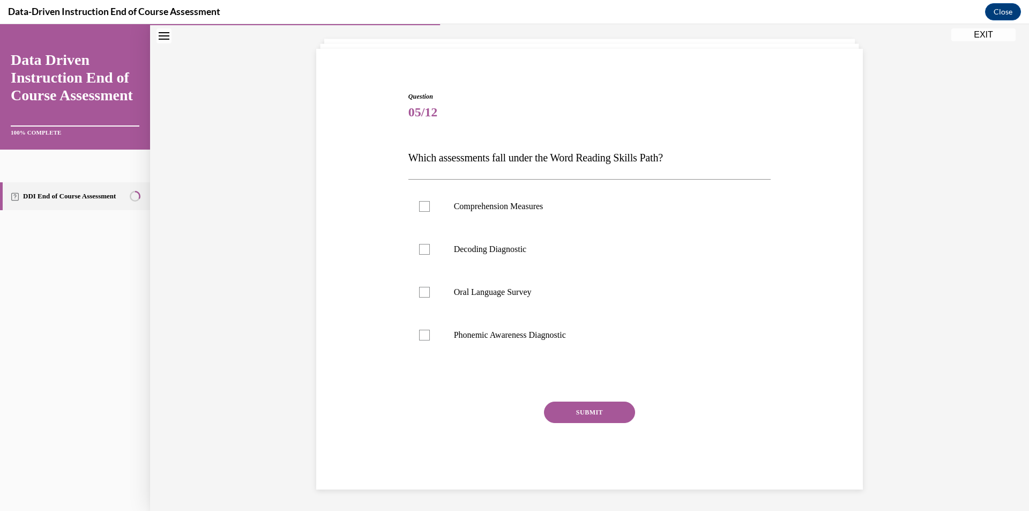
scroll to position [34, 0]
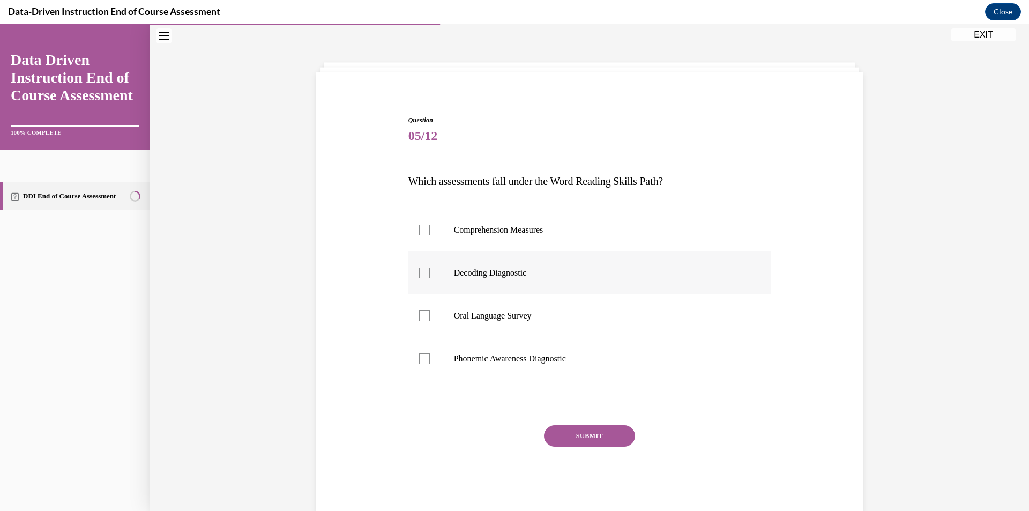
click at [424, 274] on div at bounding box center [424, 272] width 11 height 11
click at [424, 274] on input "Decoding Diagnostic" at bounding box center [424, 272] width 11 height 11
checkbox input "true"
click at [422, 356] on div at bounding box center [424, 358] width 11 height 11
click at [422, 356] on input "Phonemic Awareness Diagnostic" at bounding box center [424, 358] width 11 height 11
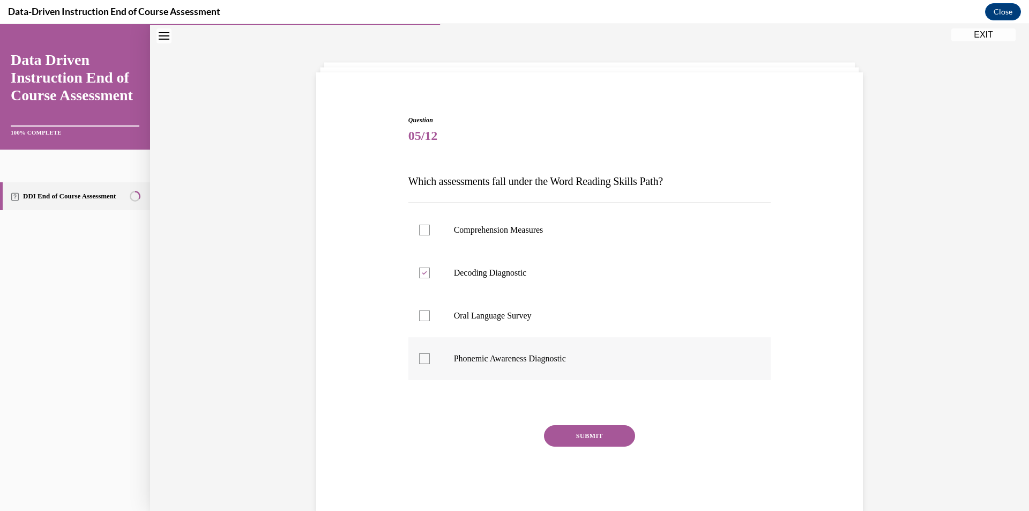
checkbox input "true"
click at [583, 434] on button "SUBMIT" at bounding box center [589, 435] width 91 height 21
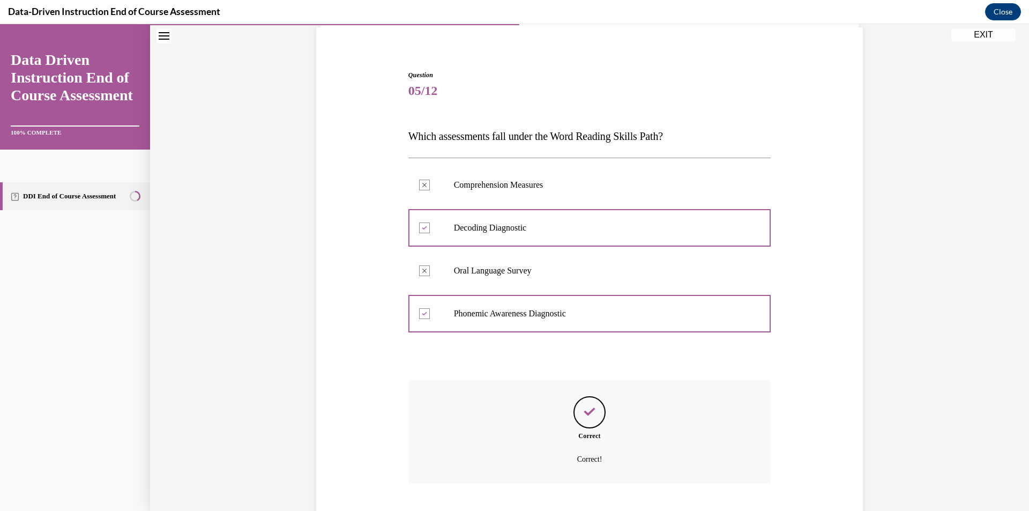
scroll to position [144, 0]
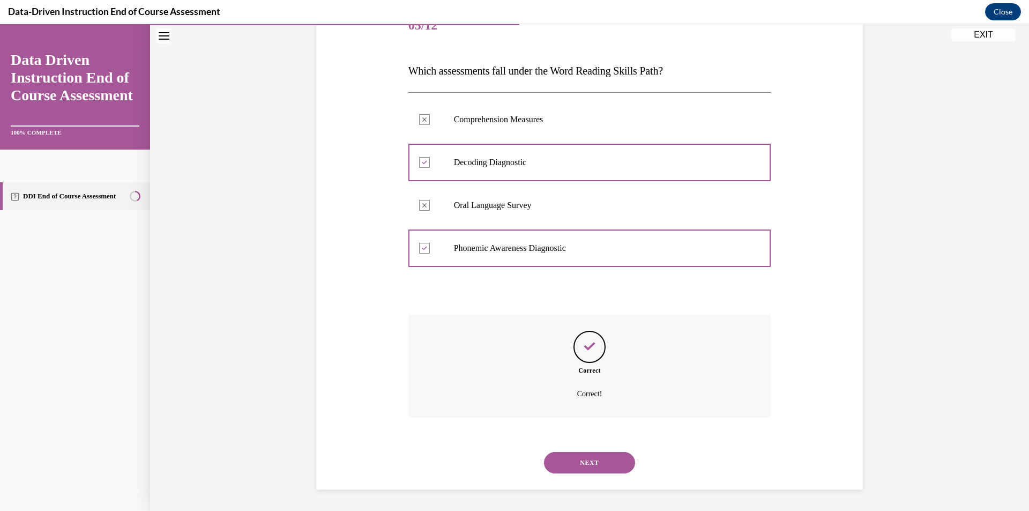
click at [603, 465] on button "NEXT" at bounding box center [589, 462] width 91 height 21
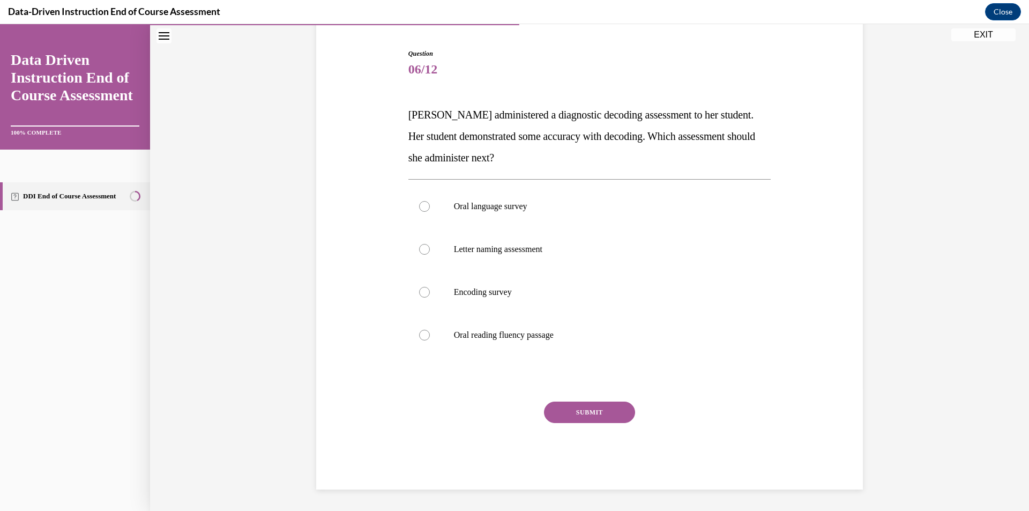
drag, startPoint x: 515, startPoint y: 299, endPoint x: 570, endPoint y: 374, distance: 93.1
click at [516, 299] on label "Encoding survey" at bounding box center [589, 292] width 363 height 43
click at [430, 297] on input "Encoding survey" at bounding box center [424, 292] width 11 height 11
radio input "true"
click at [596, 413] on button "SUBMIT" at bounding box center [589, 411] width 91 height 21
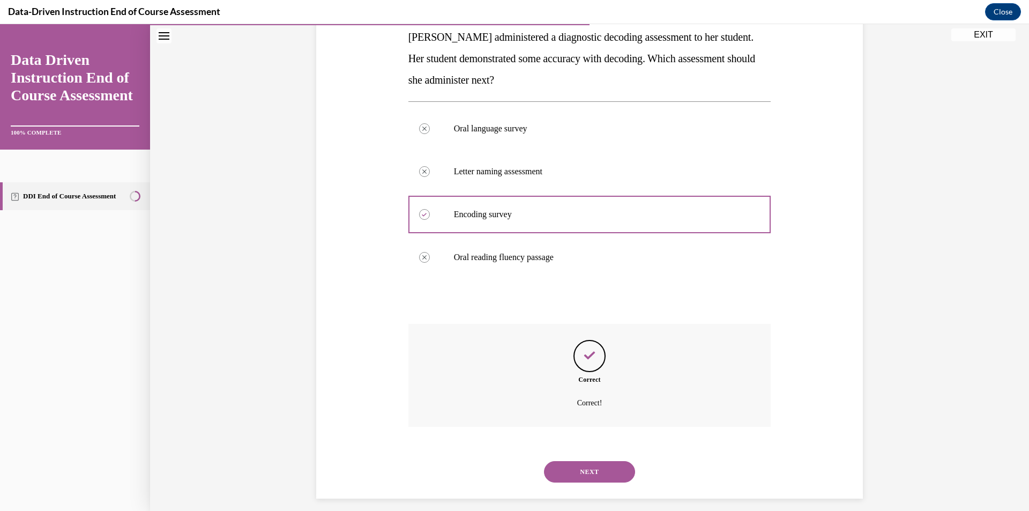
scroll to position [187, 0]
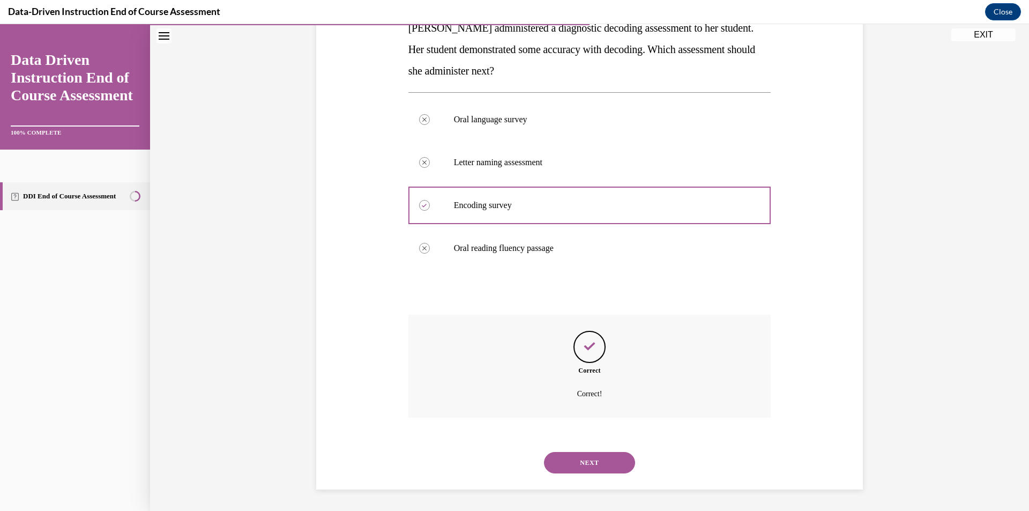
click at [599, 460] on button "NEXT" at bounding box center [589, 462] width 91 height 21
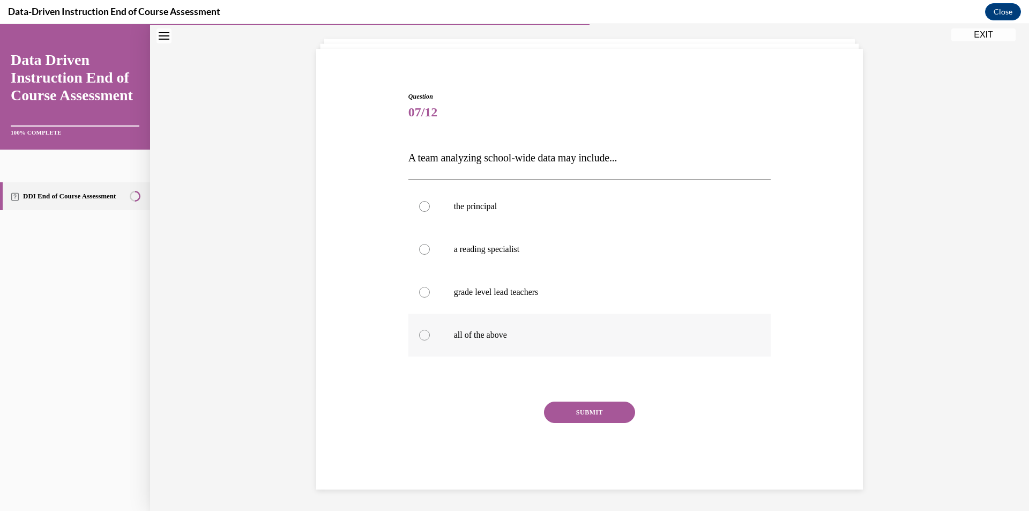
click at [432, 341] on label "all of the above" at bounding box center [589, 335] width 363 height 43
click at [430, 340] on input "all of the above" at bounding box center [424, 335] width 11 height 11
radio input "true"
click at [606, 409] on button "SUBMIT" at bounding box center [589, 411] width 91 height 21
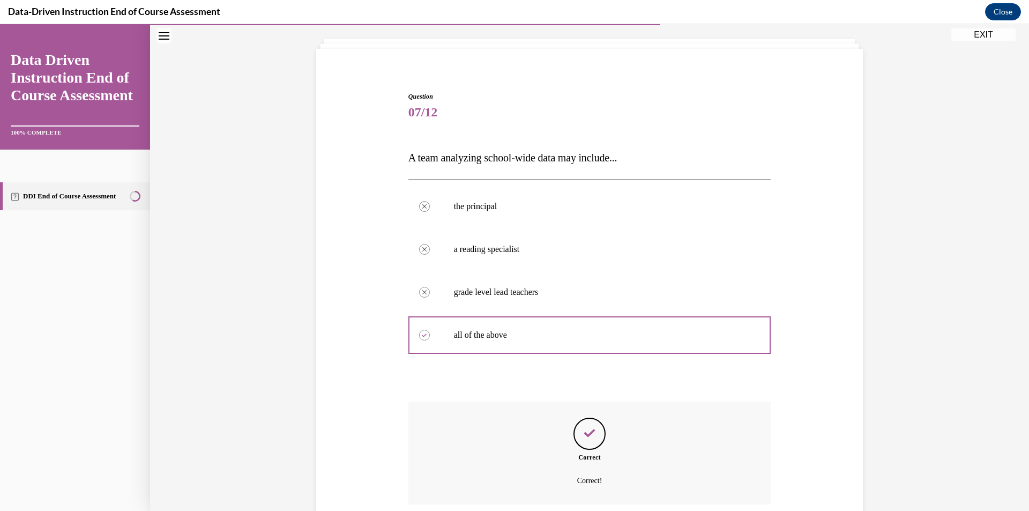
scroll to position [144, 0]
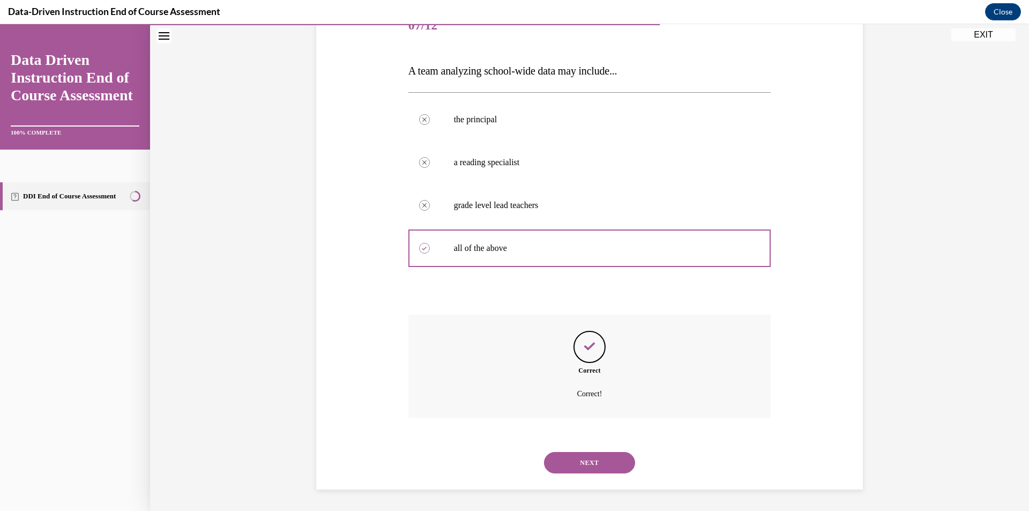
click at [571, 464] on button "NEXT" at bounding box center [589, 462] width 91 height 21
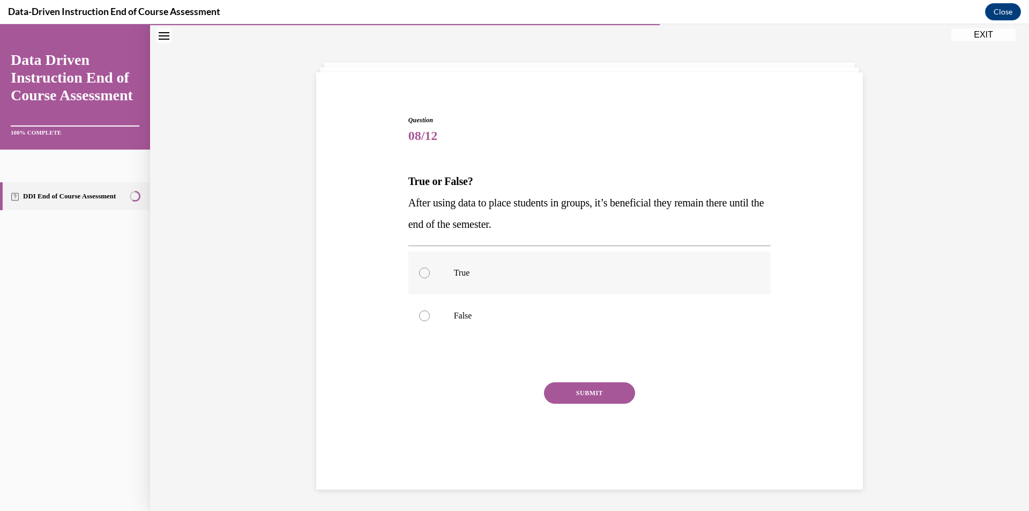
click at [423, 275] on div at bounding box center [424, 272] width 11 height 11
click at [423, 275] on input "True" at bounding box center [424, 272] width 11 height 11
radio input "true"
click at [595, 396] on button "SUBMIT" at bounding box center [589, 392] width 91 height 21
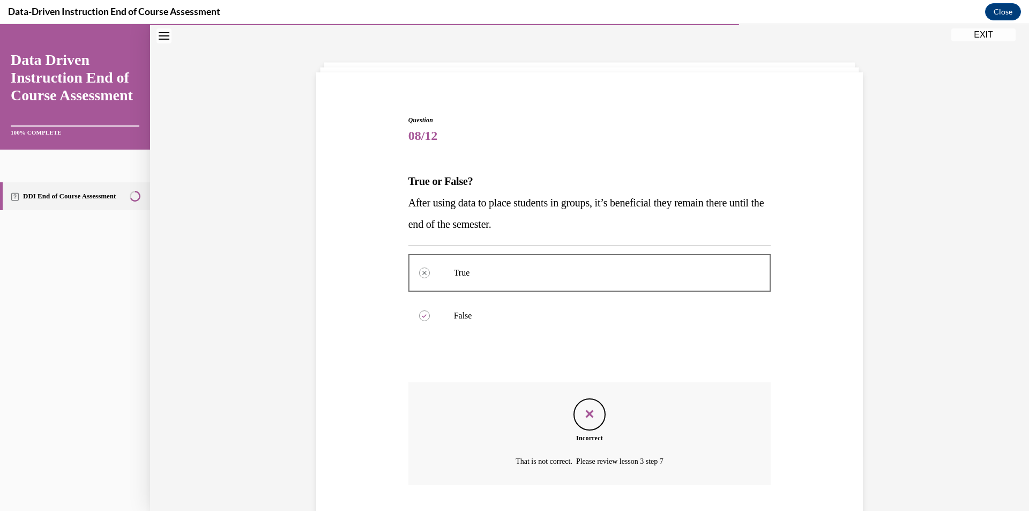
scroll to position [101, 0]
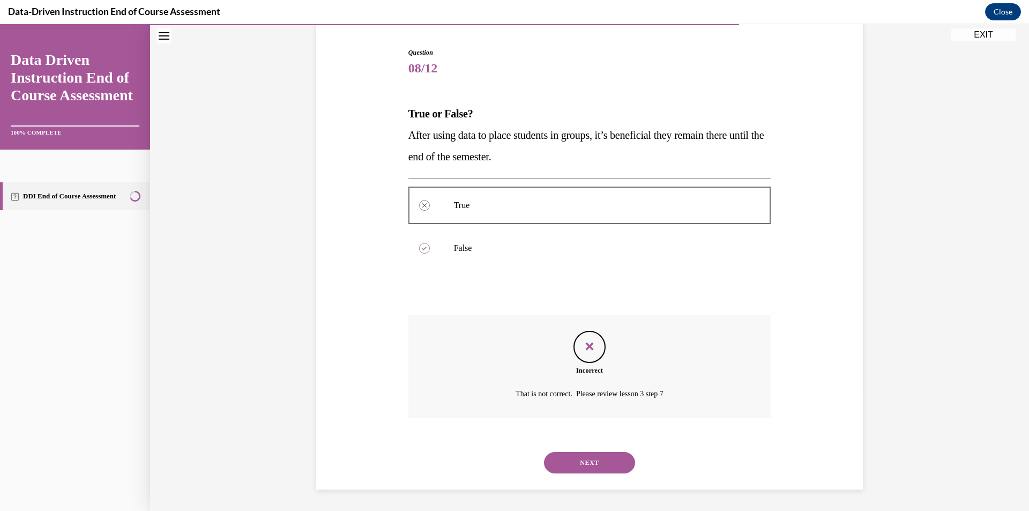
click at [596, 457] on button "NEXT" at bounding box center [589, 462] width 91 height 21
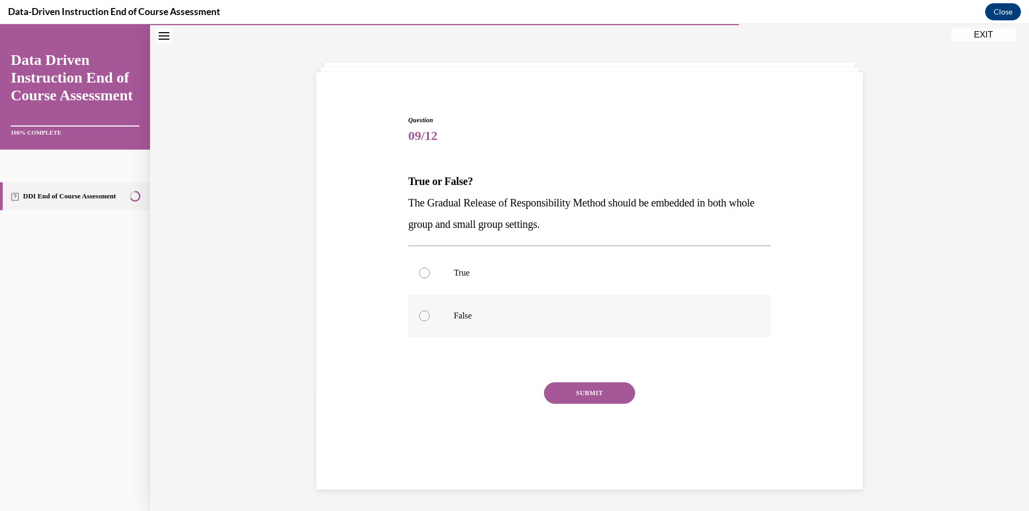
click at [429, 299] on label "False" at bounding box center [589, 315] width 363 height 43
click at [429, 310] on input "False" at bounding box center [424, 315] width 11 height 11
radio input "true"
click at [487, 279] on label "True" at bounding box center [589, 272] width 363 height 43
click at [430, 278] on input "True" at bounding box center [424, 272] width 11 height 11
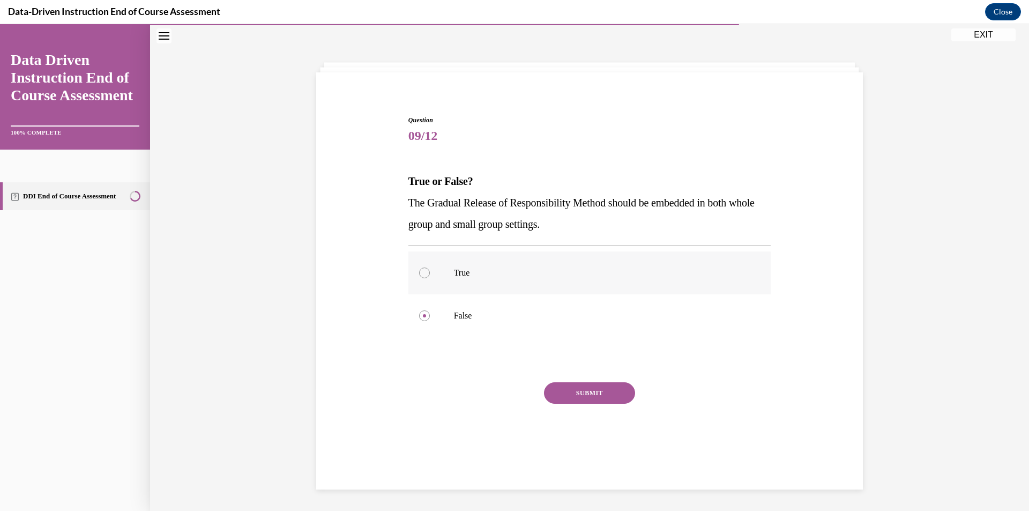
radio input "true"
click at [607, 390] on button "SUBMIT" at bounding box center [589, 392] width 91 height 21
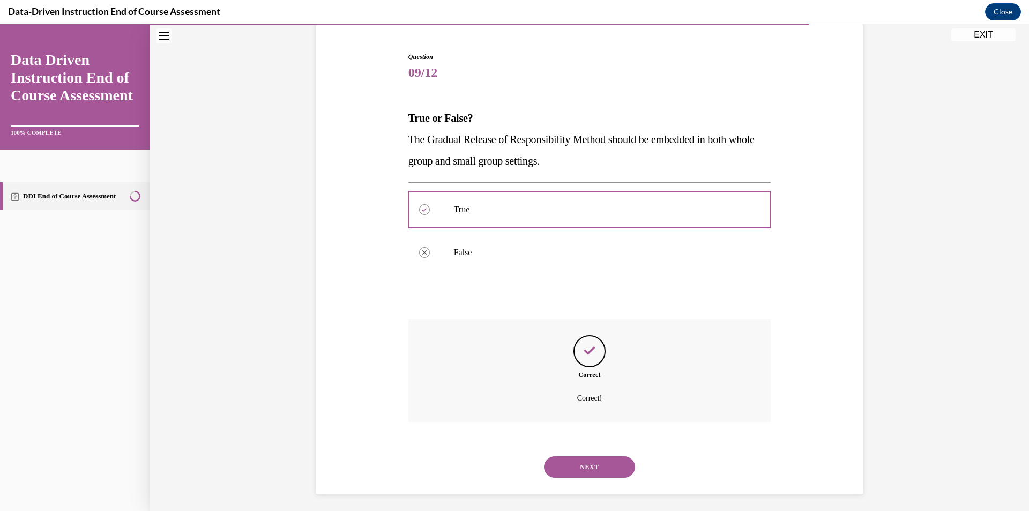
scroll to position [101, 0]
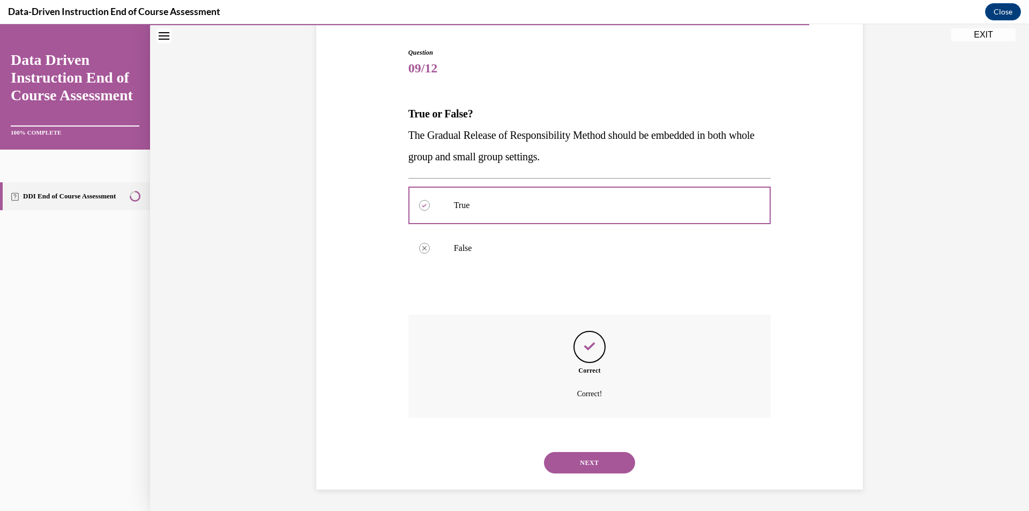
click at [610, 454] on button "NEXT" at bounding box center [589, 462] width 91 height 21
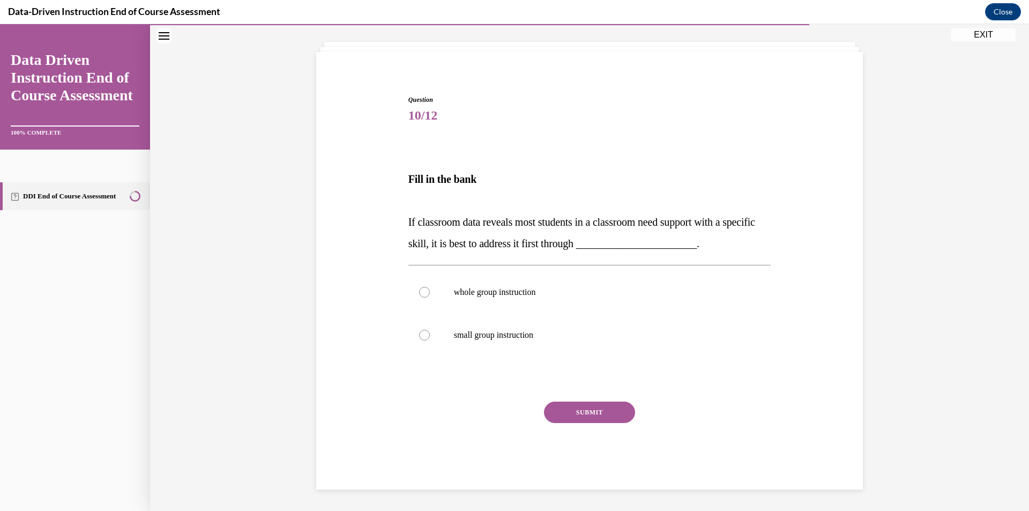
scroll to position [54, 0]
click at [435, 299] on label "whole group instruction" at bounding box center [589, 292] width 363 height 43
click at [430, 297] on input "whole group instruction" at bounding box center [424, 292] width 11 height 11
radio input "true"
click at [607, 411] on button "SUBMIT" at bounding box center [589, 411] width 91 height 21
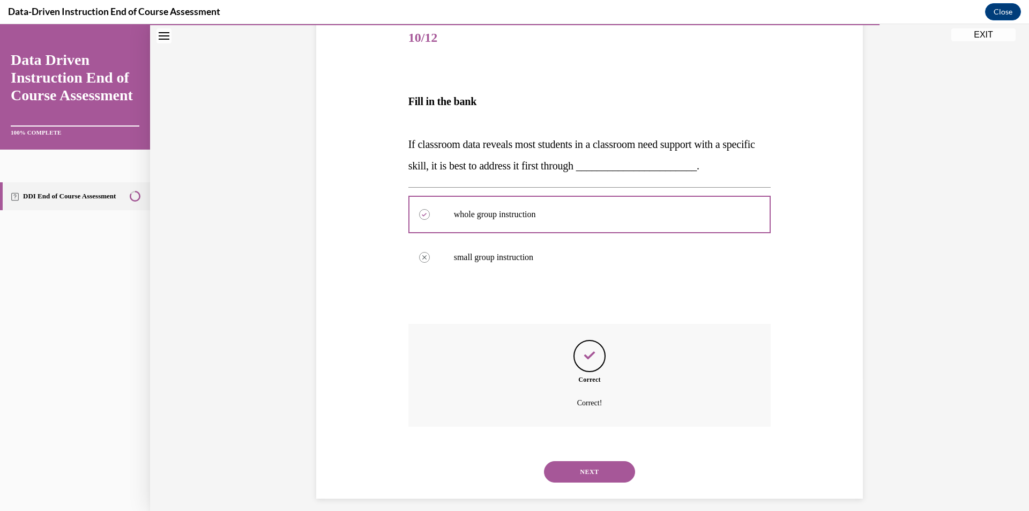
scroll to position [141, 0]
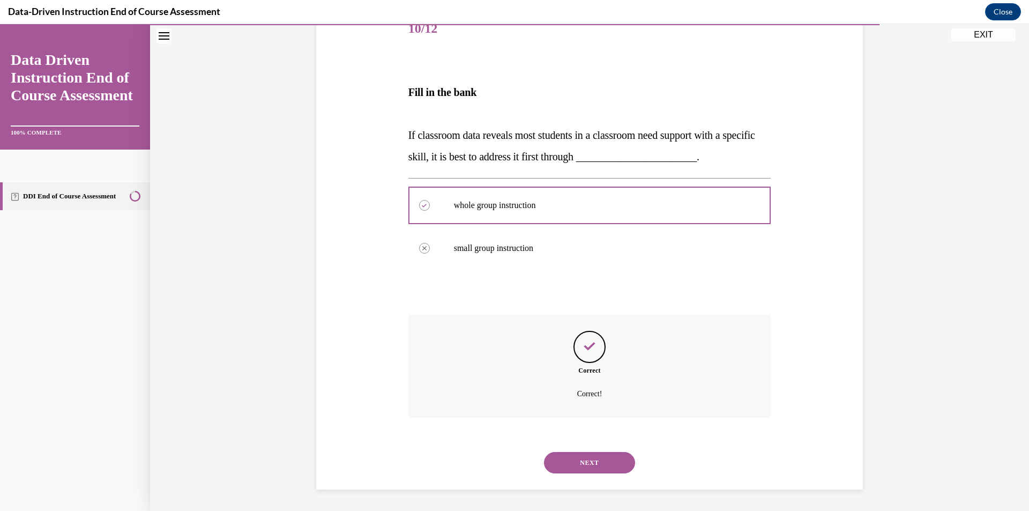
click at [614, 463] on button "NEXT" at bounding box center [589, 462] width 91 height 21
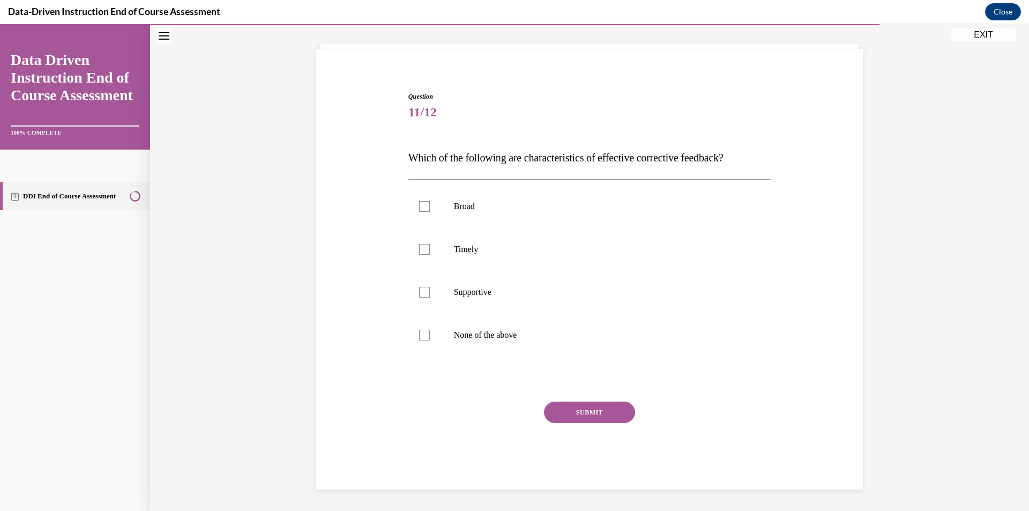
scroll to position [57, 0]
click at [424, 253] on div at bounding box center [424, 249] width 11 height 11
click at [424, 253] on input "Timely" at bounding box center [424, 249] width 11 height 11
checkbox input "true"
click at [416, 303] on label "Supportive" at bounding box center [589, 292] width 363 height 43
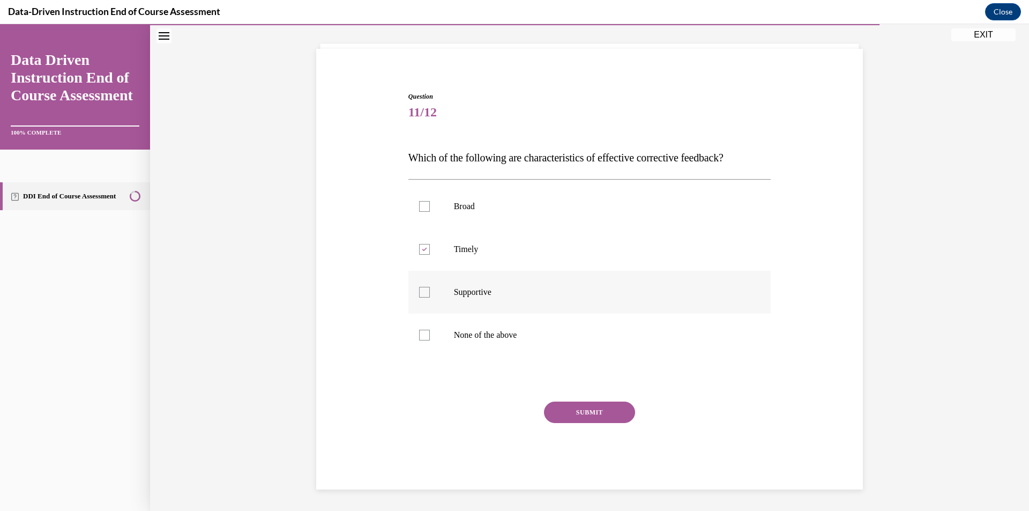
click at [419, 297] on input "Supportive" at bounding box center [424, 292] width 11 height 11
click at [419, 299] on label "Supportive" at bounding box center [589, 292] width 363 height 43
click at [419, 297] on input "Supportive" at bounding box center [424, 292] width 11 height 11
click at [423, 293] on div at bounding box center [424, 292] width 11 height 11
click at [423, 293] on input "Supportive" at bounding box center [424, 292] width 11 height 11
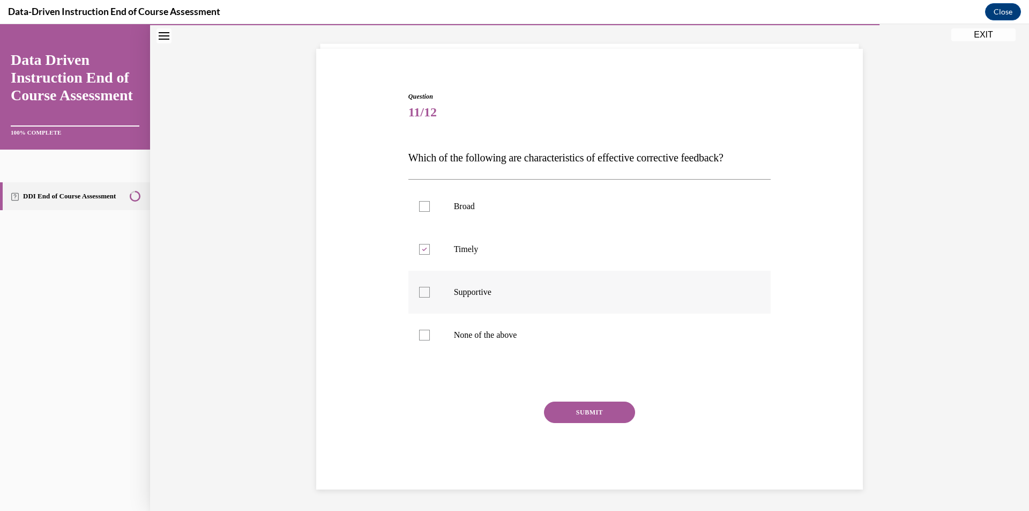
checkbox input "true"
click at [606, 414] on button "SUBMIT" at bounding box center [589, 411] width 91 height 21
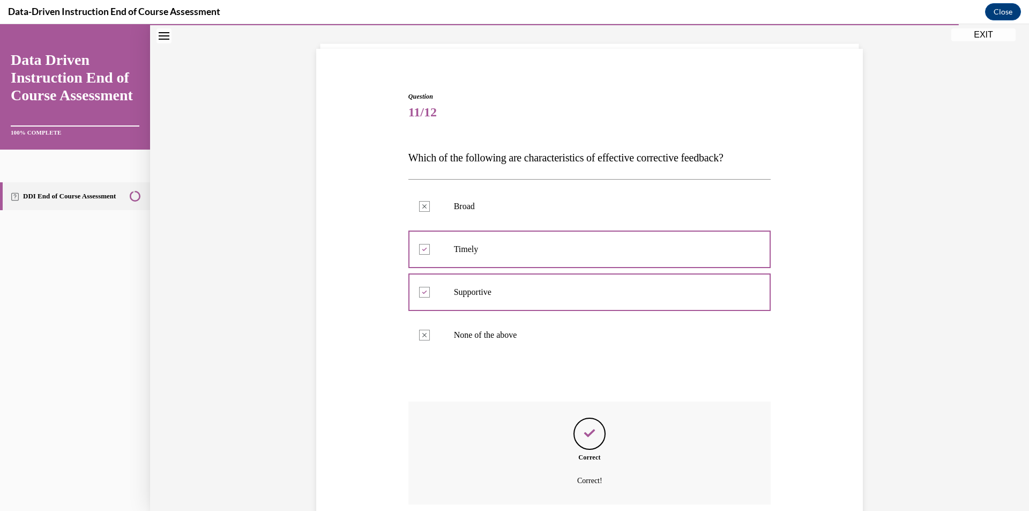
scroll to position [144, 0]
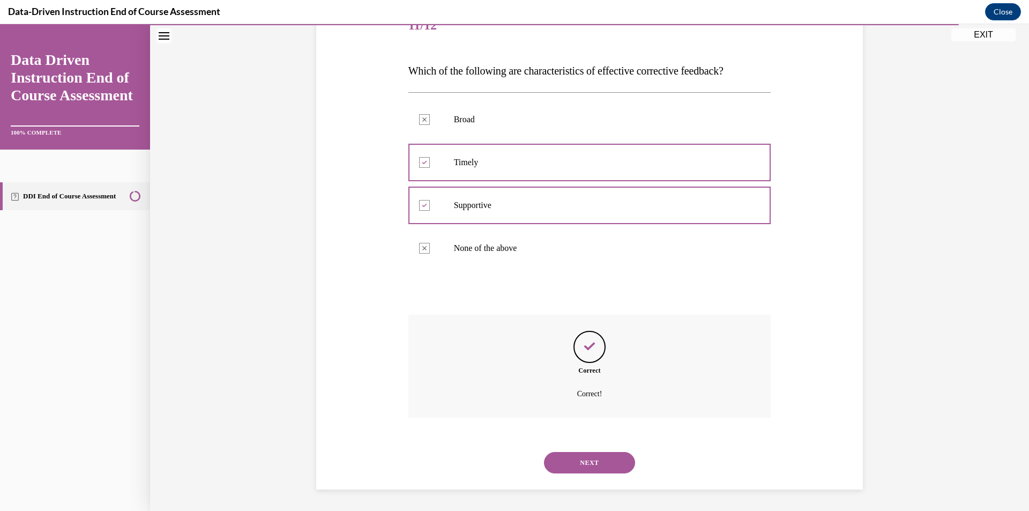
click at [607, 456] on button "NEXT" at bounding box center [589, 462] width 91 height 21
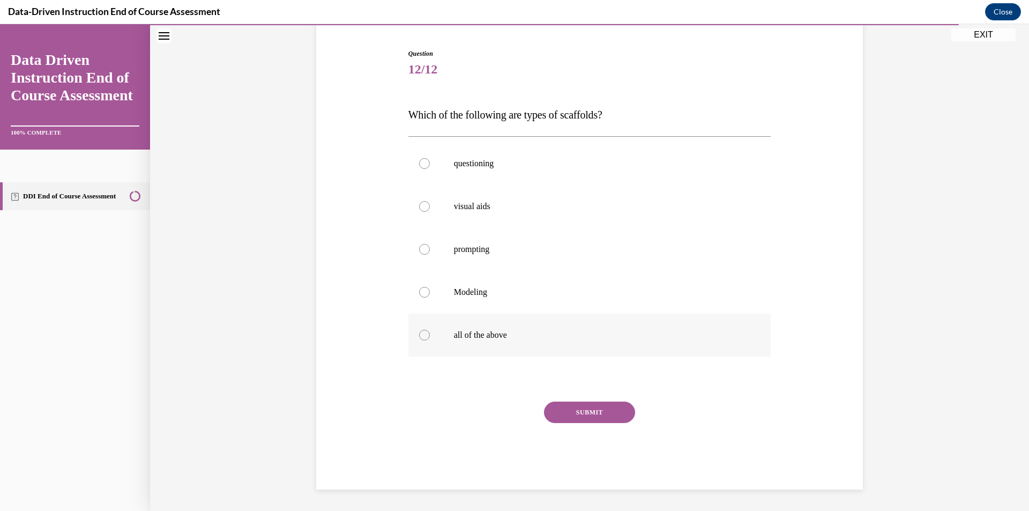
click at [421, 330] on div at bounding box center [424, 335] width 11 height 11
click at [421, 330] on input "all of the above" at bounding box center [424, 335] width 11 height 11
radio input "true"
click at [571, 396] on div "Question 12/12 Which of the following are types of scaffolds? questioning visua…" at bounding box center [589, 269] width 363 height 441
drag, startPoint x: 571, startPoint y: 399, endPoint x: 571, endPoint y: 408, distance: 8.6
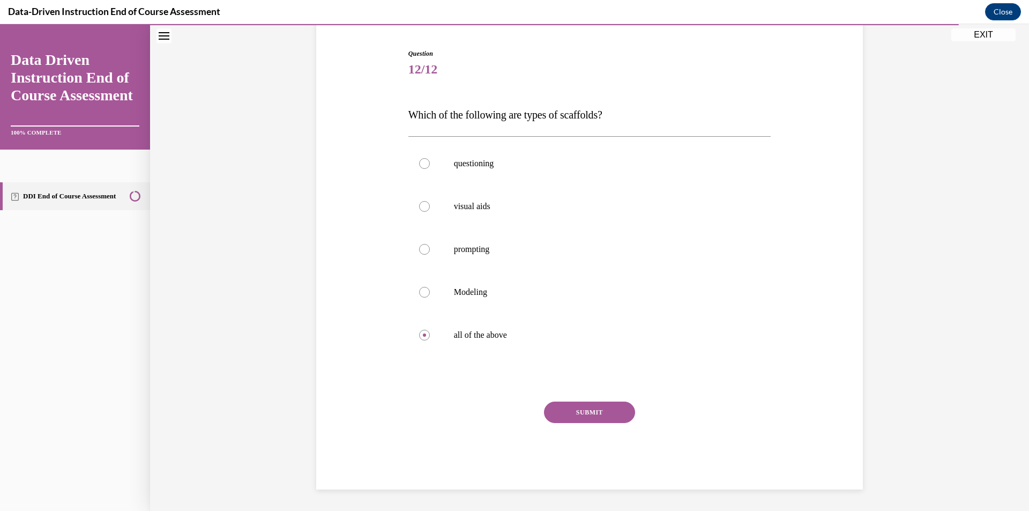
click at [571, 401] on div "Question 12/12 Which of the following are types of scaffolds? questioning visua…" at bounding box center [589, 269] width 363 height 441
click at [571, 406] on button "SUBMIT" at bounding box center [589, 411] width 91 height 21
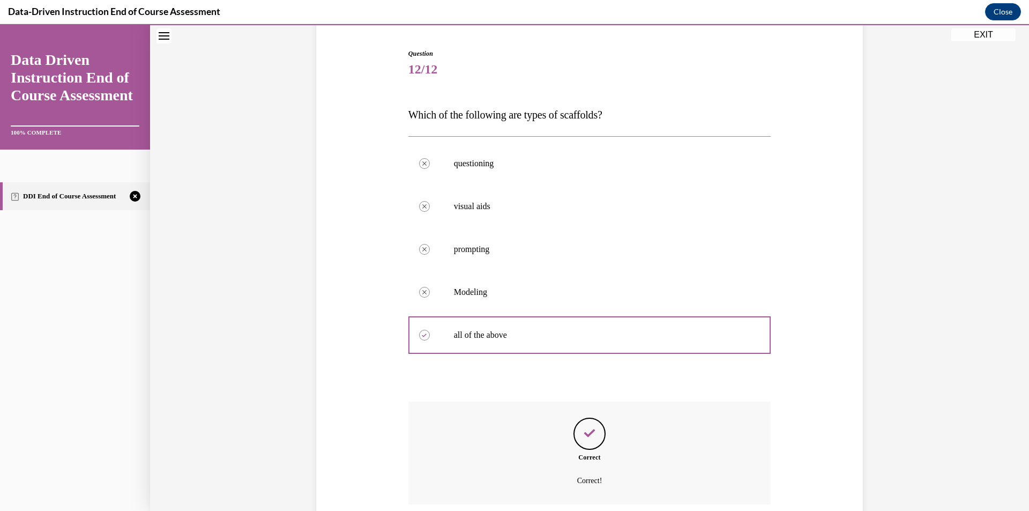
scroll to position [187, 0]
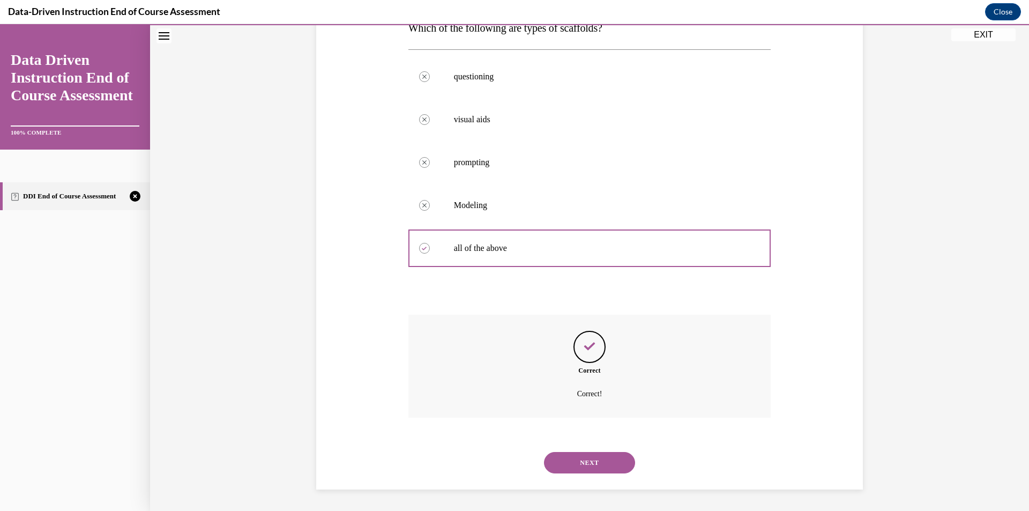
click at [613, 463] on button "NEXT" at bounding box center [589, 462] width 91 height 21
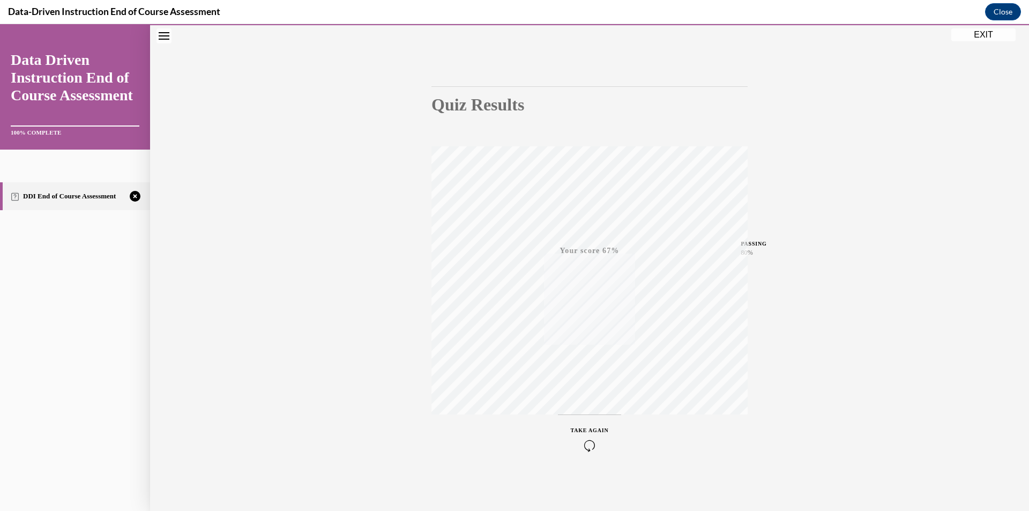
click at [586, 428] on span "TAKE AGAIN" at bounding box center [590, 430] width 38 height 6
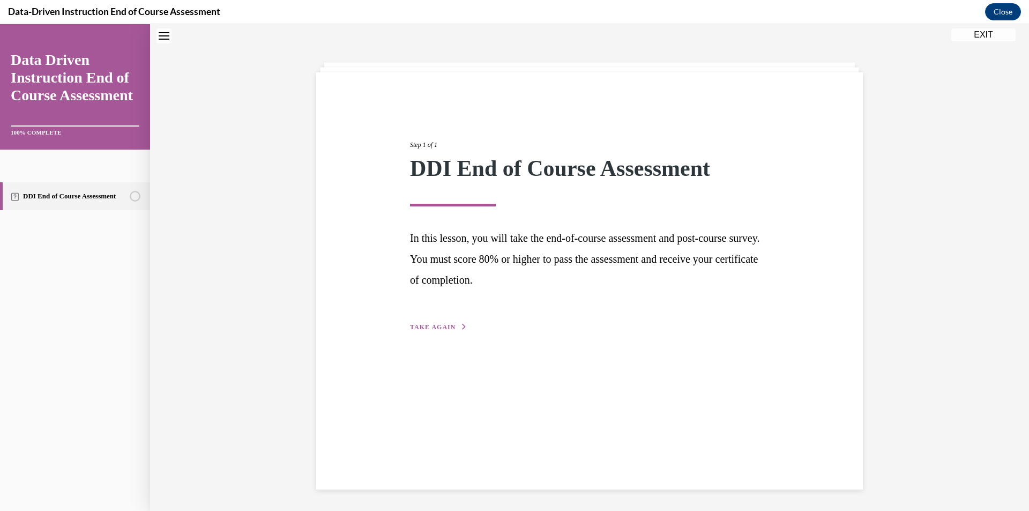
click at [445, 331] on button "TAKE AGAIN" at bounding box center [438, 327] width 57 height 10
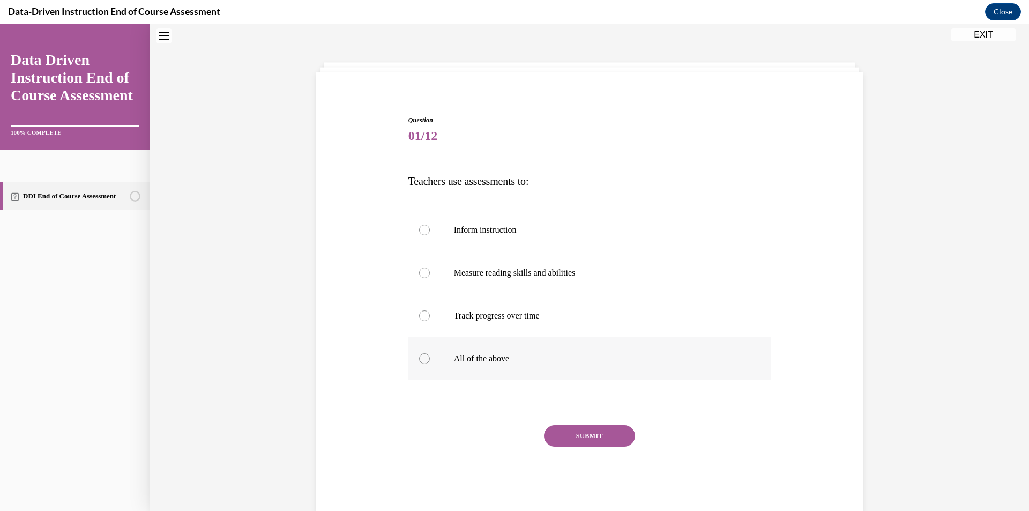
click at [426, 366] on label "All of the above" at bounding box center [589, 358] width 363 height 43
click at [426, 364] on input "All of the above" at bounding box center [424, 358] width 11 height 11
radio input "true"
click at [550, 429] on button "SUBMIT" at bounding box center [589, 435] width 91 height 21
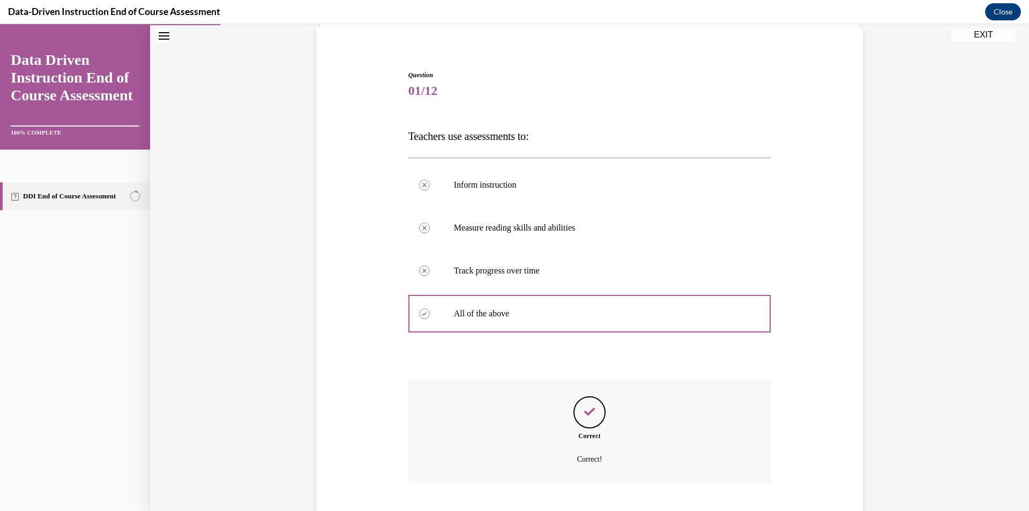
scroll to position [144, 0]
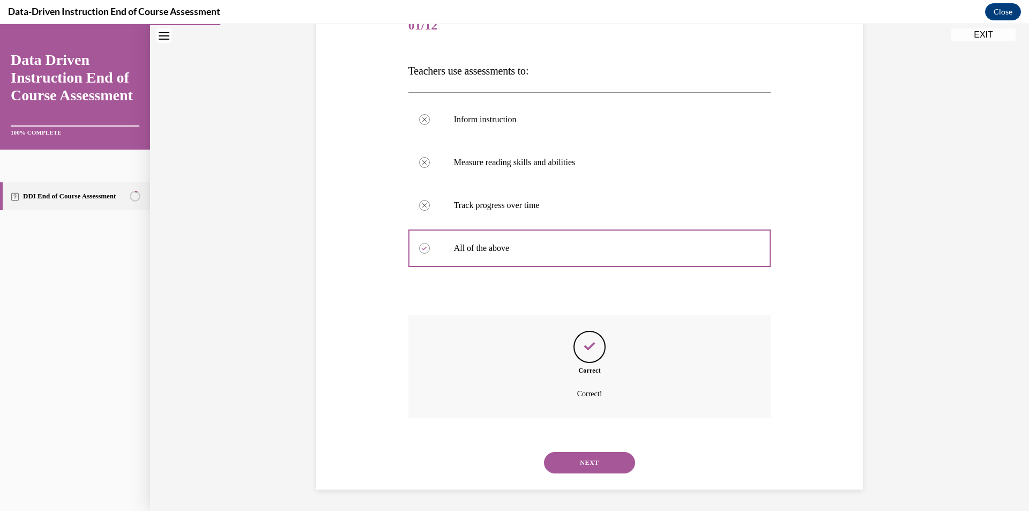
click at [579, 460] on button "NEXT" at bounding box center [589, 462] width 91 height 21
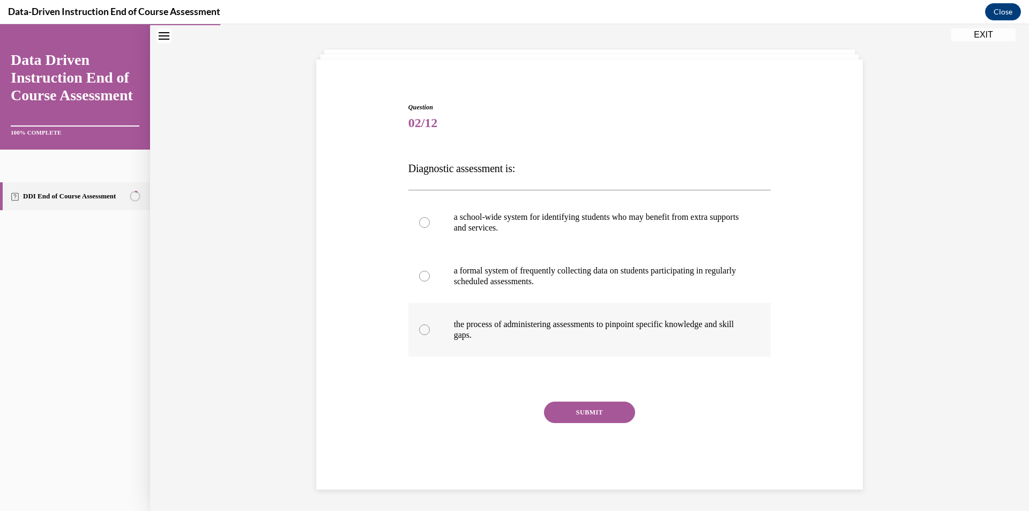
click at [425, 325] on label "the process of administering assessments to pinpoint specific knowledge and ski…" at bounding box center [589, 330] width 363 height 54
click at [425, 325] on input "the process of administering assessments to pinpoint specific knowledge and ski…" at bounding box center [424, 329] width 11 height 11
radio input "true"
click at [563, 414] on button "SUBMIT" at bounding box center [589, 411] width 91 height 21
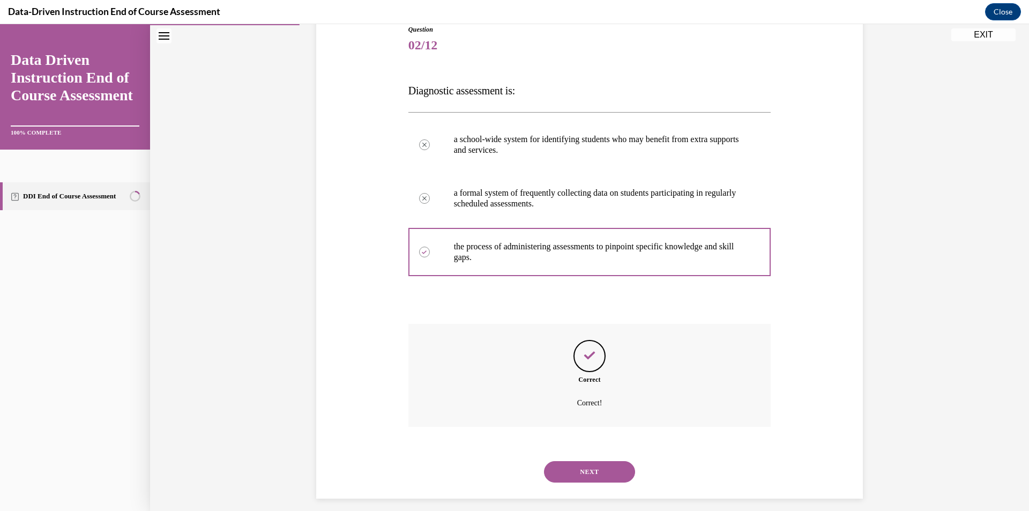
scroll to position [133, 0]
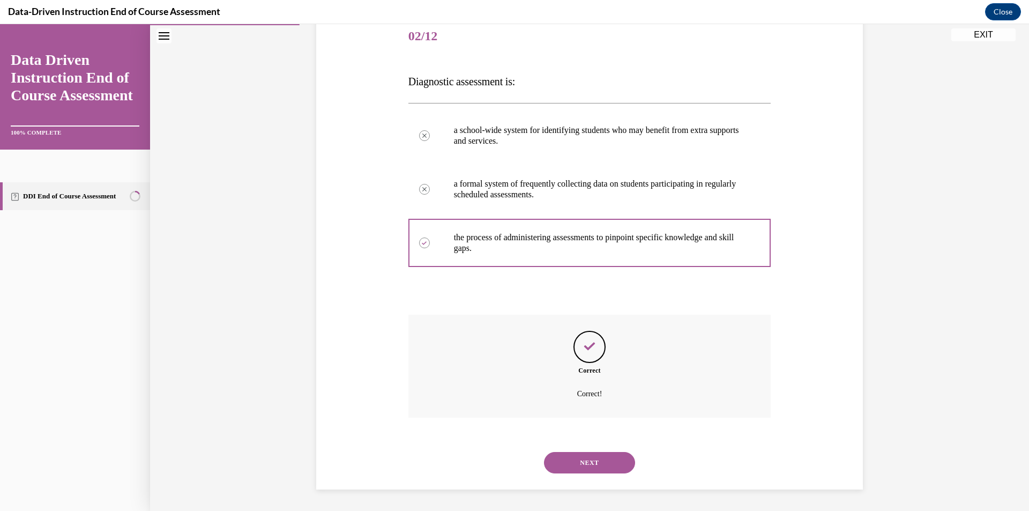
click at [607, 463] on button "NEXT" at bounding box center [589, 462] width 91 height 21
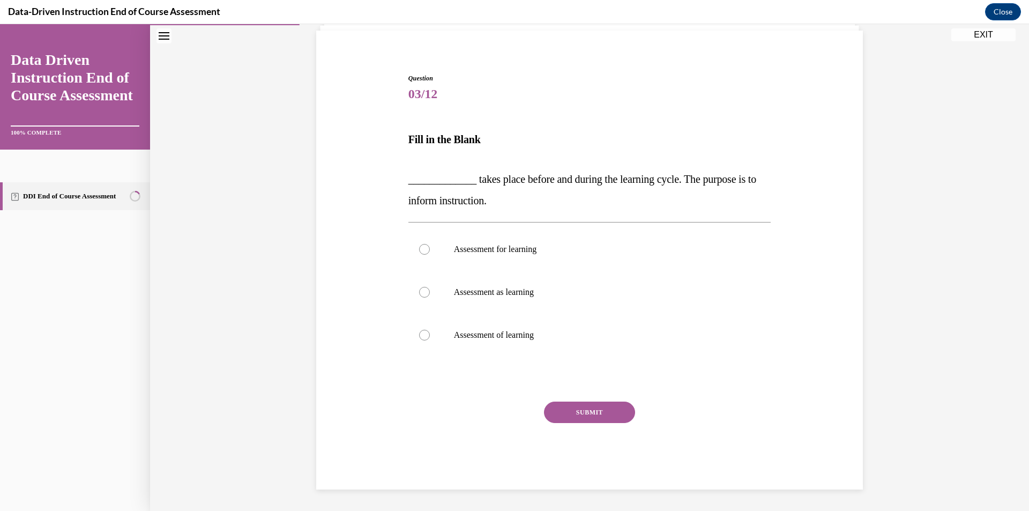
scroll to position [76, 0]
click at [427, 335] on label "Assessment of learning" at bounding box center [589, 335] width 363 height 43
click at [427, 335] on input "Assessment of learning" at bounding box center [424, 335] width 11 height 11
radio input "true"
click at [561, 422] on button "SUBMIT" at bounding box center [589, 411] width 91 height 21
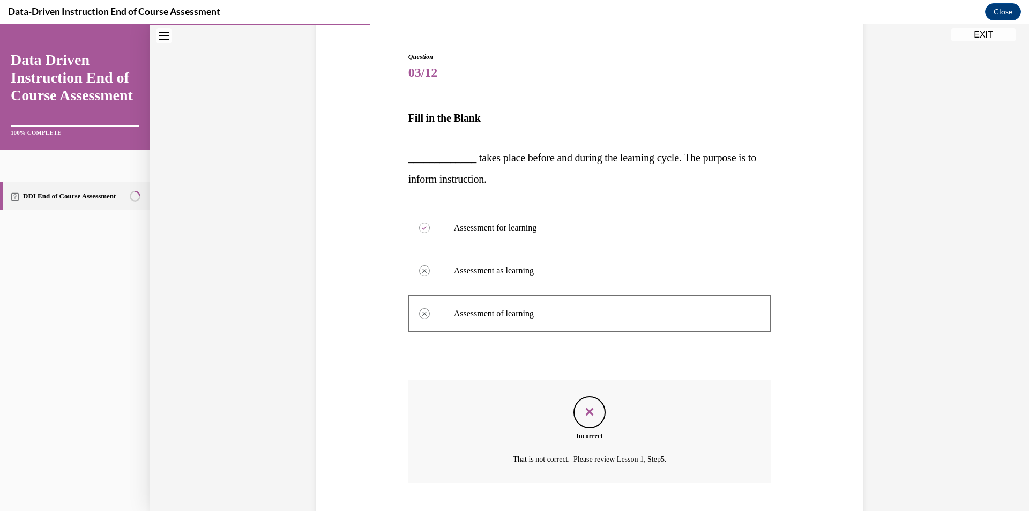
scroll to position [162, 0]
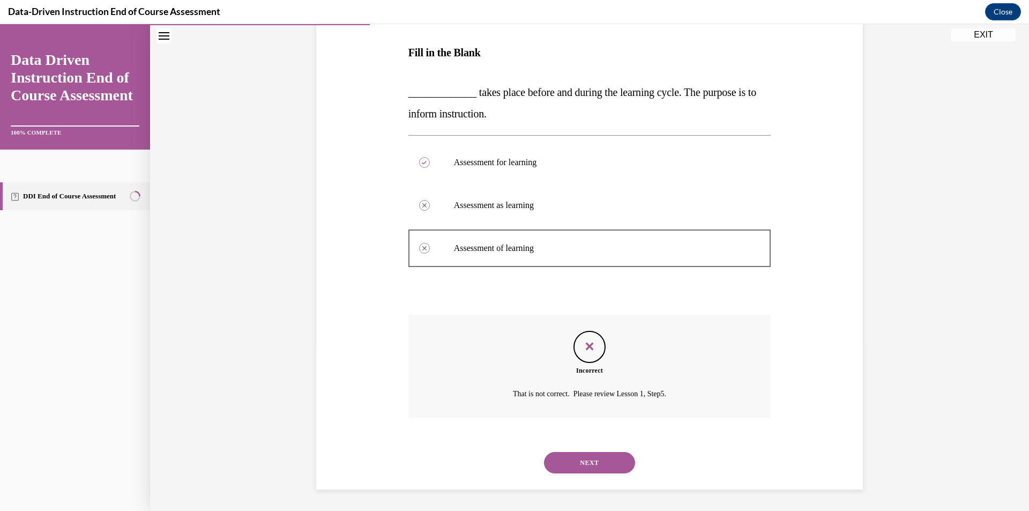
click at [595, 467] on button "NEXT" at bounding box center [589, 462] width 91 height 21
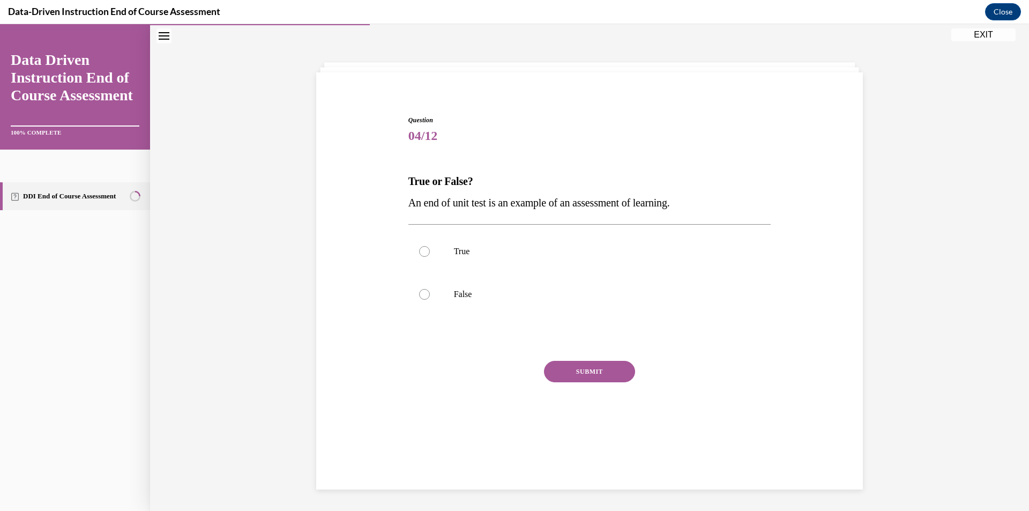
scroll to position [34, 0]
drag, startPoint x: 402, startPoint y: 203, endPoint x: 664, endPoint y: 199, distance: 261.6
click at [724, 209] on div "Question 04/12 True or False? An end of unit test is an example of an assessmen…" at bounding box center [590, 273] width 368 height 349
copy span "An end of unit test is an example of an assessment of learning."
click at [419, 247] on div at bounding box center [424, 251] width 11 height 11
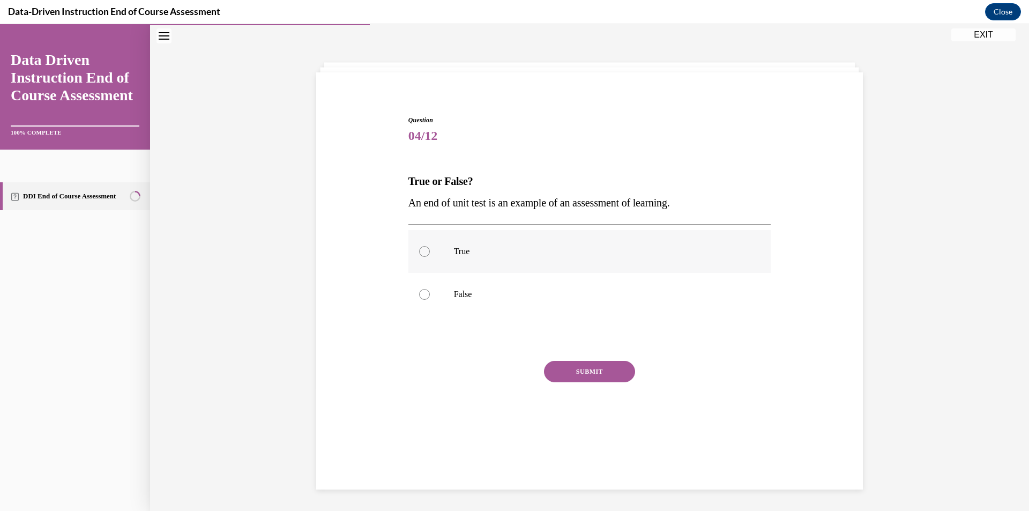
click at [419, 247] on input "True" at bounding box center [424, 251] width 11 height 11
radio input "true"
click at [575, 374] on button "SUBMIT" at bounding box center [589, 371] width 91 height 21
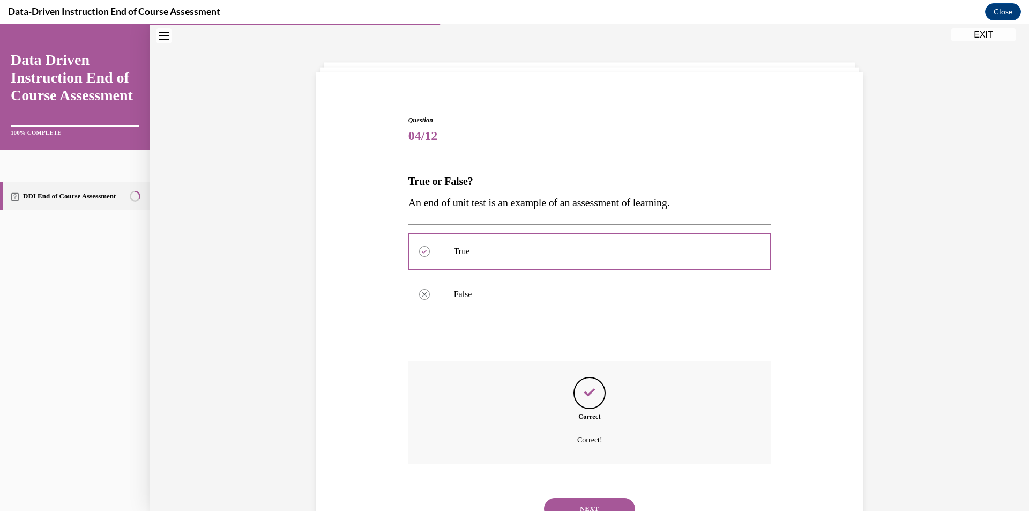
click at [602, 498] on button "NEXT" at bounding box center [589, 508] width 91 height 21
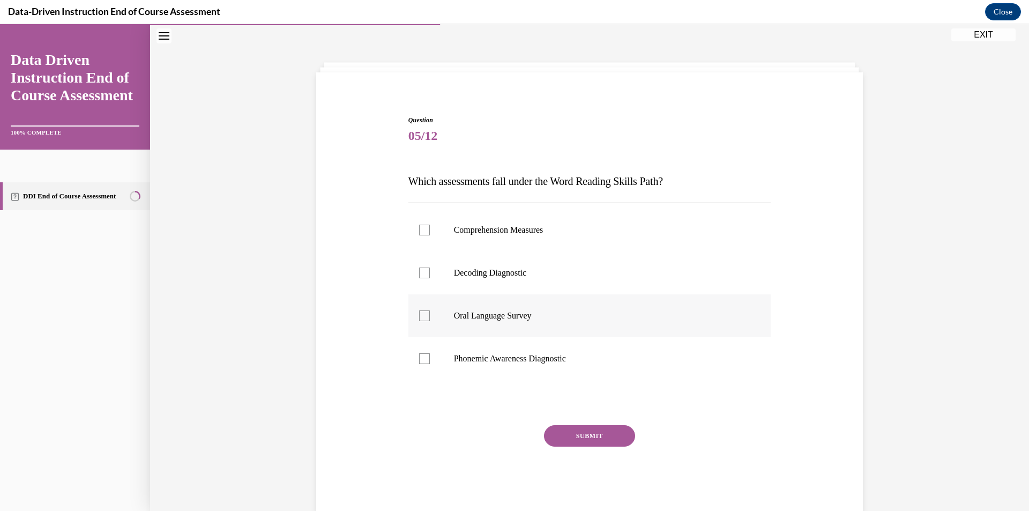
click at [419, 317] on div at bounding box center [424, 315] width 11 height 11
click at [419, 317] on input "Oral Language Survey" at bounding box center [424, 315] width 11 height 11
click at [427, 317] on label "Oral Language Survey" at bounding box center [589, 315] width 363 height 43
click at [427, 317] on input "Oral Language Survey" at bounding box center [424, 315] width 11 height 11
checkbox input "false"
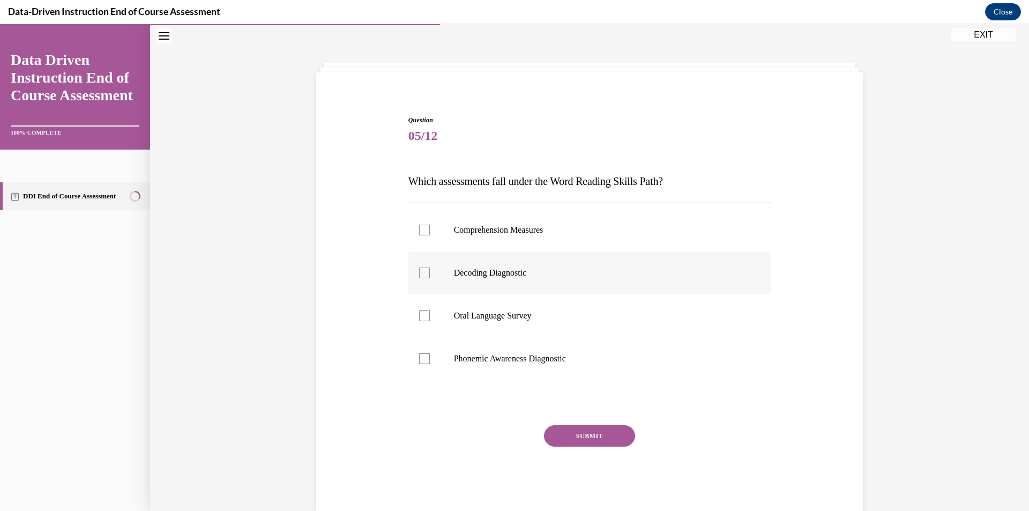
click at [419, 267] on div at bounding box center [424, 272] width 11 height 11
click at [419, 267] on input "Decoding Diagnostic" at bounding box center [424, 272] width 11 height 11
checkbox input "true"
click at [422, 357] on div at bounding box center [424, 358] width 11 height 11
click at [422, 357] on input "Phonemic Awareness Diagnostic" at bounding box center [424, 358] width 11 height 11
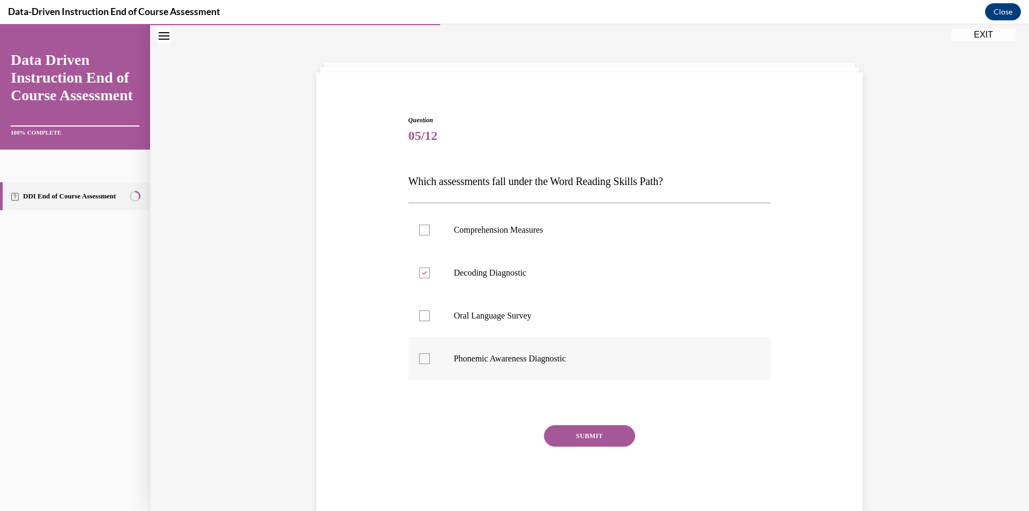
checkbox input "true"
click at [557, 430] on button "SUBMIT" at bounding box center [589, 435] width 91 height 21
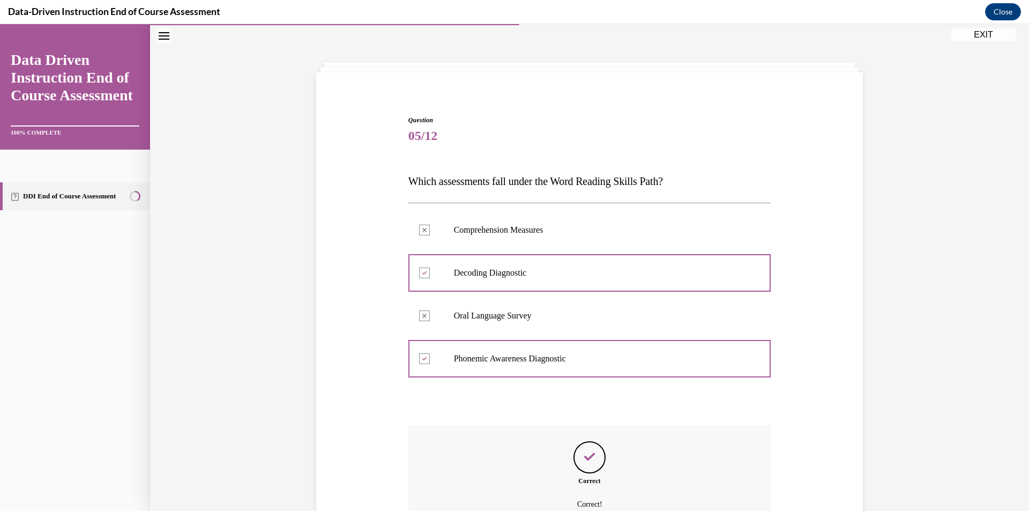
scroll to position [144, 0]
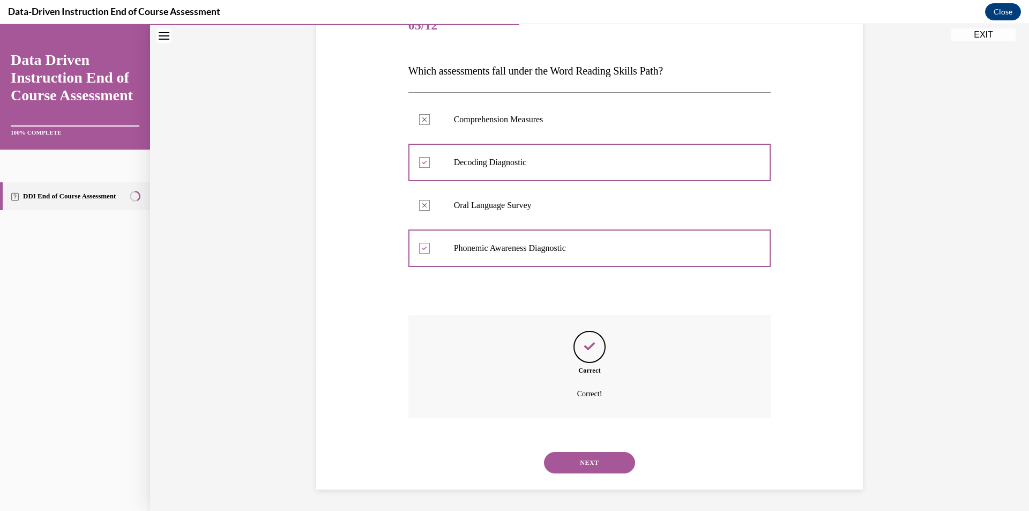
click at [590, 466] on button "NEXT" at bounding box center [589, 462] width 91 height 21
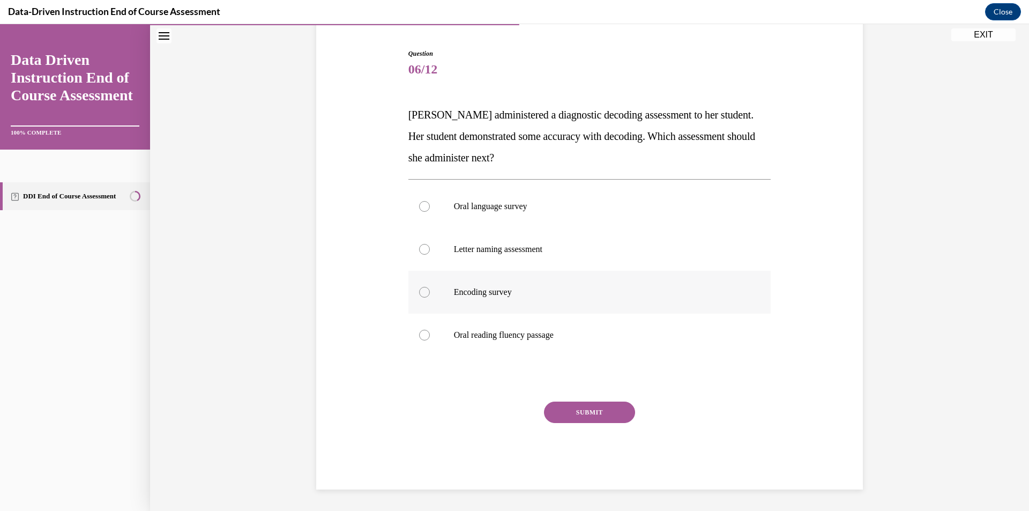
click at [428, 289] on label "Encoding survey" at bounding box center [589, 292] width 363 height 43
click at [428, 289] on input "Encoding survey" at bounding box center [424, 292] width 11 height 11
radio input "true"
click at [610, 412] on button "SUBMIT" at bounding box center [589, 411] width 91 height 21
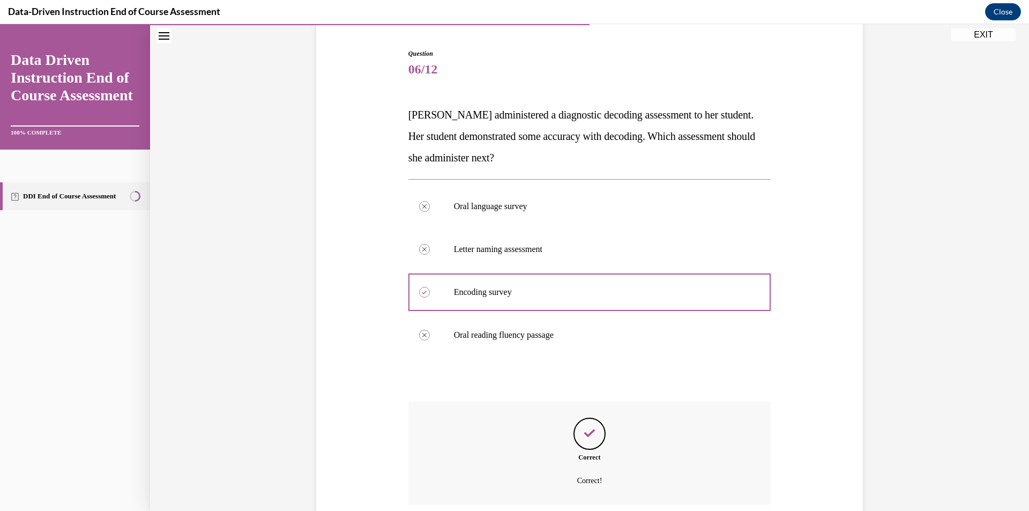
scroll to position [187, 0]
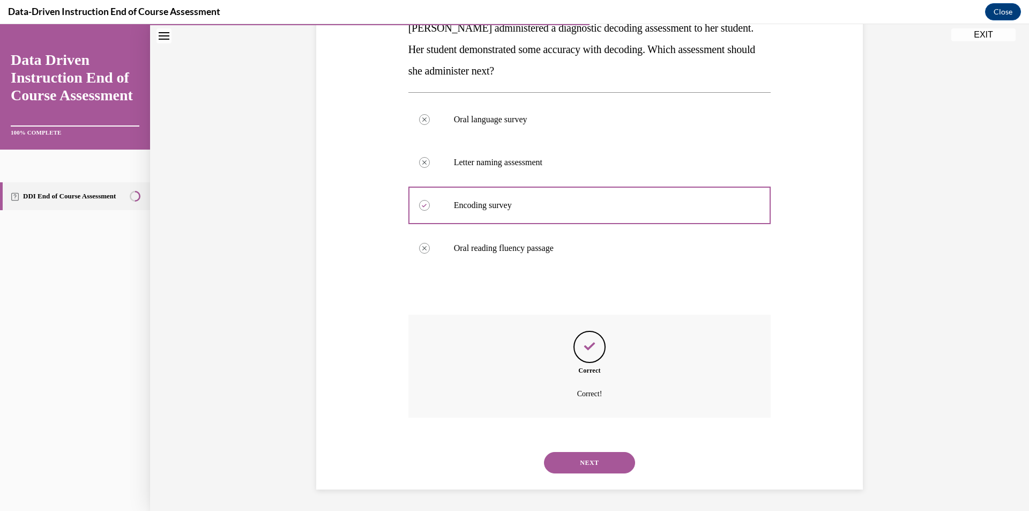
click at [594, 465] on button "NEXT" at bounding box center [589, 462] width 91 height 21
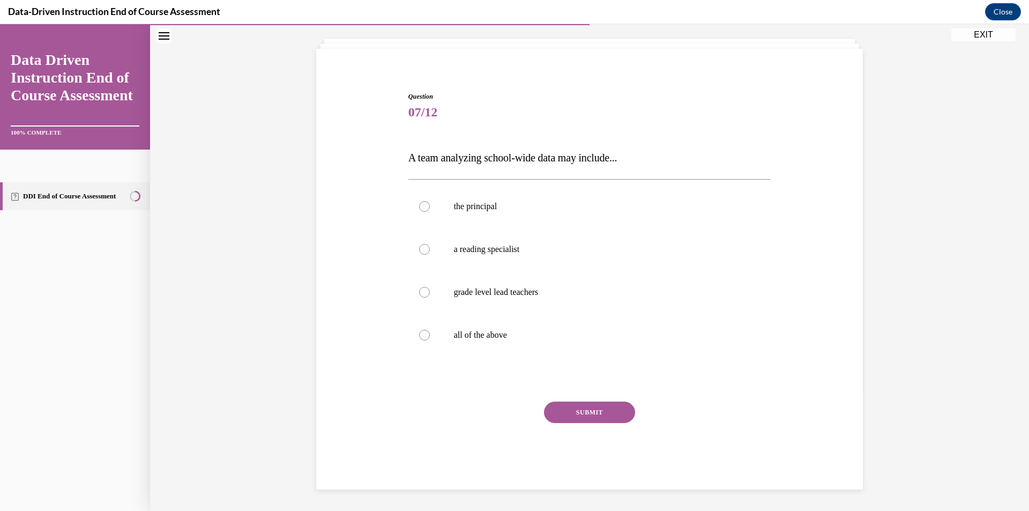
scroll to position [57, 0]
click at [417, 342] on label "all of the above" at bounding box center [589, 335] width 363 height 43
click at [419, 340] on input "all of the above" at bounding box center [424, 335] width 11 height 11
radio input "true"
click at [595, 409] on button "SUBMIT" at bounding box center [589, 411] width 91 height 21
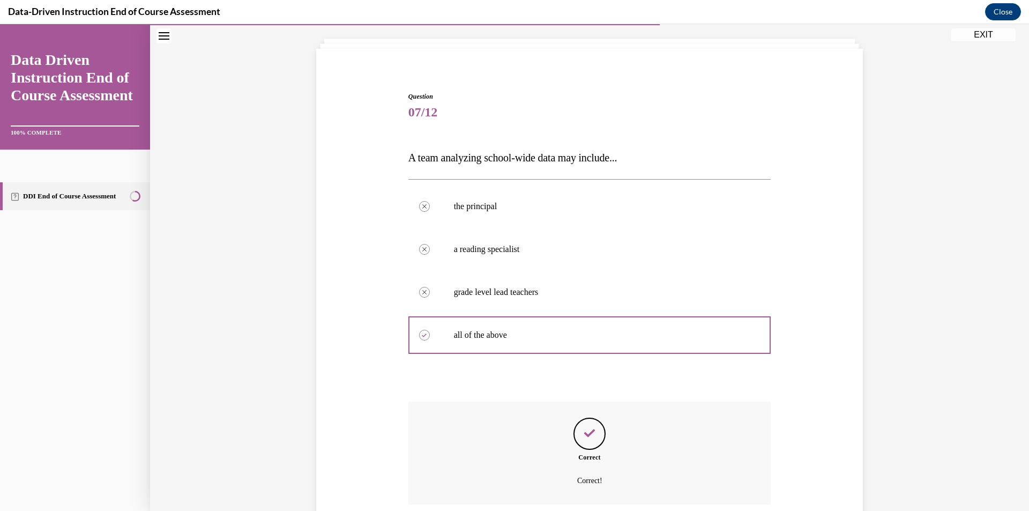
scroll to position [144, 0]
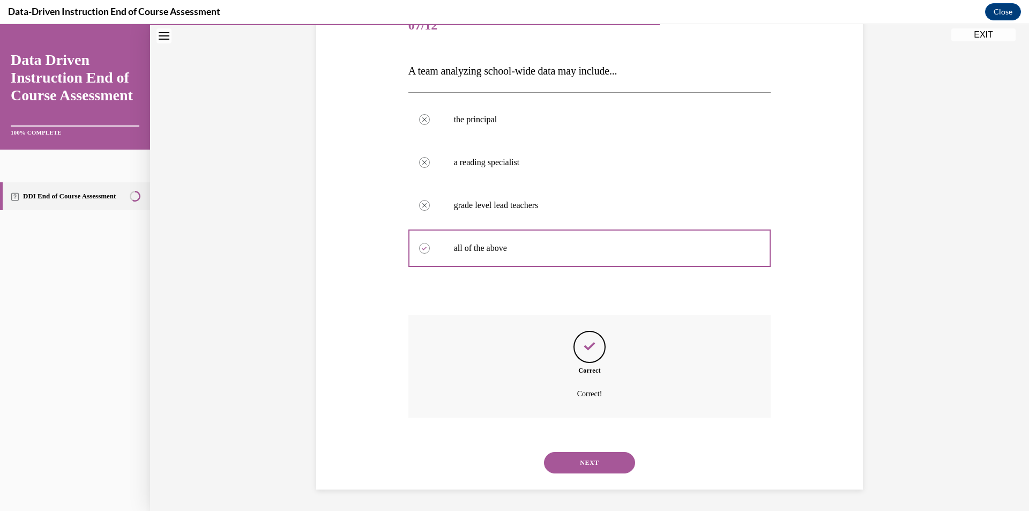
click at [600, 465] on button "NEXT" at bounding box center [589, 462] width 91 height 21
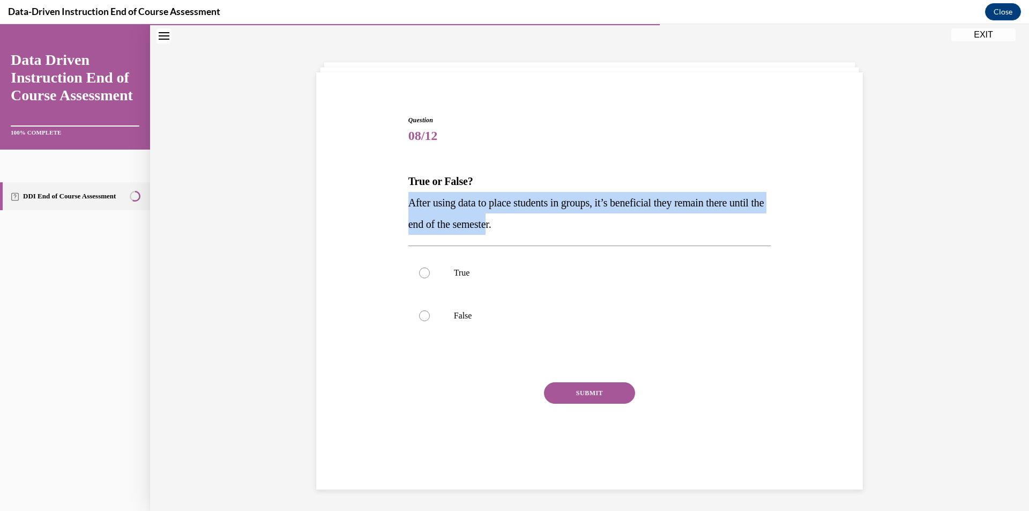
drag, startPoint x: 405, startPoint y: 203, endPoint x: 533, endPoint y: 218, distance: 128.9
click at [533, 218] on p "After using data to place students in groups, it’s beneficial they remain there…" at bounding box center [589, 213] width 363 height 43
copy span "After using data to place students in groups, it’s beneficial they remain there…"
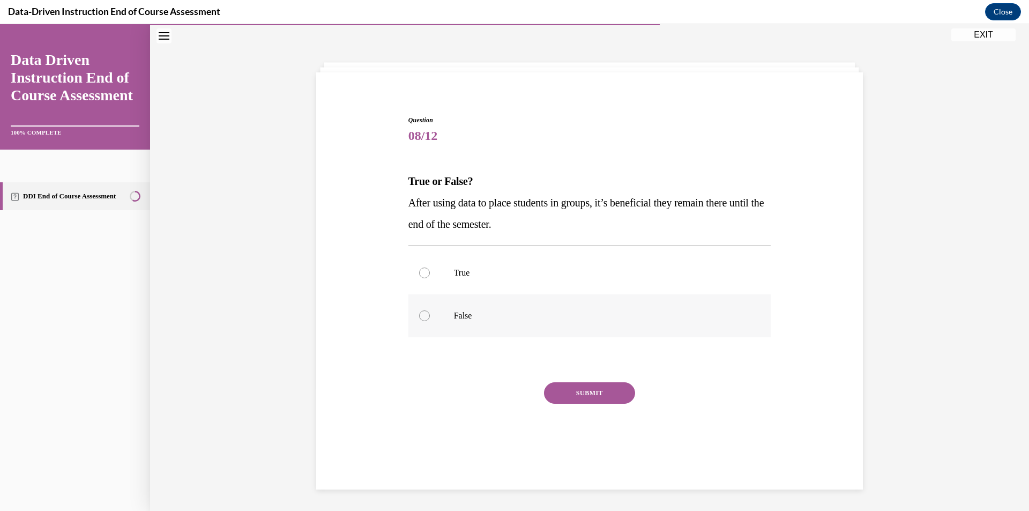
click at [423, 318] on div at bounding box center [424, 315] width 11 height 11
click at [423, 318] on input "False" at bounding box center [424, 315] width 11 height 11
radio input "true"
click at [618, 400] on button "SUBMIT" at bounding box center [589, 392] width 91 height 21
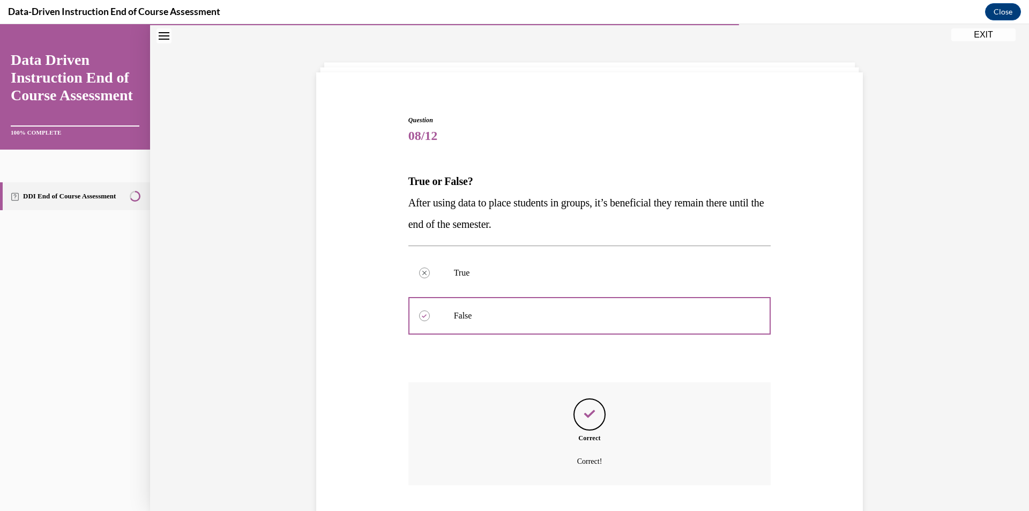
scroll to position [101, 0]
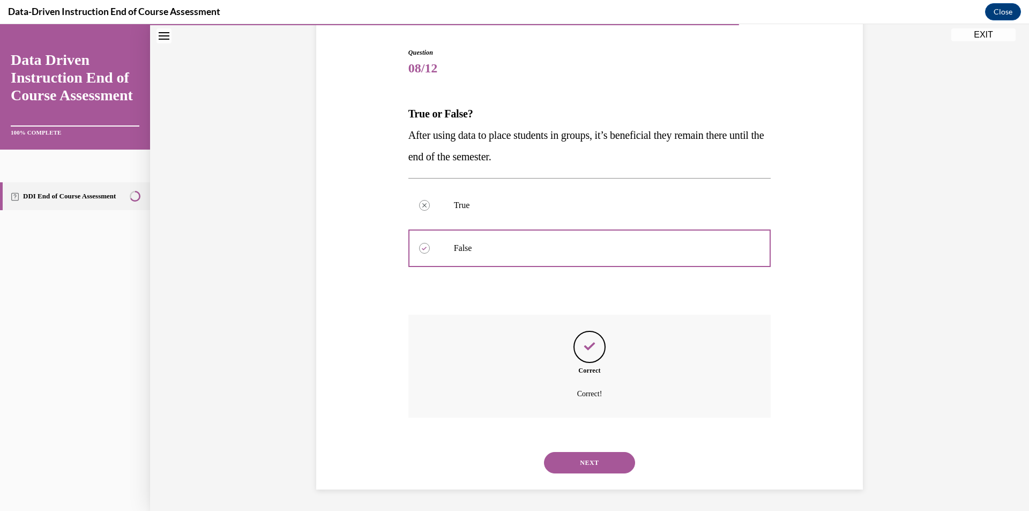
click at [607, 460] on button "NEXT" at bounding box center [589, 462] width 91 height 21
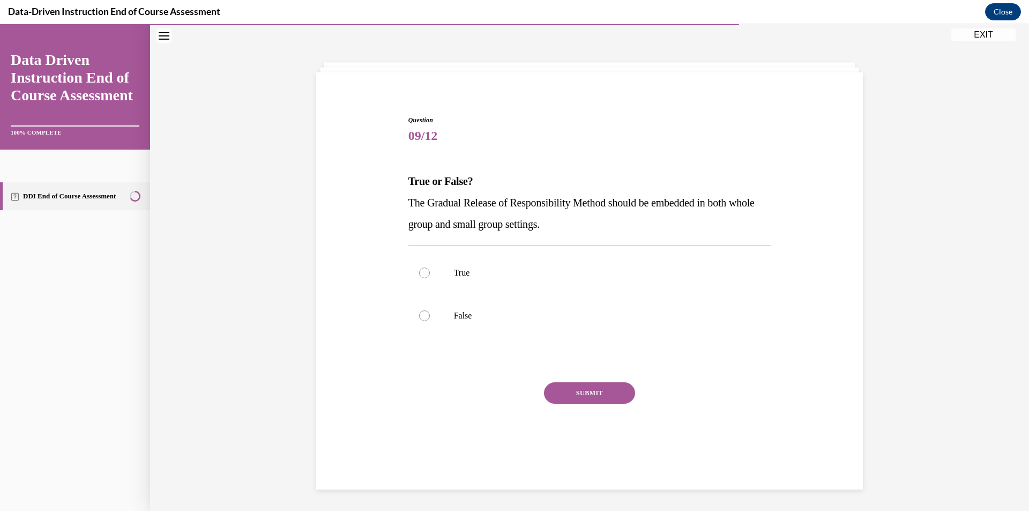
scroll to position [34, 0]
click at [420, 275] on div at bounding box center [424, 272] width 11 height 11
click at [420, 275] on input "True" at bounding box center [424, 272] width 11 height 11
radio input "true"
click at [583, 394] on button "SUBMIT" at bounding box center [589, 392] width 91 height 21
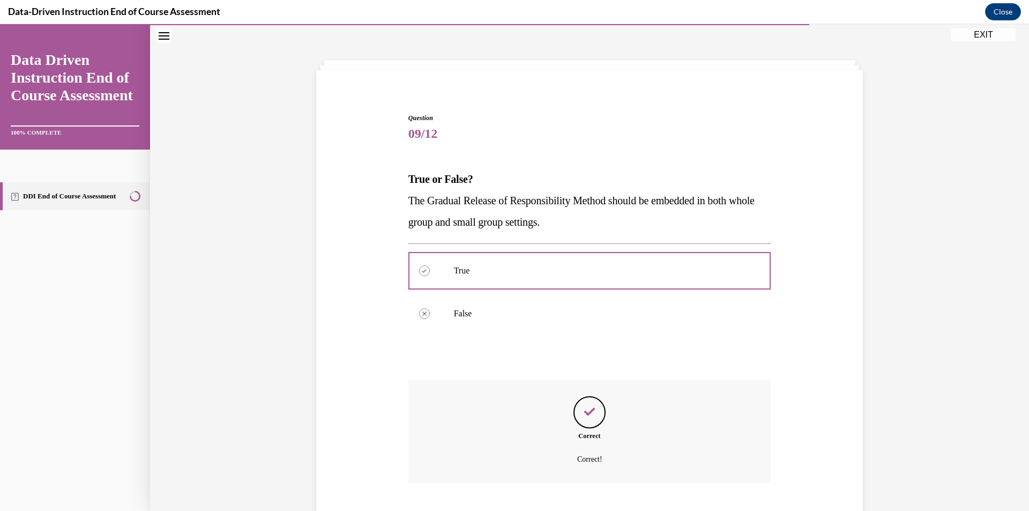
scroll to position [101, 0]
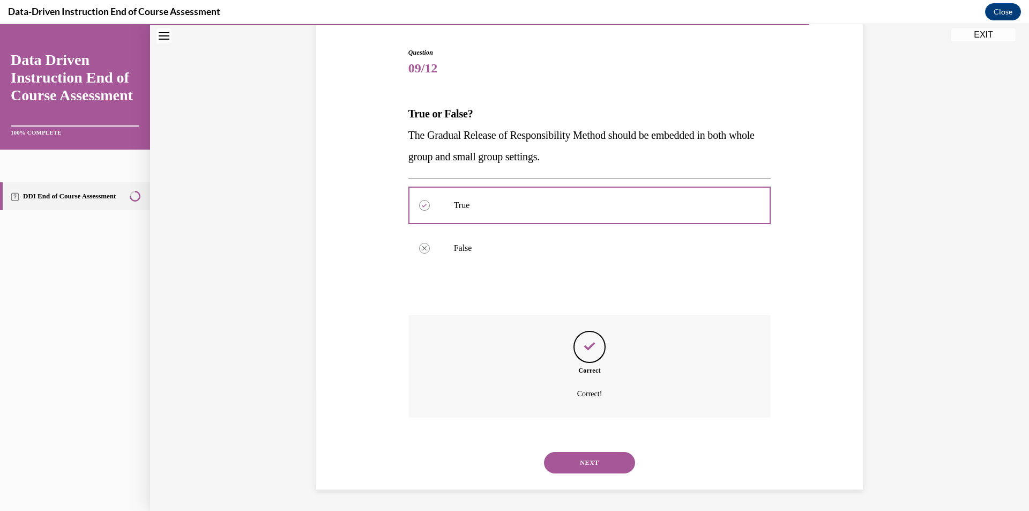
click at [579, 460] on button "NEXT" at bounding box center [589, 462] width 91 height 21
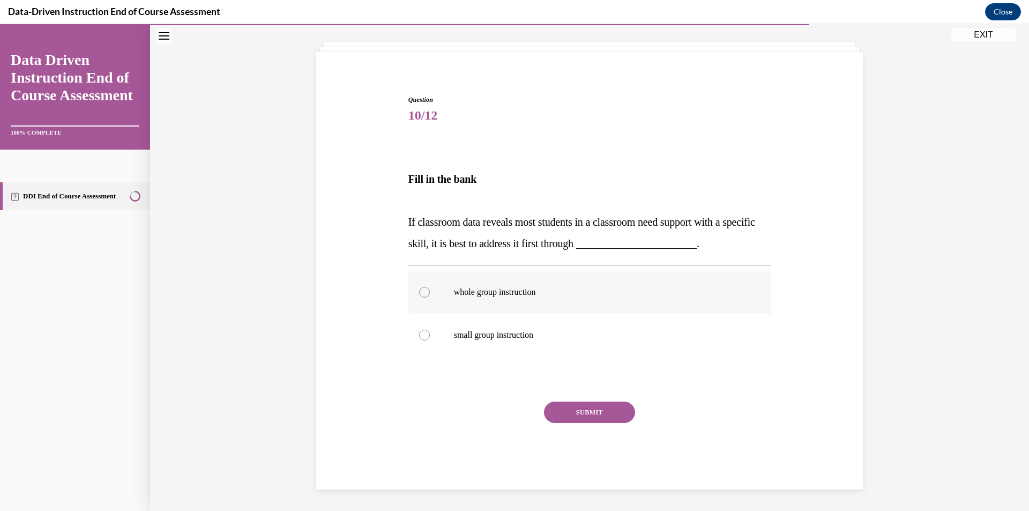
click at [423, 293] on div at bounding box center [424, 292] width 11 height 11
click at [423, 293] on input "whole group instruction" at bounding box center [424, 292] width 11 height 11
radio input "true"
click at [570, 402] on button "SUBMIT" at bounding box center [589, 411] width 91 height 21
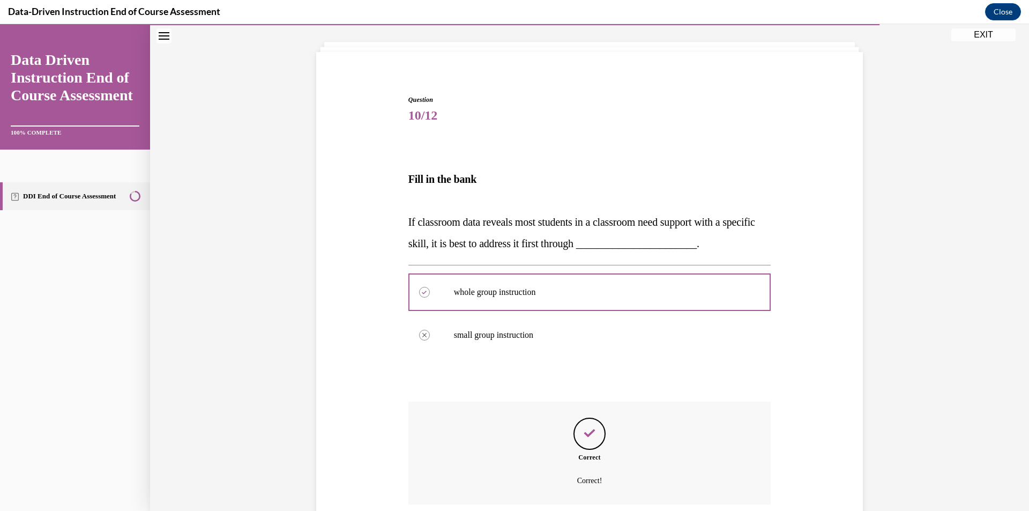
scroll to position [141, 0]
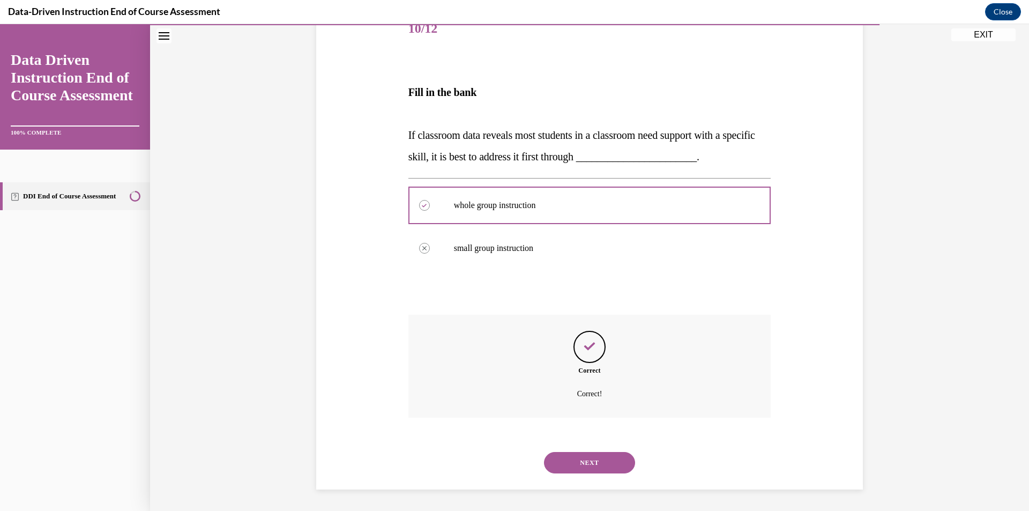
click at [600, 461] on button "NEXT" at bounding box center [589, 462] width 91 height 21
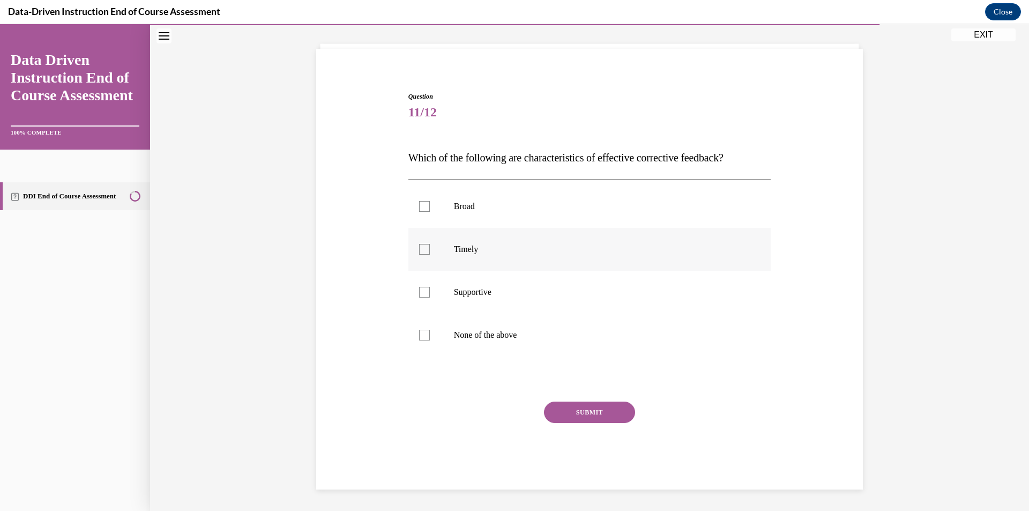
click at [423, 247] on div at bounding box center [424, 249] width 11 height 11
click at [423, 247] on input "Timely" at bounding box center [424, 249] width 11 height 11
checkbox input "true"
click at [423, 297] on div at bounding box center [424, 292] width 11 height 11
click at [423, 297] on input "Supportive" at bounding box center [424, 292] width 11 height 11
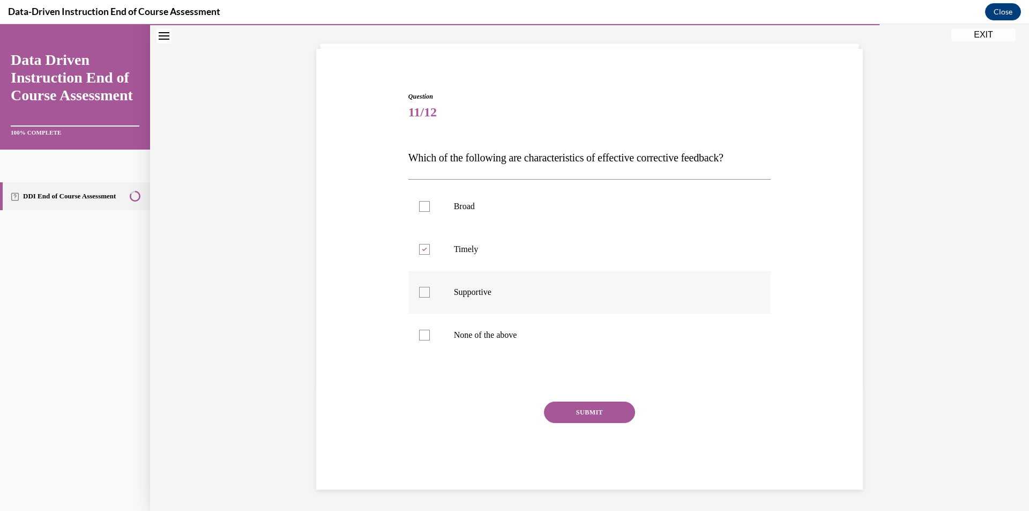
checkbox input "true"
click at [567, 408] on button "SUBMIT" at bounding box center [589, 411] width 91 height 21
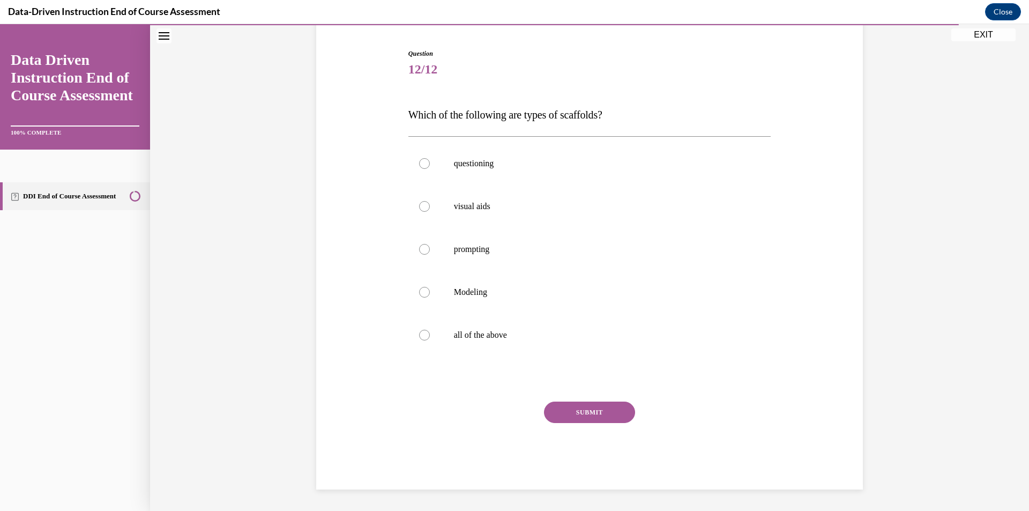
scroll to position [100, 0]
click at [424, 335] on div at bounding box center [424, 335] width 11 height 11
click at [424, 335] on input "all of the above" at bounding box center [424, 335] width 11 height 11
radio input "true"
click at [597, 411] on button "SUBMIT" at bounding box center [589, 411] width 91 height 21
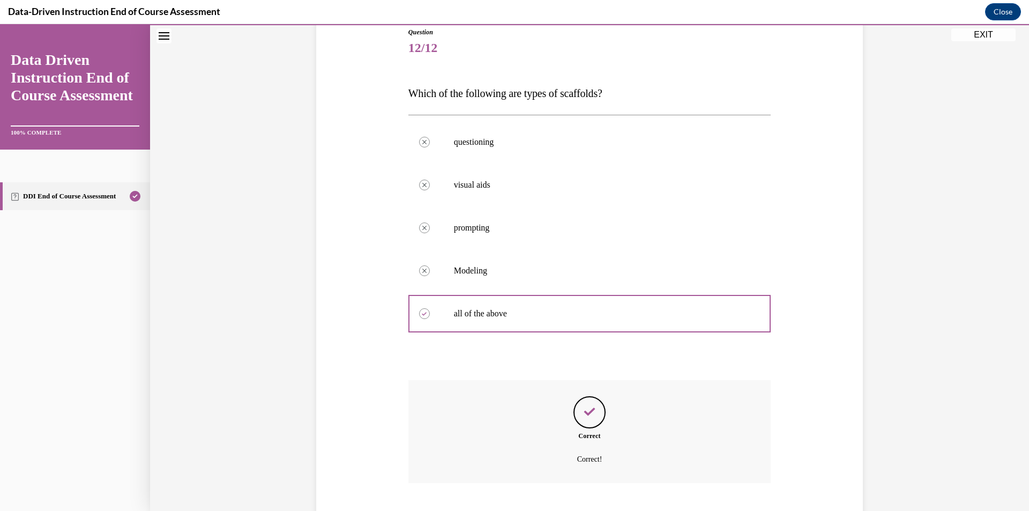
scroll to position [187, 0]
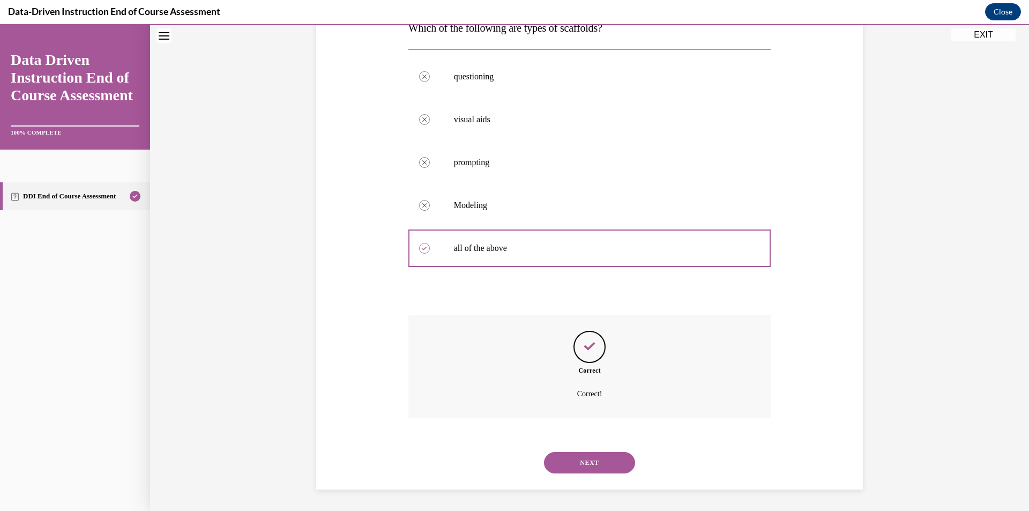
click at [576, 456] on button "NEXT" at bounding box center [589, 462] width 91 height 21
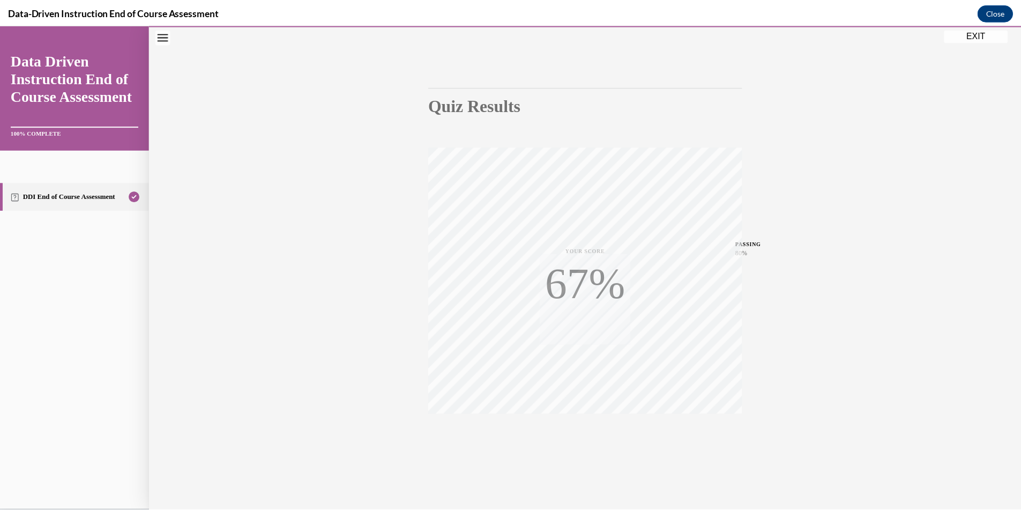
scroll to position [63, 0]
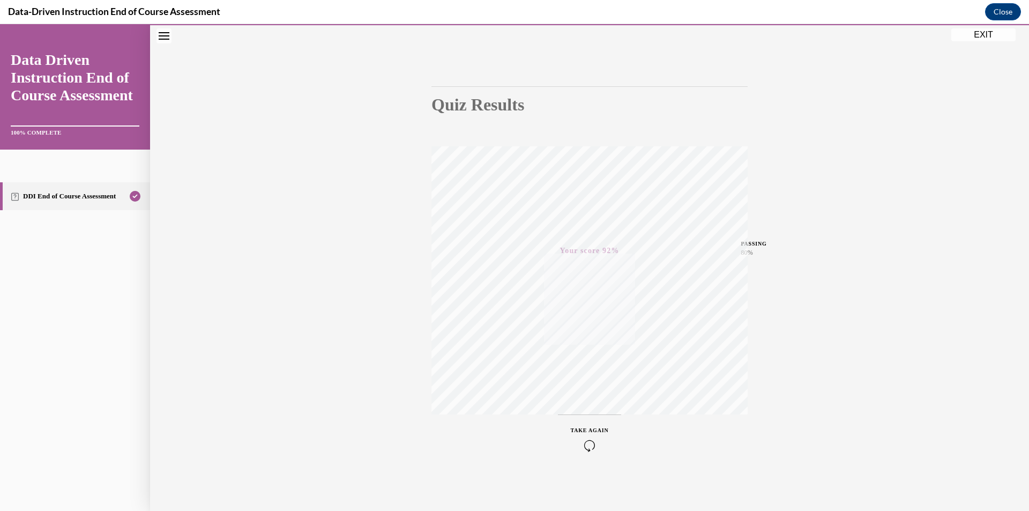
click at [978, 36] on button "EXIT" at bounding box center [983, 34] width 64 height 13
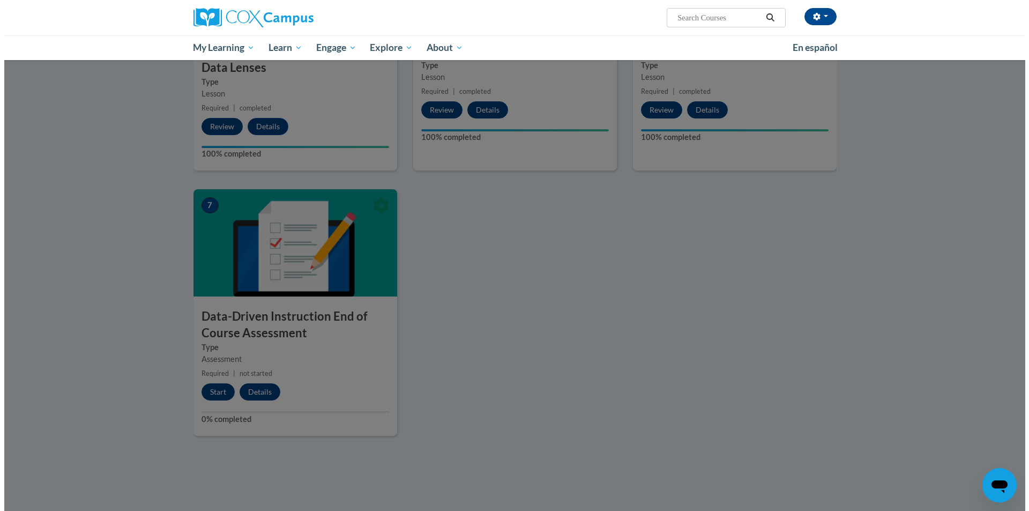
scroll to position [606, 0]
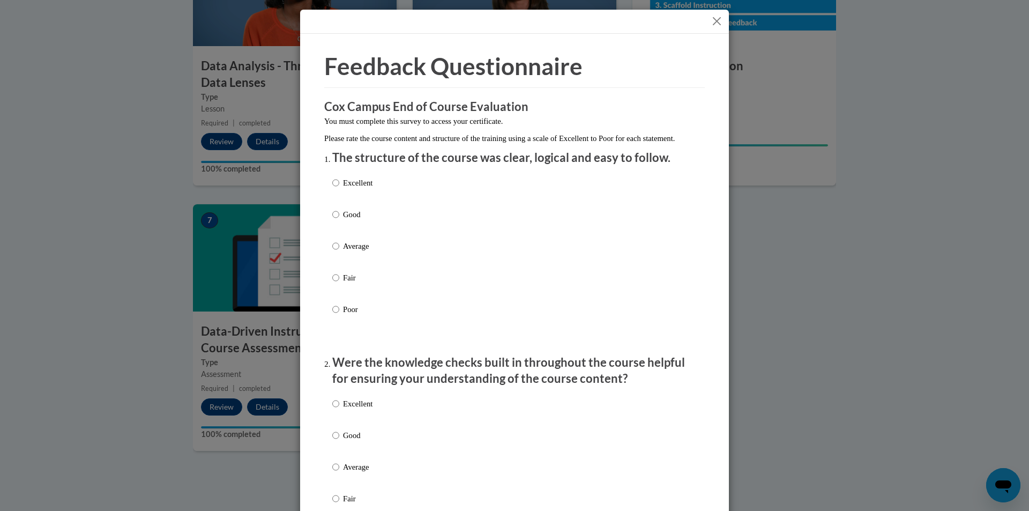
click at [344, 189] on p "Excellent" at bounding box center [357, 183] width 29 height 12
click at [339, 189] on input "Excellent" at bounding box center [335, 183] width 7 height 12
radio input "true"
click at [333, 409] on input "Excellent" at bounding box center [335, 404] width 7 height 12
radio input "true"
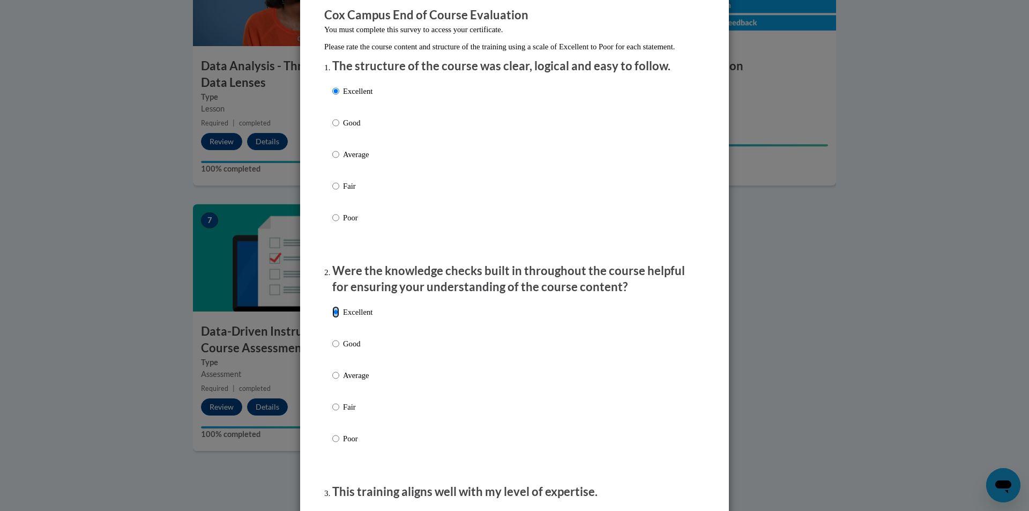
scroll to position [322, 0]
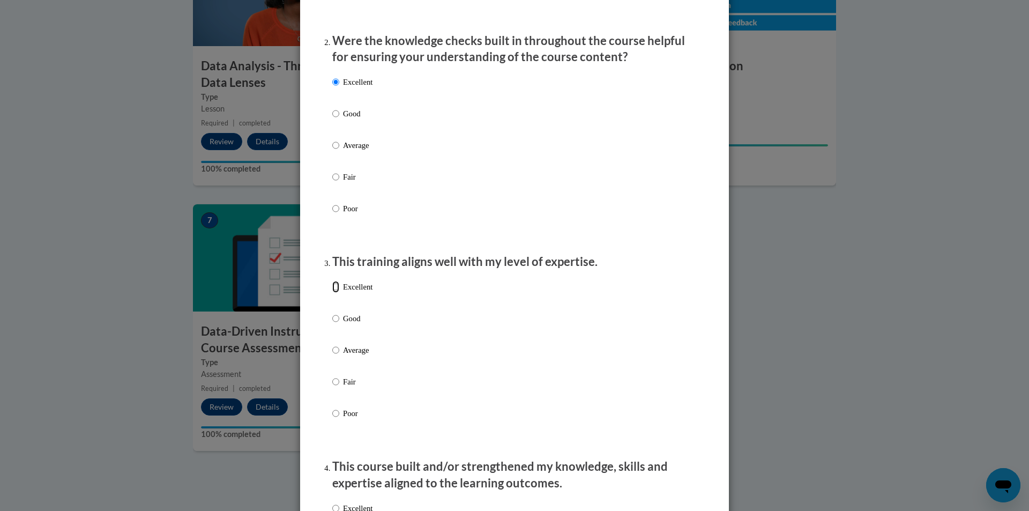
click at [332, 293] on input "Excellent" at bounding box center [335, 287] width 7 height 12
radio input "true"
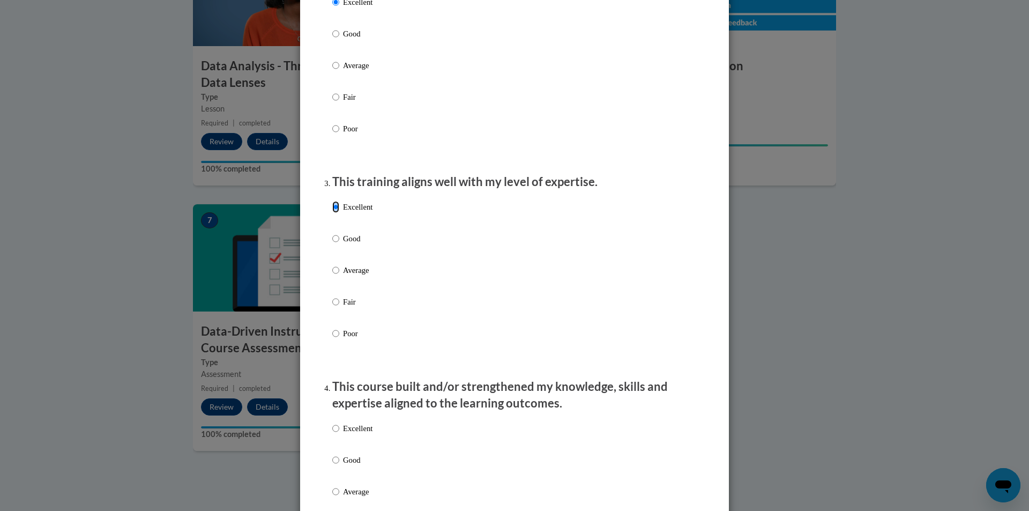
scroll to position [590, 0]
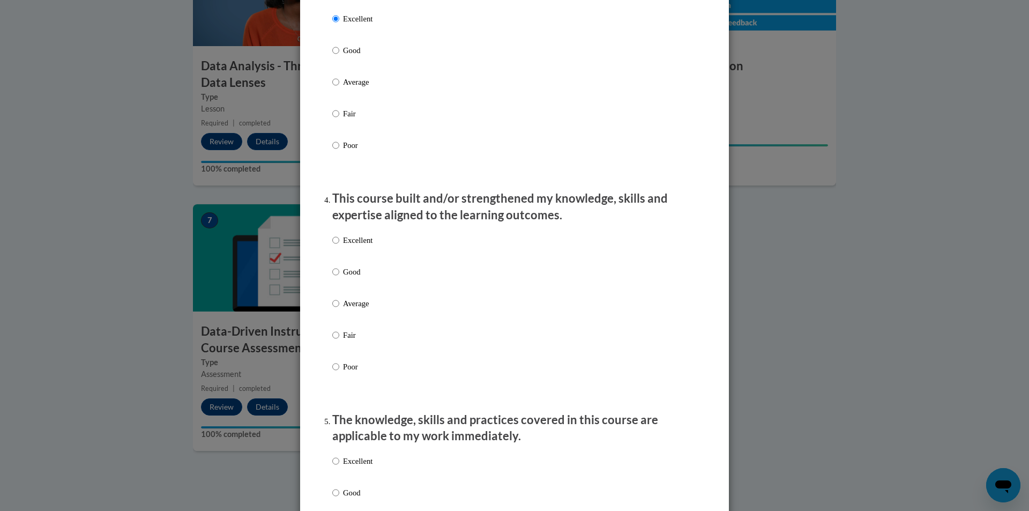
click at [335, 253] on label "Excellent" at bounding box center [352, 248] width 40 height 29
click at [335, 246] on input "Excellent" at bounding box center [335, 240] width 7 height 12
radio input "true"
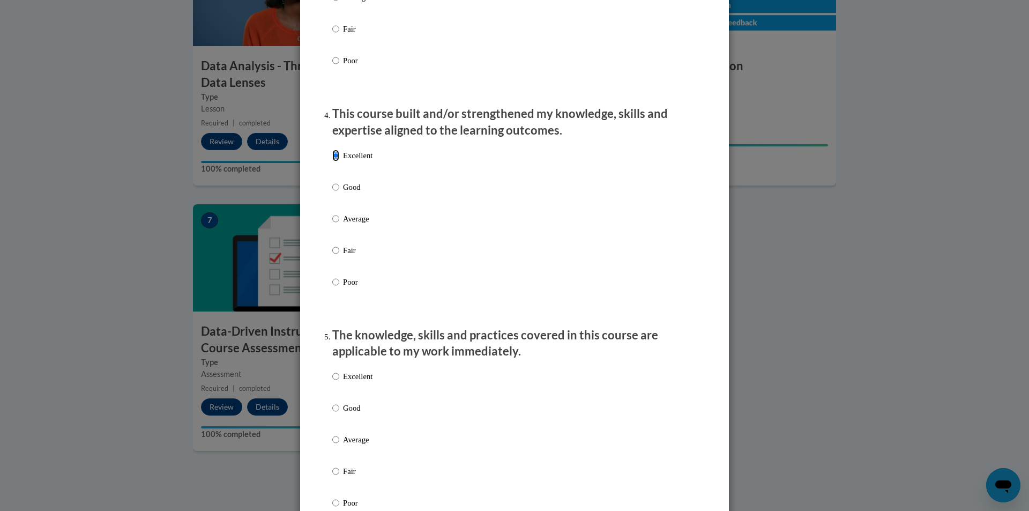
scroll to position [857, 0]
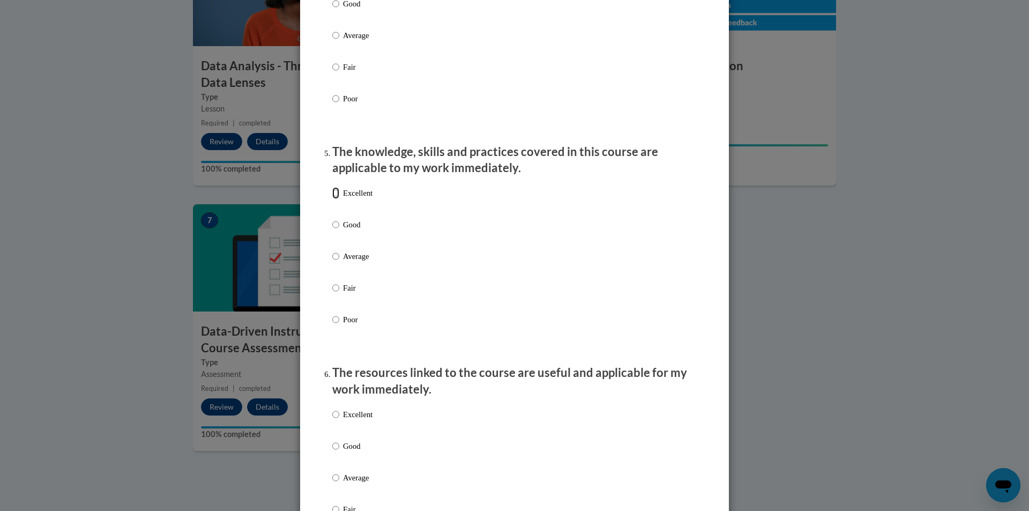
drag, startPoint x: 331, startPoint y: 202, endPoint x: 321, endPoint y: 208, distance: 12.0
click at [332, 199] on input "Excellent" at bounding box center [335, 193] width 7 height 12
radio input "true"
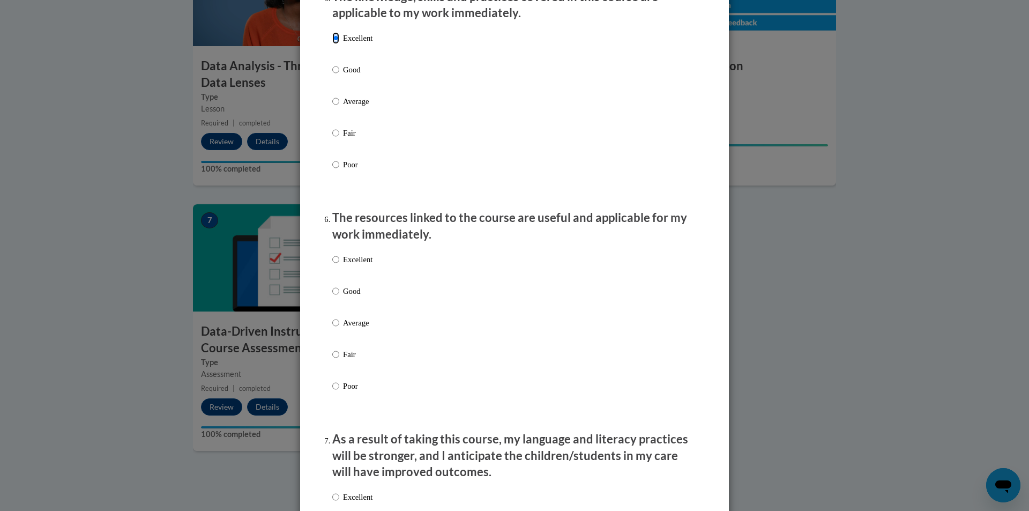
scroll to position [1018, 0]
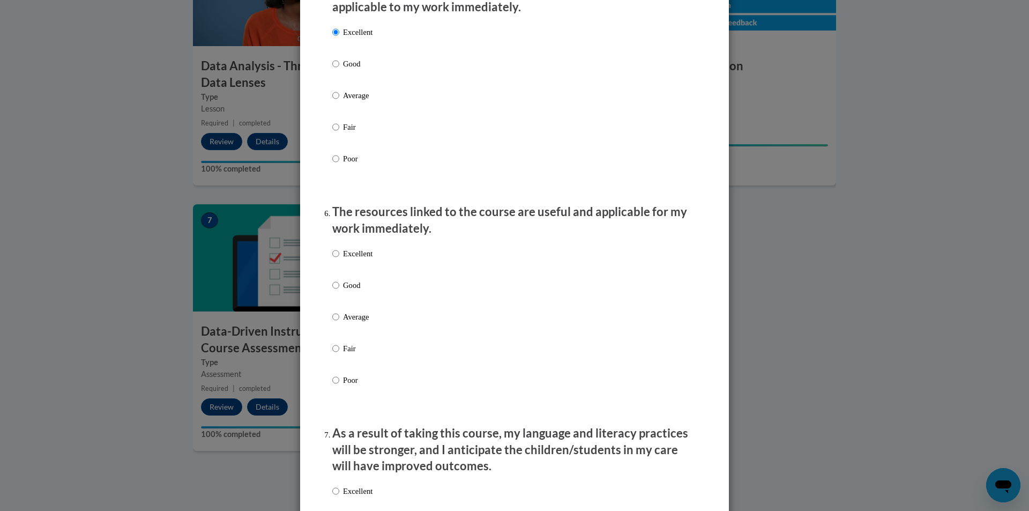
click at [336, 260] on label "Excellent" at bounding box center [352, 262] width 40 height 29
click at [336, 259] on input "Excellent" at bounding box center [335, 254] width 7 height 12
radio input "true"
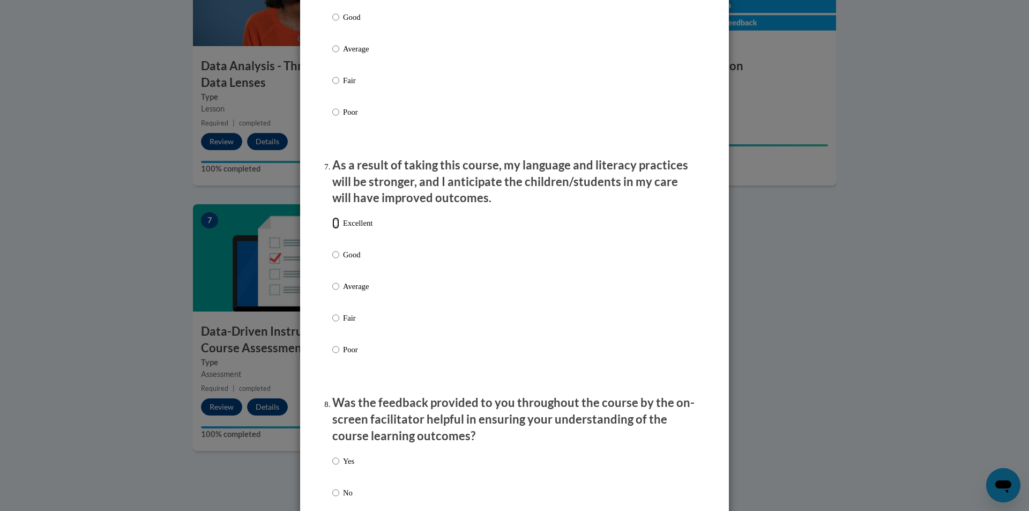
click at [332, 229] on input "Excellent" at bounding box center [335, 223] width 7 height 12
radio input "true"
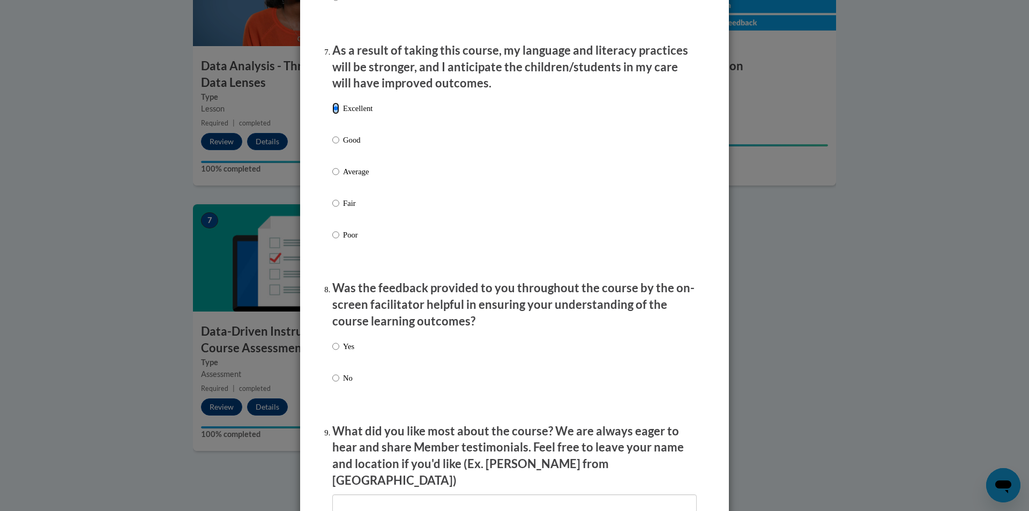
scroll to position [1501, 0]
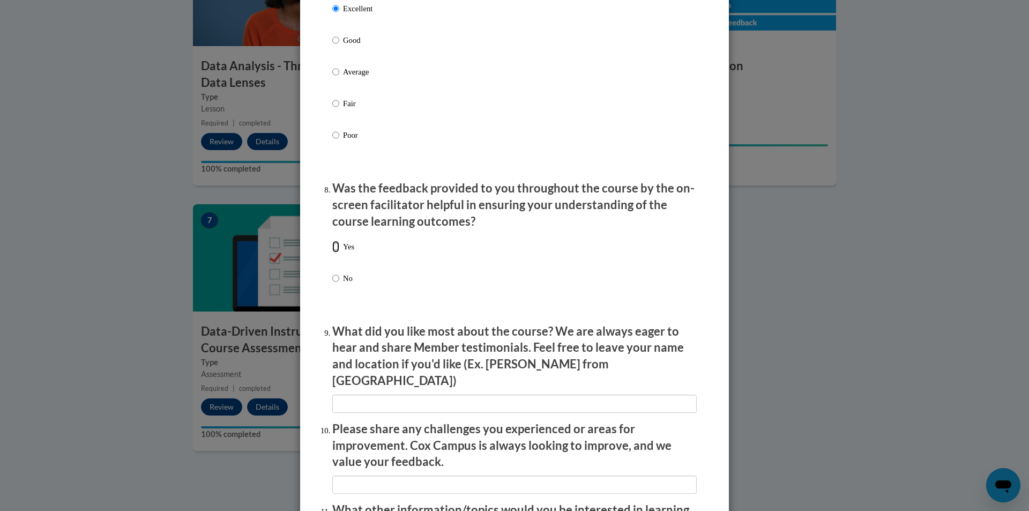
click at [334, 249] on input "Yes" at bounding box center [335, 247] width 7 height 12
radio input "true"
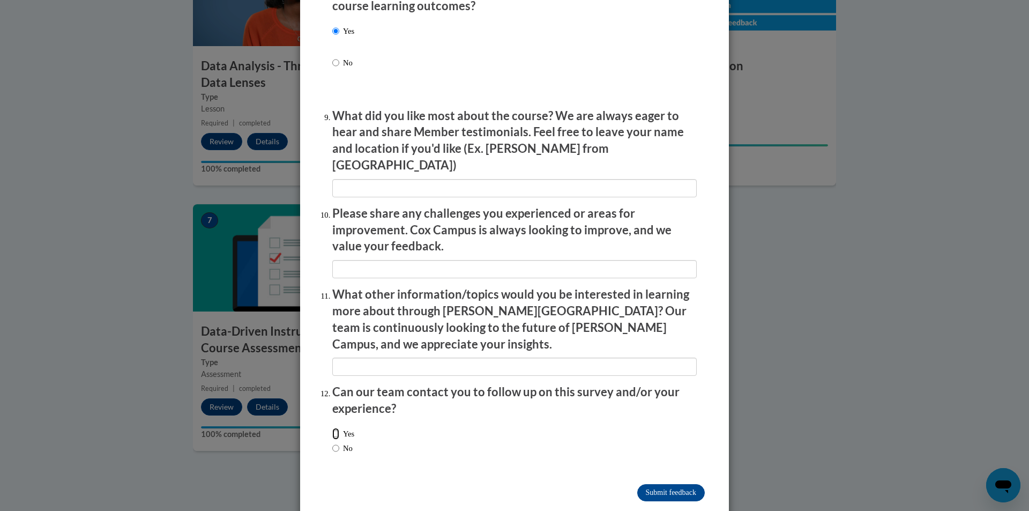
click at [332, 428] on input "Yes" at bounding box center [335, 434] width 7 height 12
radio input "true"
click at [670, 484] on input "Submit feedback" at bounding box center [671, 492] width 68 height 17
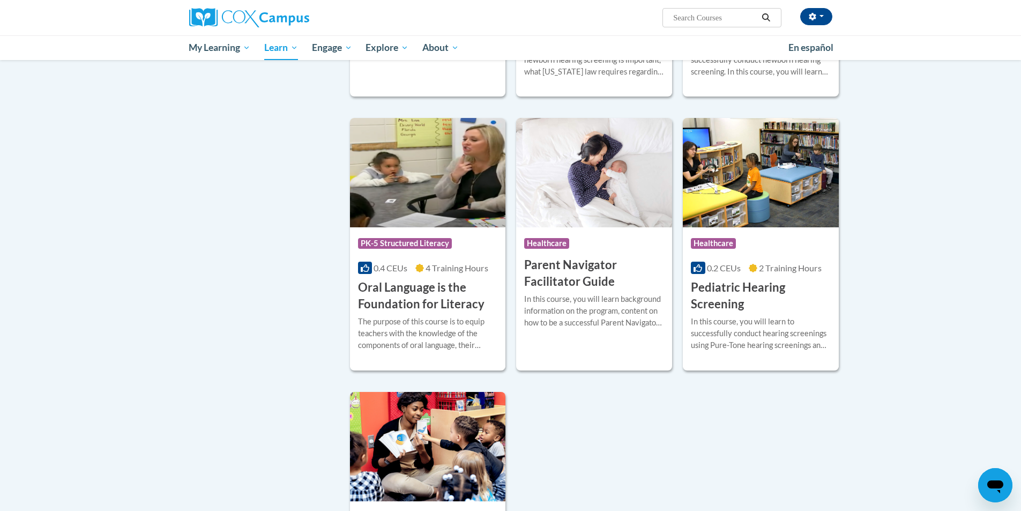
scroll to position [2144, 0]
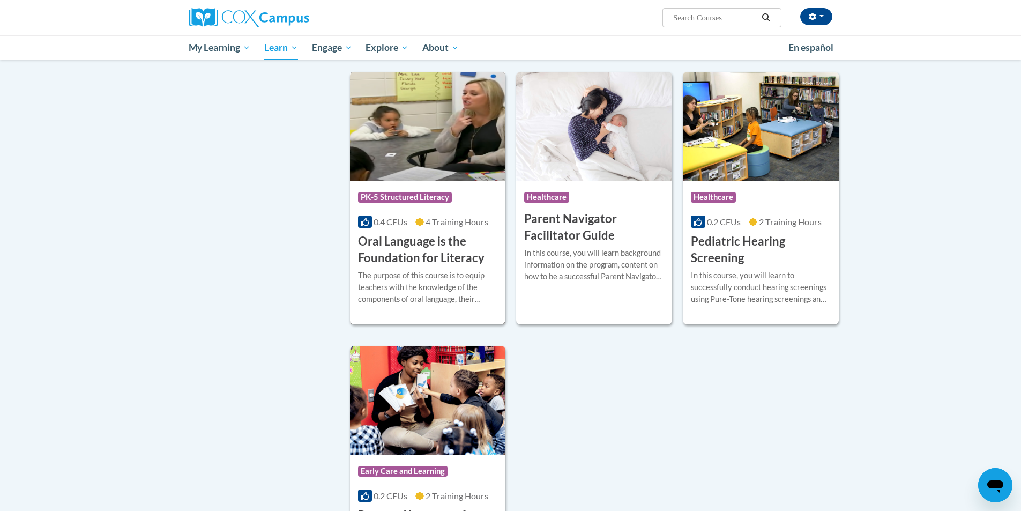
click at [421, 262] on h3 "Oral Language is the Foundation for Literacy" at bounding box center [428, 249] width 140 height 33
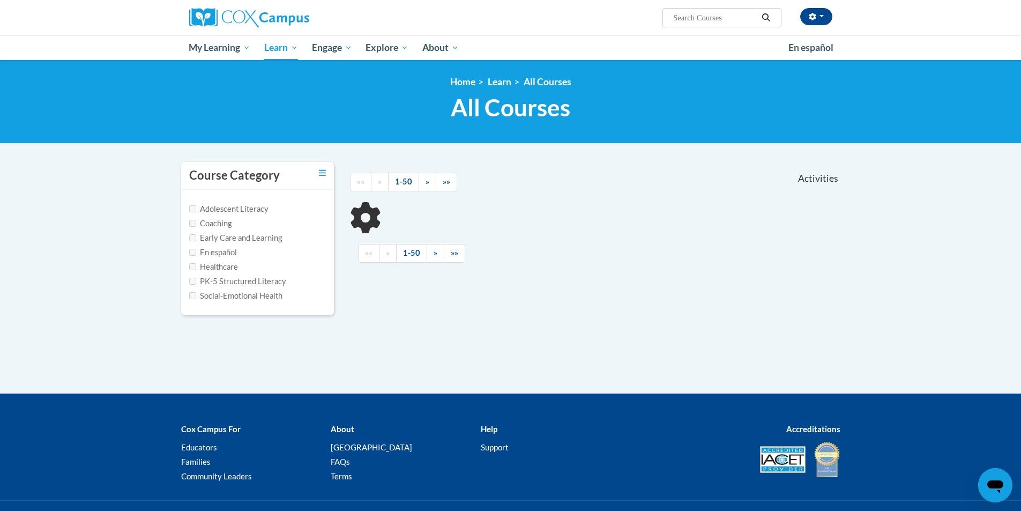
scroll to position [59, 0]
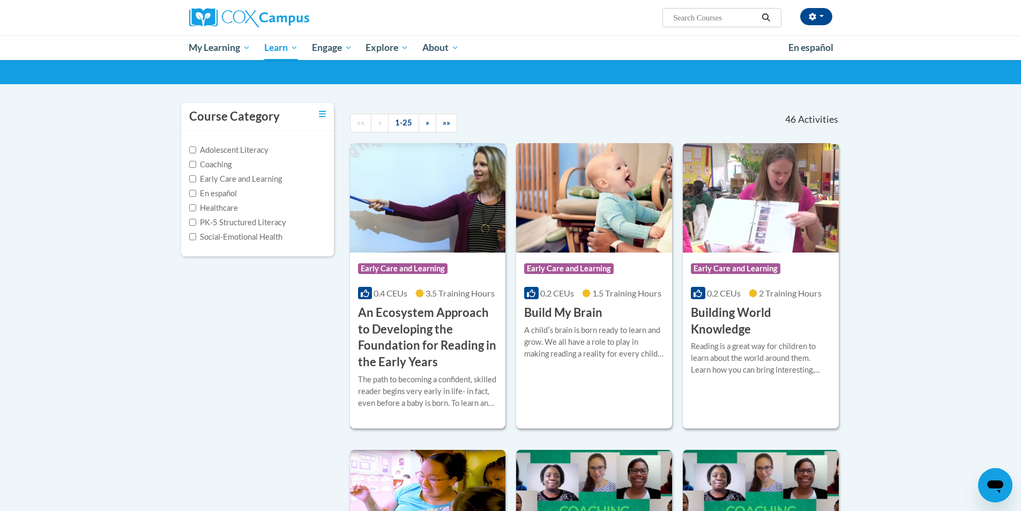
click at [417, 359] on h3 "An Ecosystem Approach to Developing the Foundation for Reading in the Early Yea…" at bounding box center [428, 337] width 140 height 66
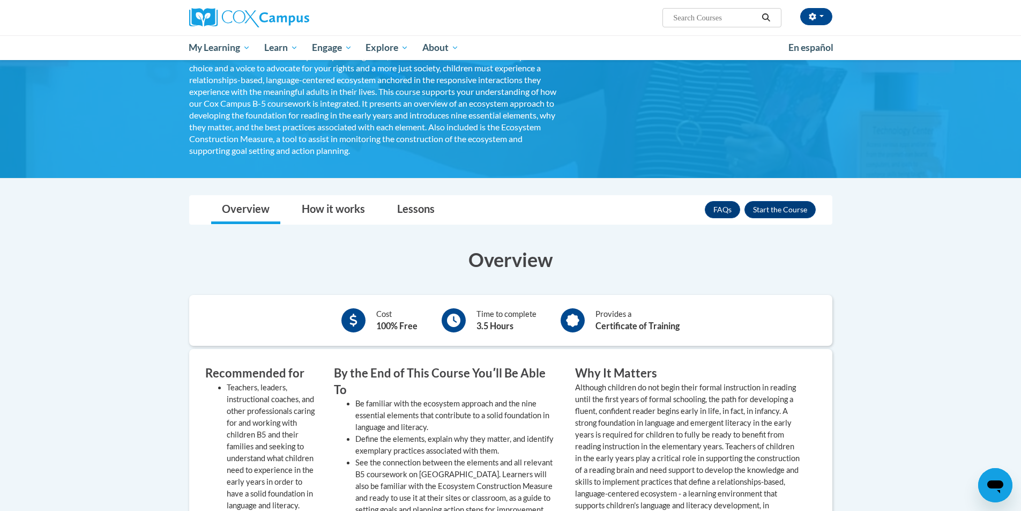
scroll to position [161, 0]
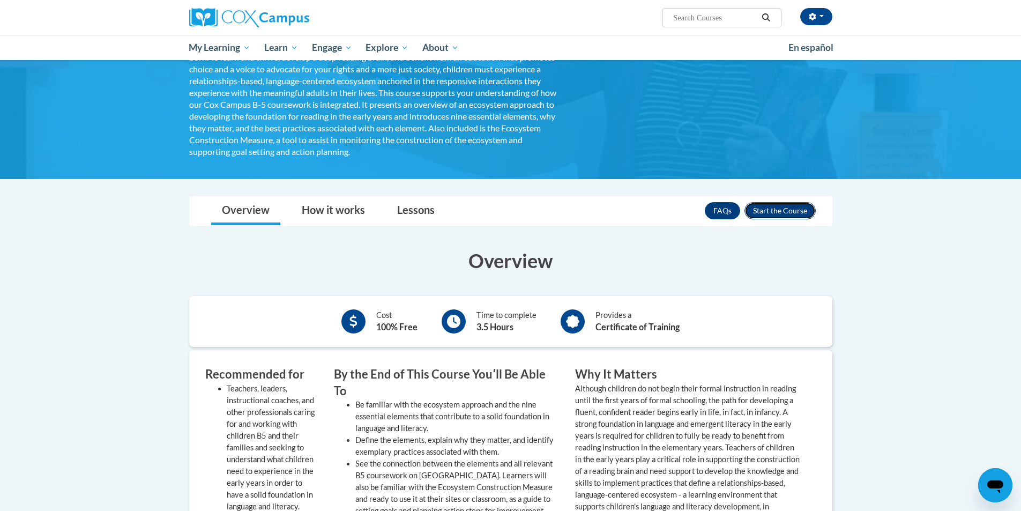
click at [775, 212] on button "Enroll" at bounding box center [779, 210] width 71 height 17
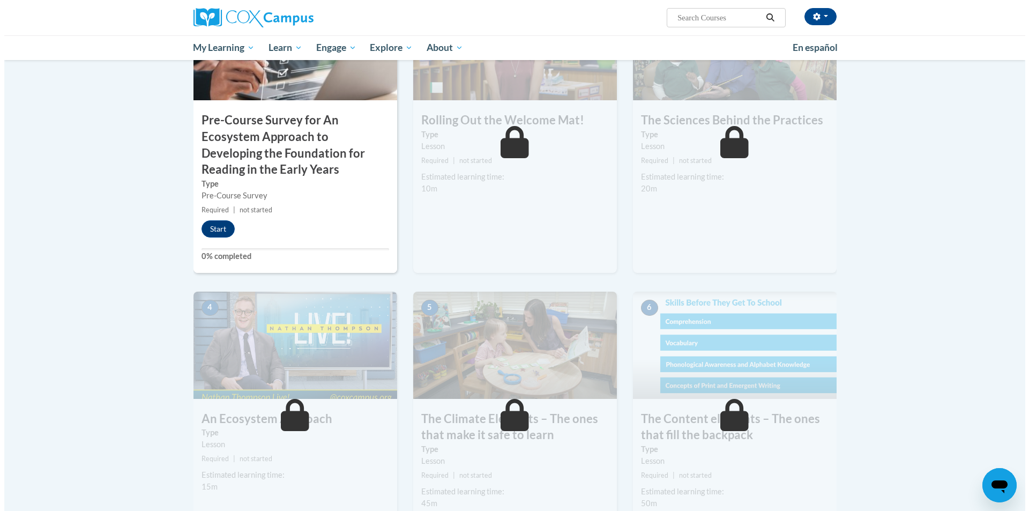
scroll to position [322, 0]
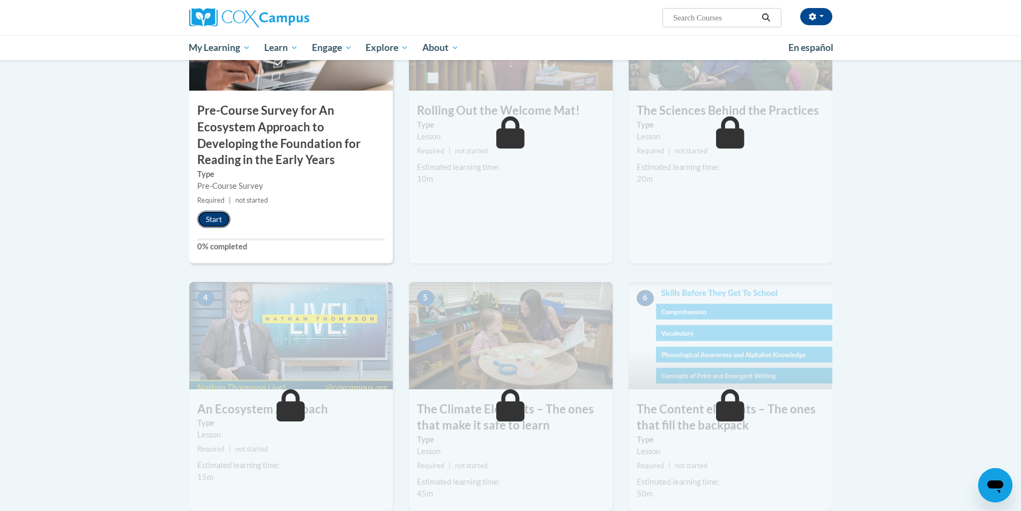
click at [208, 222] on button "Start" at bounding box center [213, 219] width 33 height 17
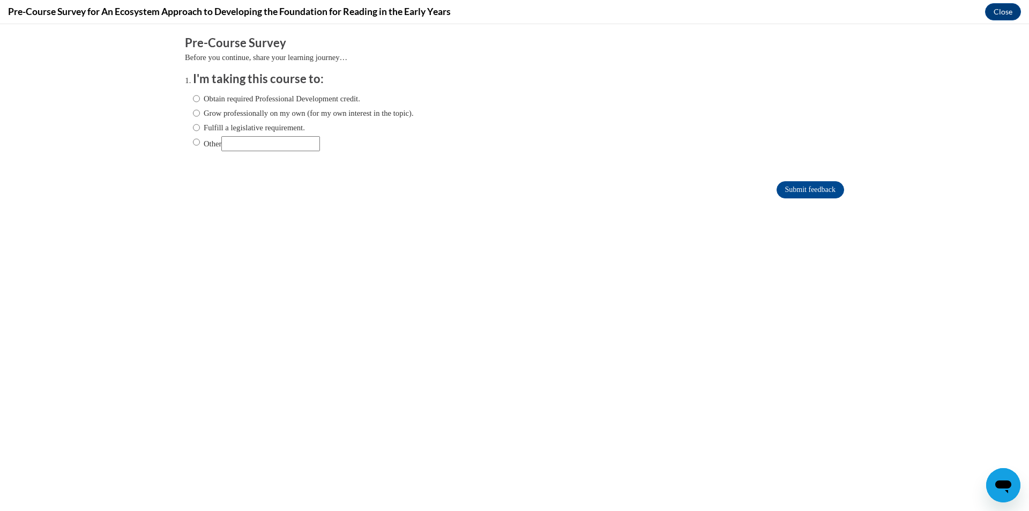
scroll to position [0, 0]
click at [193, 99] on input "Obtain required Professional Development credit." at bounding box center [196, 99] width 7 height 12
radio input "true"
click at [821, 188] on input "Submit feedback" at bounding box center [811, 189] width 68 height 17
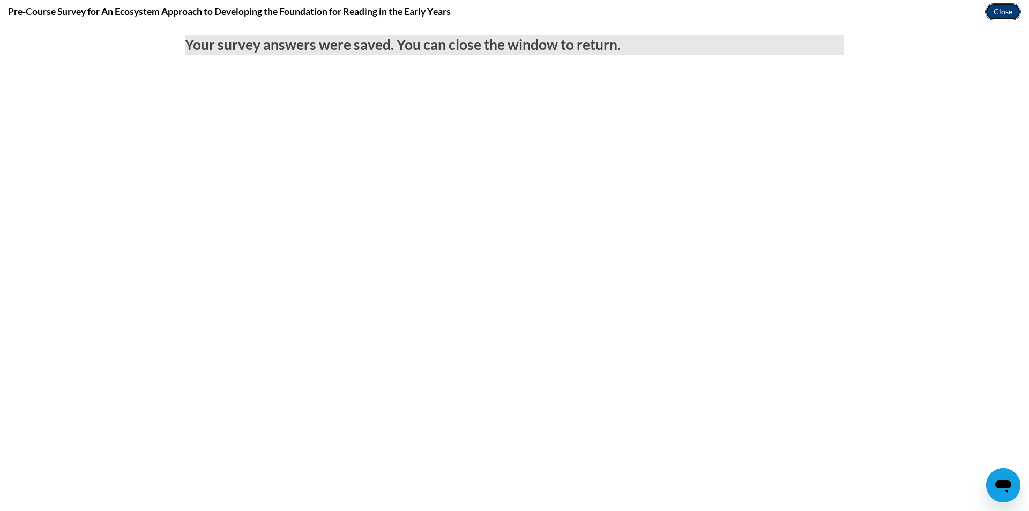
drag, startPoint x: 1016, startPoint y: 7, endPoint x: 1016, endPoint y: 16, distance: 9.1
click at [1016, 7] on button "Close" at bounding box center [1003, 11] width 36 height 17
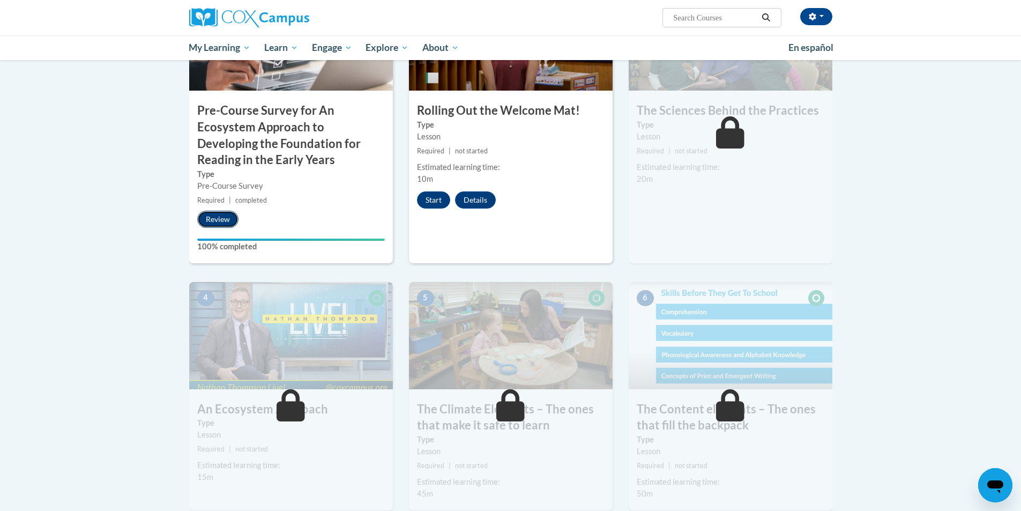
click at [231, 225] on button "Review" at bounding box center [217, 219] width 41 height 17
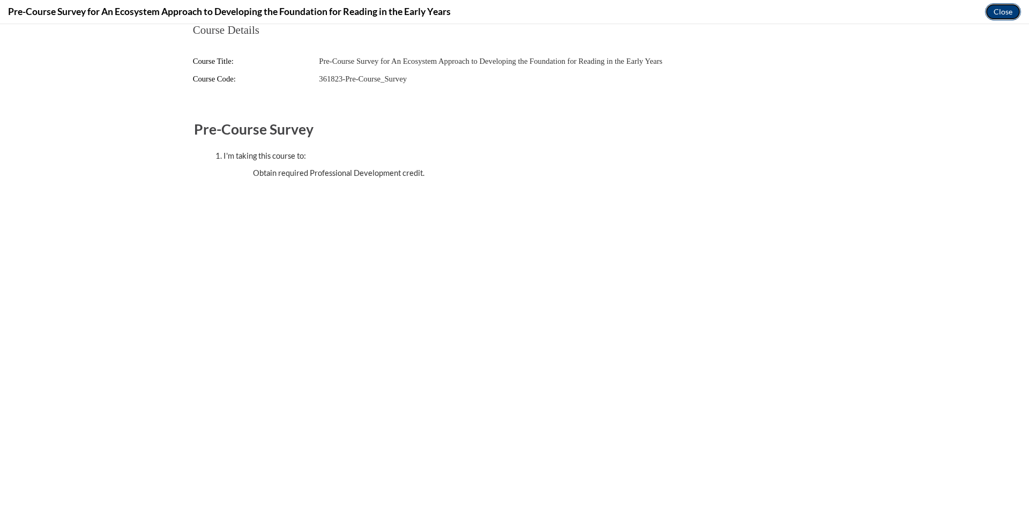
click at [1013, 10] on button "Close" at bounding box center [1003, 11] width 36 height 17
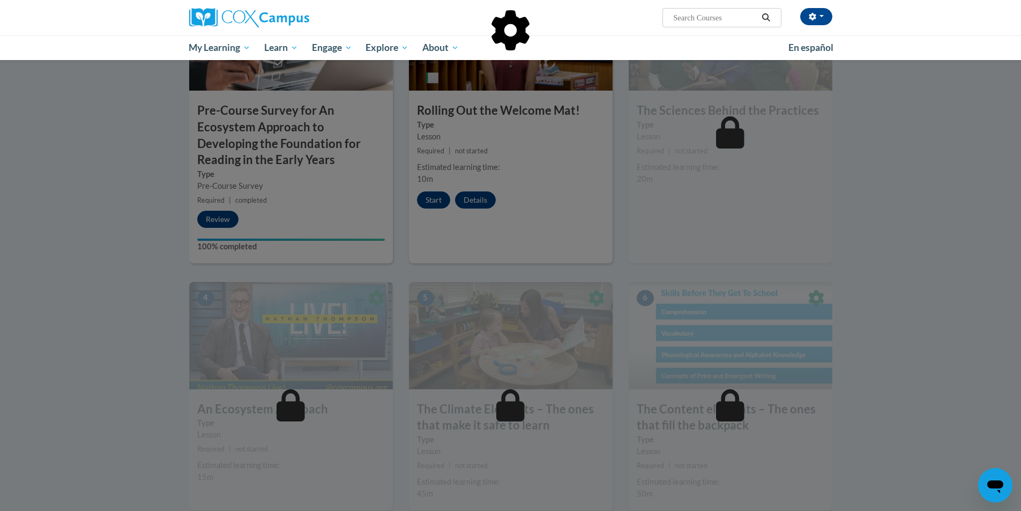
click at [413, 200] on div at bounding box center [510, 255] width 1021 height 511
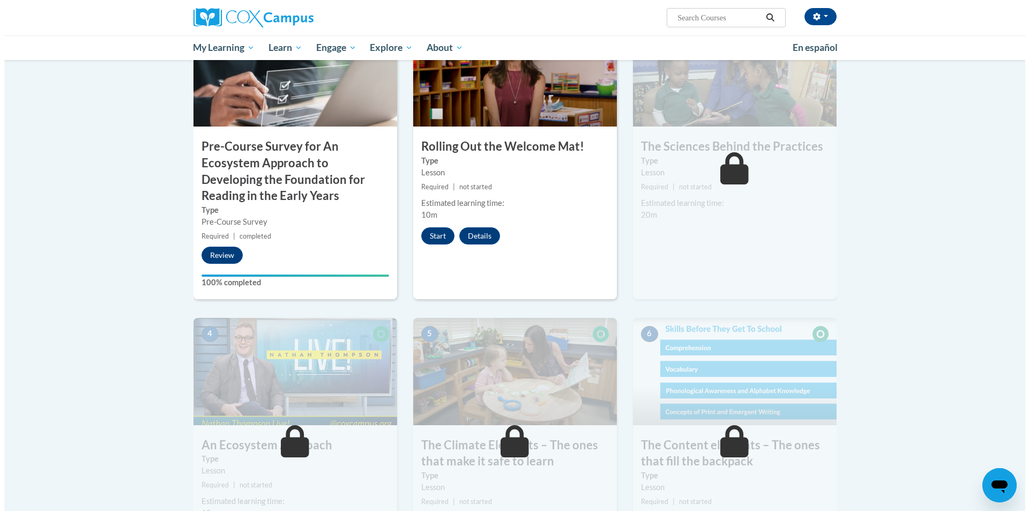
scroll to position [268, 0]
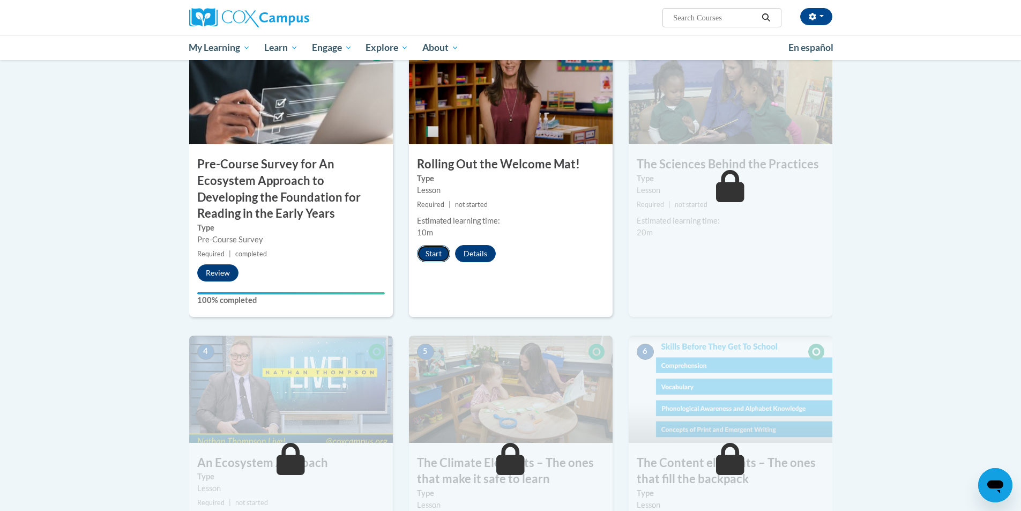
click at [437, 259] on button "Start" at bounding box center [433, 253] width 33 height 17
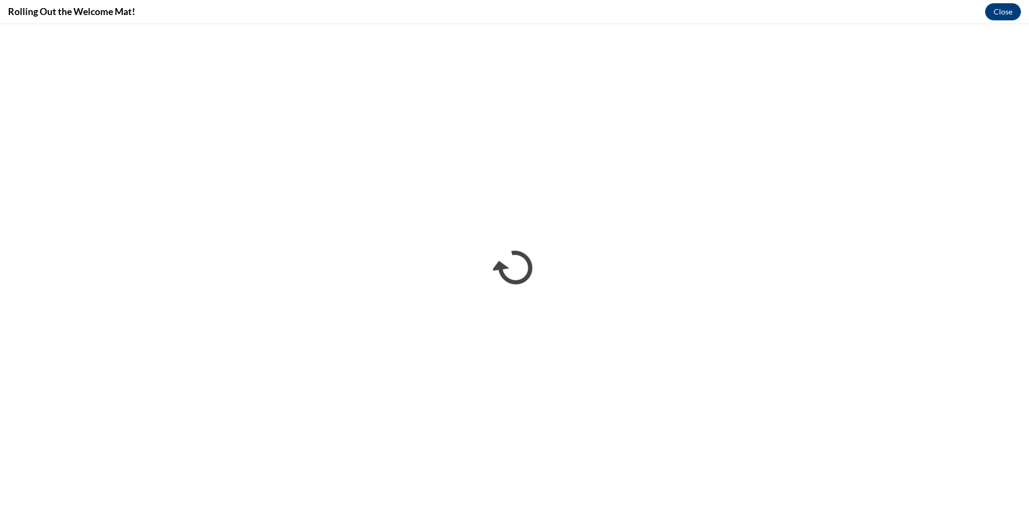
scroll to position [0, 0]
